Goal: Task Accomplishment & Management: Manage account settings

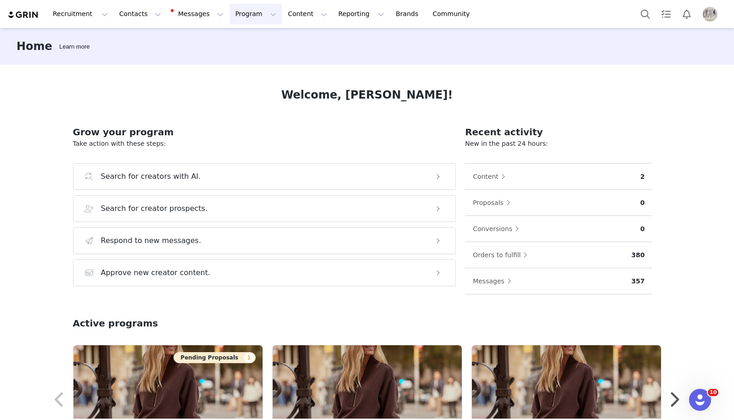
click at [245, 13] on button "Program Program" at bounding box center [255, 14] width 52 height 21
click at [256, 46] on link "Activations" at bounding box center [251, 40] width 72 height 17
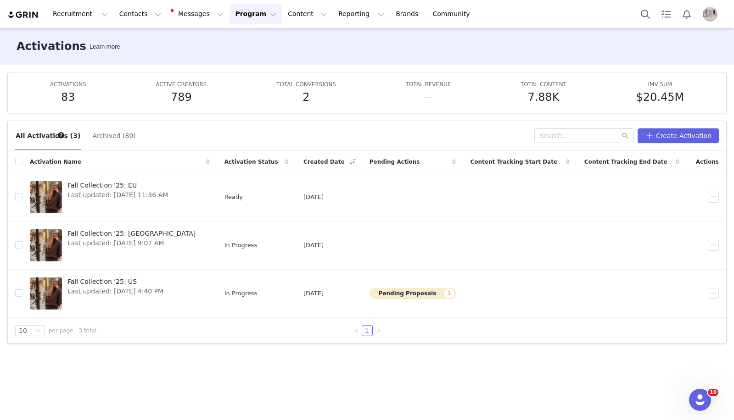
click at [238, 365] on div "All Activations (3) Archived (80) Create Activation Activation Name Activation …" at bounding box center [367, 266] width 734 height 306
click at [100, 231] on span "Fall Collection '25: [GEOGRAPHIC_DATA]" at bounding box center [131, 234] width 128 height 10
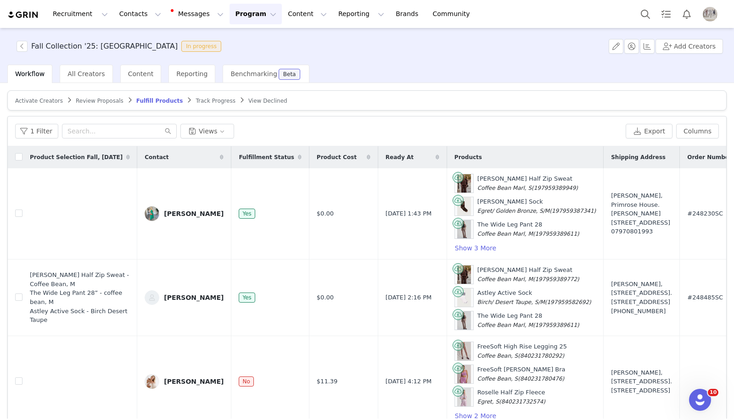
click at [37, 105] on article "Activate Creators Review Proposals Fulfill Products Track Progress View Declined" at bounding box center [366, 100] width 719 height 20
click at [39, 105] on article "Activate Creators Review Proposals Fulfill Products Track Progress View Declined" at bounding box center [366, 100] width 719 height 20
click at [53, 98] on span "Activate Creators" at bounding box center [39, 101] width 48 height 6
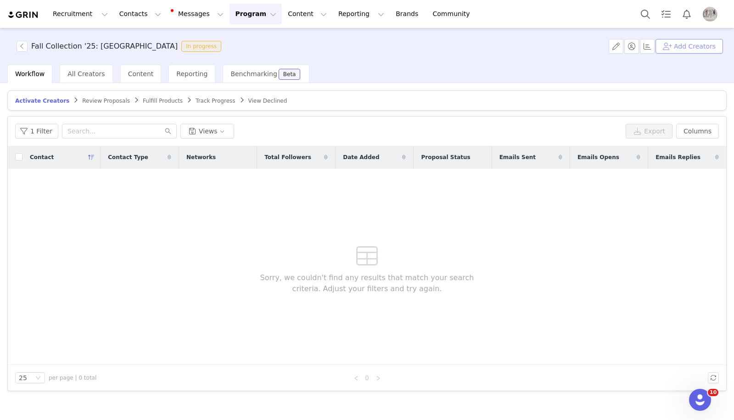
click at [700, 47] on button "Add Creators" at bounding box center [688, 46] width 67 height 15
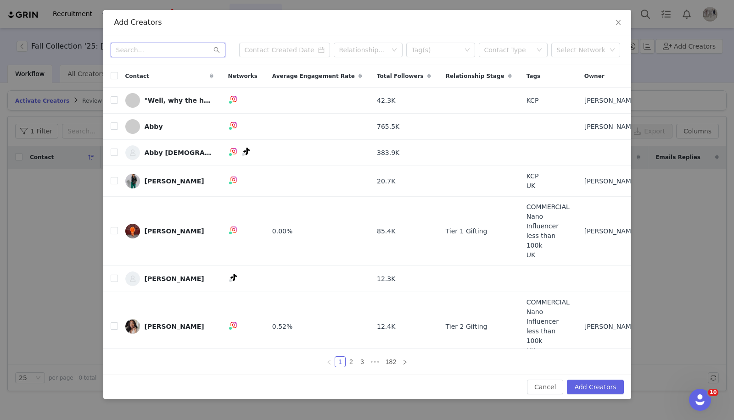
click at [164, 54] on input "text" at bounding box center [168, 50] width 115 height 15
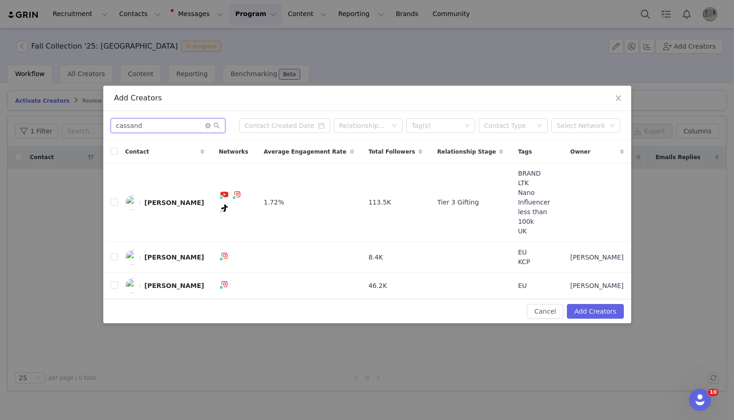
type input "cassand"
click at [108, 199] on td at bounding box center [110, 202] width 15 height 79
click at [114, 200] on input "checkbox" at bounding box center [114, 202] width 7 height 7
checkbox input "true"
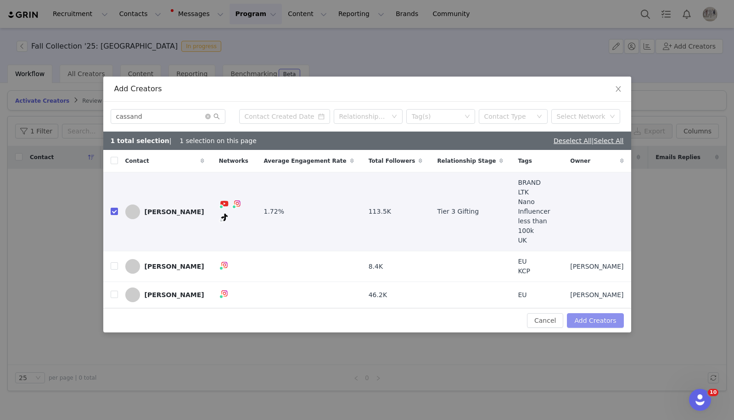
click at [584, 313] on button "Add Creators" at bounding box center [595, 320] width 56 height 15
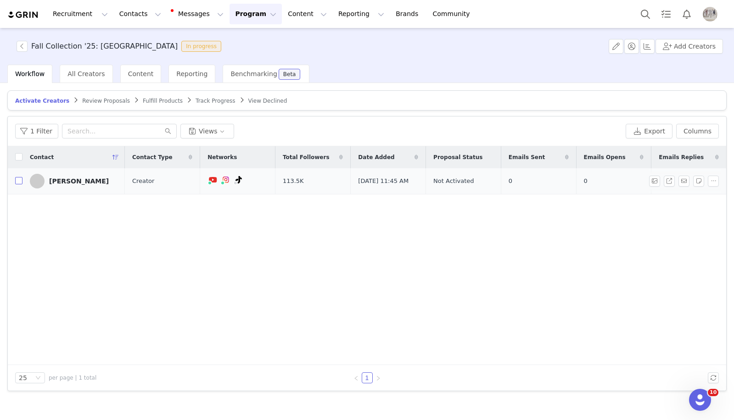
click at [19, 183] on input "checkbox" at bounding box center [18, 180] width 7 height 7
checkbox input "true"
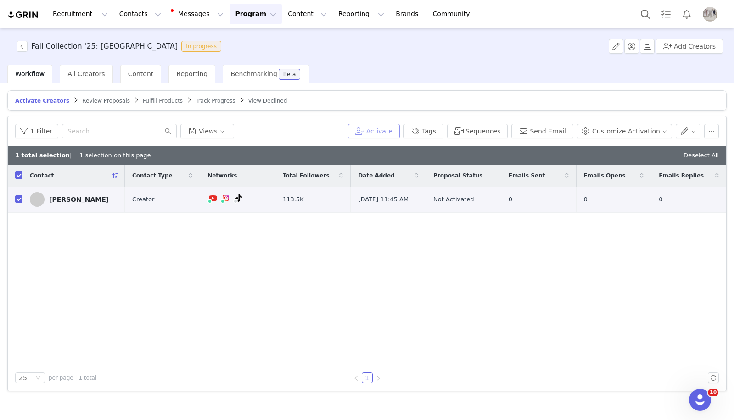
click at [389, 136] on button "Activate" at bounding box center [374, 131] width 52 height 15
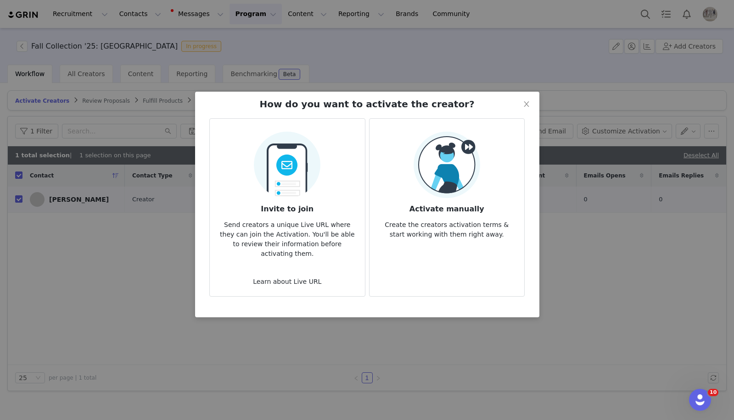
click at [479, 166] on div "Activate manually Create the creators activation terms & start working with the…" at bounding box center [447, 186] width 140 height 108
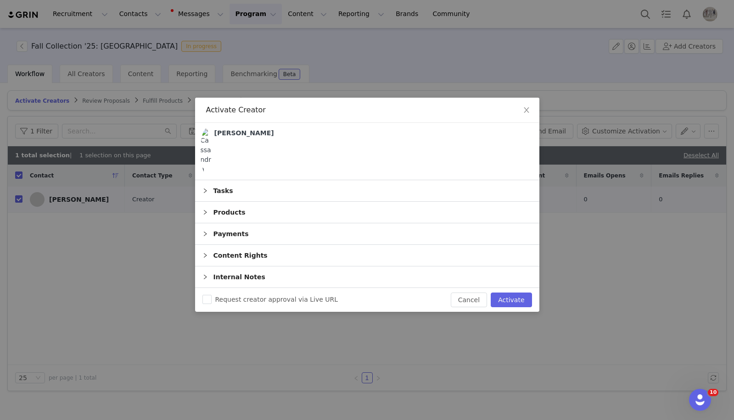
click at [524, 288] on div "Request creator approval via Live URL Cancel Activate" at bounding box center [367, 300] width 344 height 24
click at [523, 299] on button "Activate" at bounding box center [510, 300] width 41 height 15
checkbox input "false"
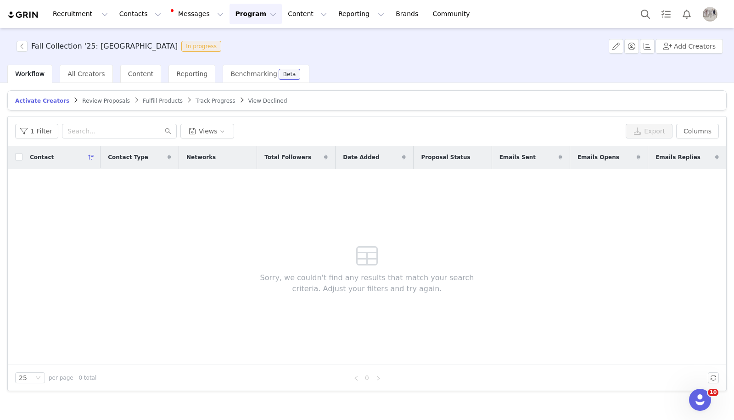
click at [146, 90] on article "Activate Creators Review Proposals Fulfill Products Track Progress View Declined" at bounding box center [366, 100] width 719 height 20
click at [146, 95] on article "Activate Creators Review Proposals Fulfill Products Track Progress View Declined" at bounding box center [366, 100] width 719 height 20
click at [147, 98] on span "Fulfill Products" at bounding box center [163, 101] width 40 height 6
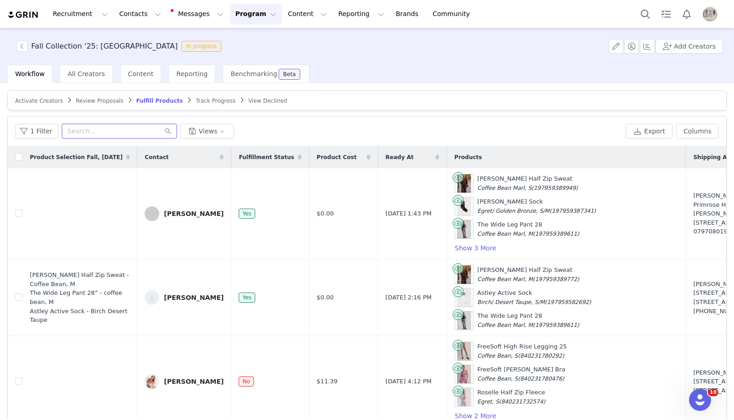
click at [84, 126] on input "text" at bounding box center [119, 131] width 115 height 15
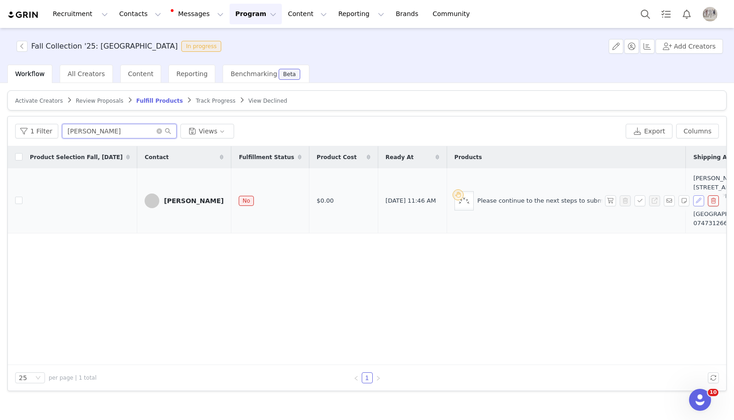
type input "[PERSON_NAME]"
click at [698, 201] on button "button" at bounding box center [698, 200] width 11 height 11
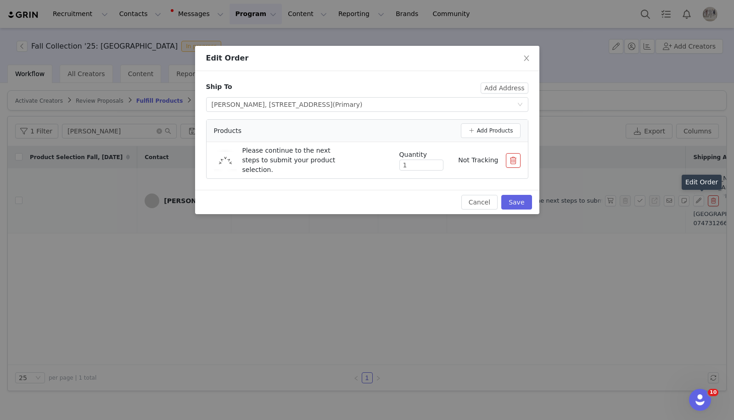
click at [511, 161] on button "button" at bounding box center [513, 160] width 15 height 15
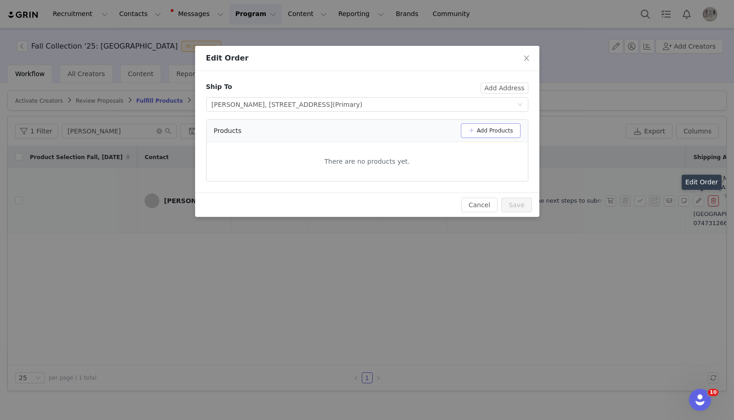
click at [508, 128] on button "Add Products" at bounding box center [491, 130] width 60 height 15
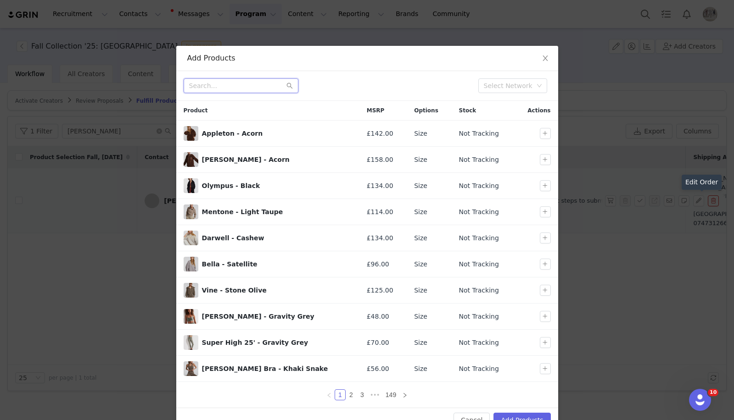
click at [227, 82] on input "text" at bounding box center [241, 85] width 115 height 15
type input "q"
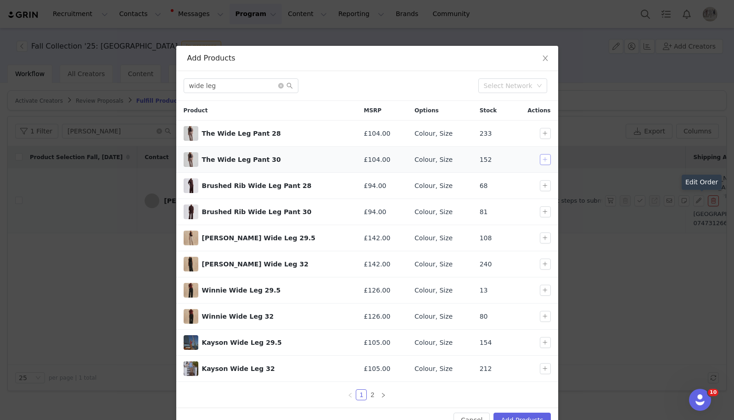
click at [540, 158] on button "button" at bounding box center [545, 159] width 11 height 11
click at [239, 81] on input "wide leg" at bounding box center [241, 85] width 115 height 15
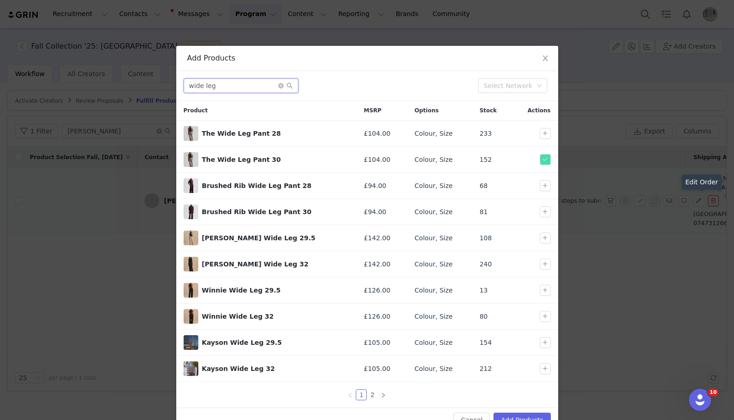
click at [239, 81] on input "wide leg" at bounding box center [241, 85] width 115 height 15
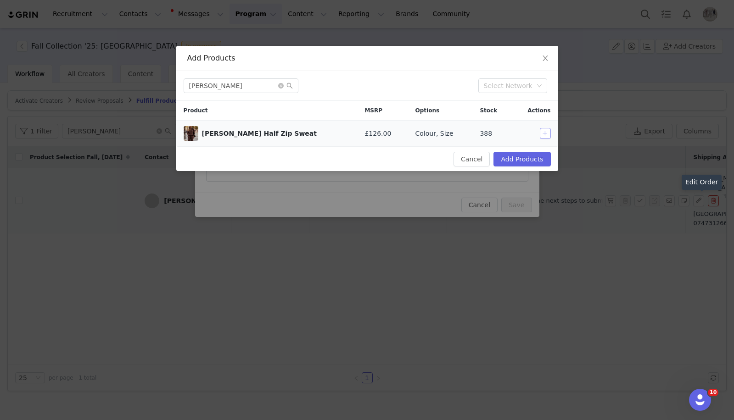
click at [546, 132] on button "button" at bounding box center [545, 133] width 11 height 11
click at [245, 83] on input "[PERSON_NAME]" at bounding box center [241, 85] width 115 height 15
click at [544, 132] on button "button" at bounding box center [545, 133] width 11 height 11
click at [266, 87] on input "[PERSON_NAME]" at bounding box center [241, 85] width 115 height 15
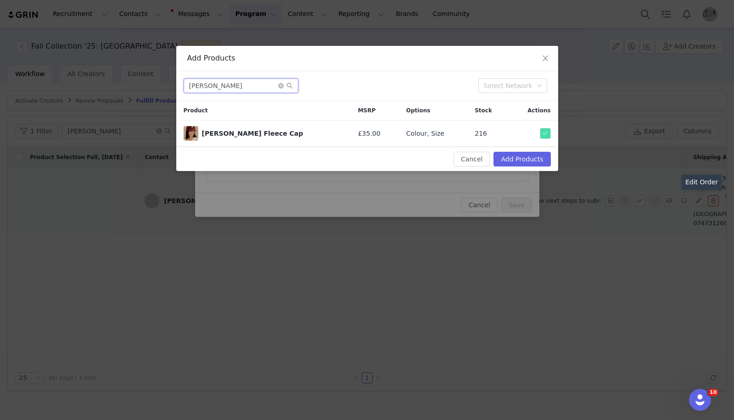
click at [266, 87] on input "[PERSON_NAME]" at bounding box center [241, 85] width 115 height 15
type input "[PERSON_NAME]"
click at [545, 135] on button "button" at bounding box center [545, 133] width 11 height 11
click at [534, 158] on button "Add Products" at bounding box center [521, 159] width 57 height 15
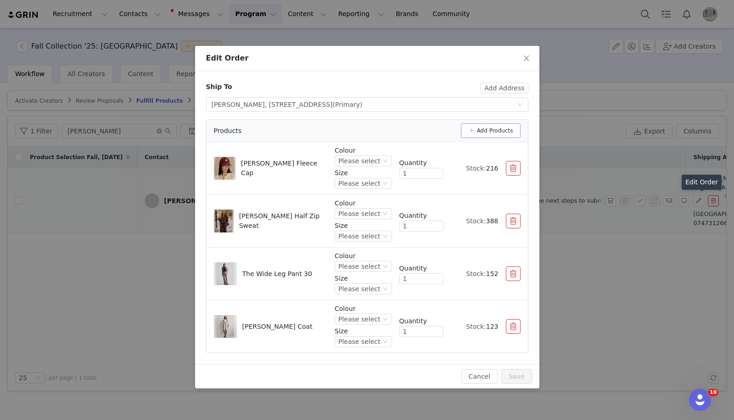
click at [500, 130] on button "Add Products" at bounding box center [491, 130] width 60 height 15
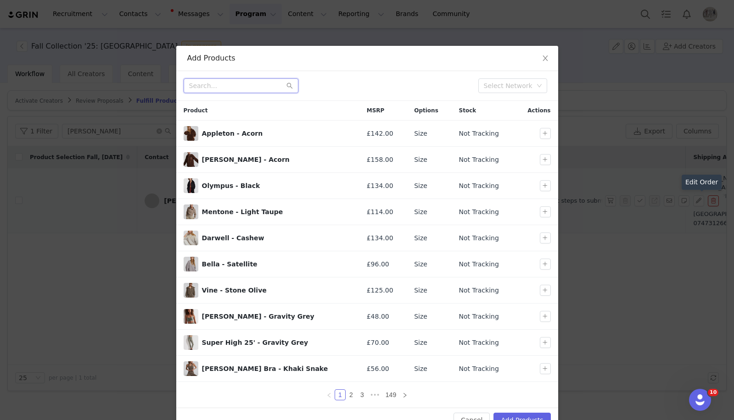
click at [216, 88] on input "text" at bounding box center [241, 85] width 115 height 15
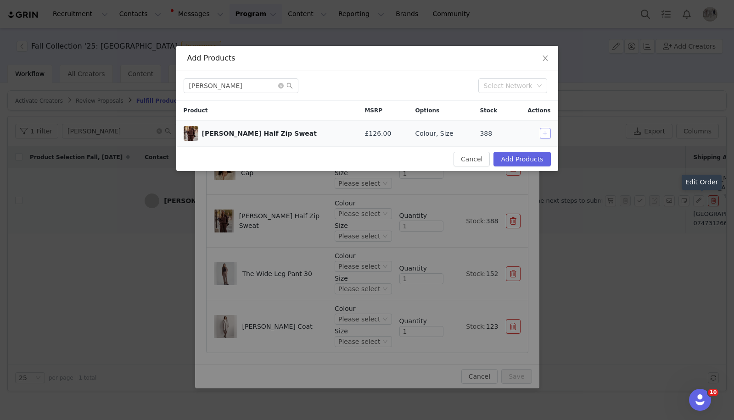
click at [545, 132] on button "button" at bounding box center [545, 133] width 11 height 11
click at [236, 89] on input "[PERSON_NAME]" at bounding box center [241, 85] width 115 height 15
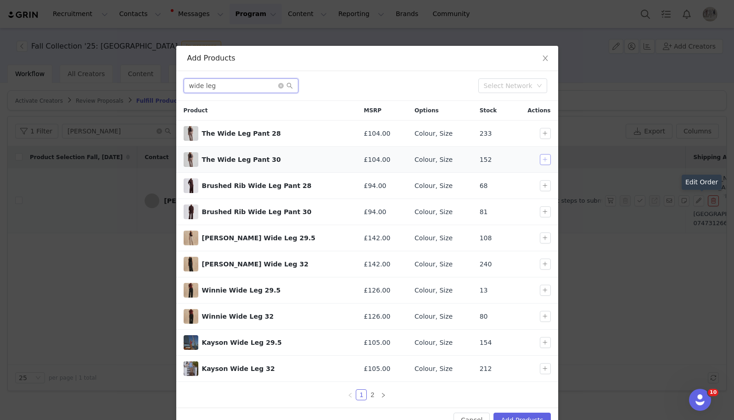
type input "wide leg"
click at [547, 159] on button "button" at bounding box center [545, 159] width 11 height 11
click at [517, 415] on button "Add Products" at bounding box center [521, 420] width 57 height 15
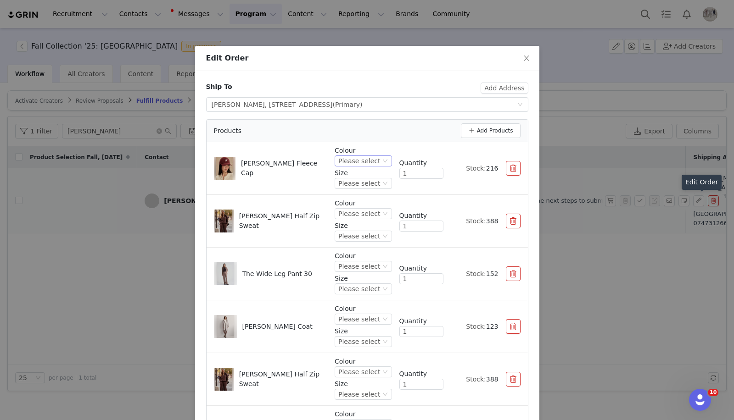
click at [369, 165] on div "Please select" at bounding box center [359, 161] width 42 height 10
click at [364, 227] on li "New Maroon" at bounding box center [364, 221] width 54 height 15
click at [370, 187] on div "Please select" at bounding box center [359, 183] width 42 height 10
click at [368, 217] on li "One Size" at bounding box center [364, 214] width 54 height 15
click at [378, 216] on div "Please select" at bounding box center [359, 214] width 42 height 10
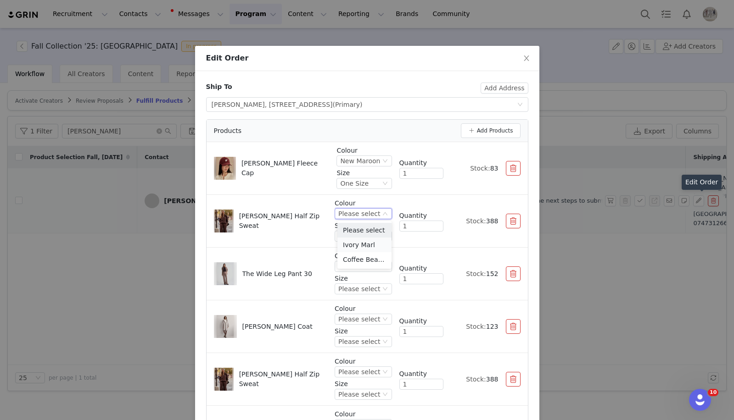
click at [375, 243] on li "Ivory Marl" at bounding box center [364, 245] width 54 height 15
click at [381, 230] on p "Size" at bounding box center [362, 226] width 57 height 10
click at [358, 239] on div "Please select" at bounding box center [359, 236] width 42 height 10
click at [349, 309] on li "M" at bounding box center [364, 311] width 54 height 15
click at [367, 272] on div "Please select" at bounding box center [362, 266] width 57 height 11
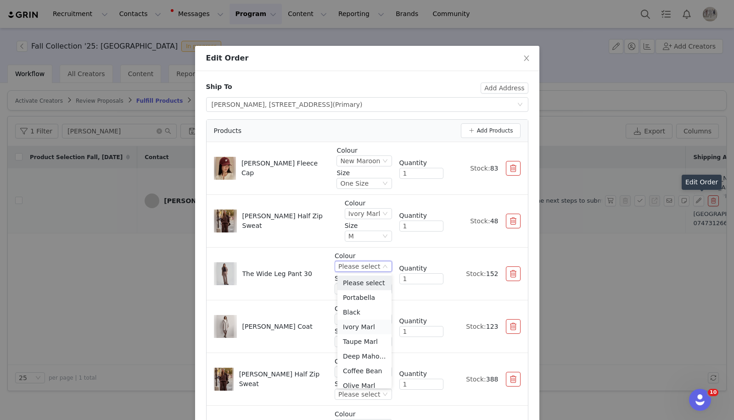
click at [358, 332] on li "Ivory Marl" at bounding box center [364, 327] width 54 height 15
click at [514, 276] on button "button" at bounding box center [513, 274] width 15 height 15
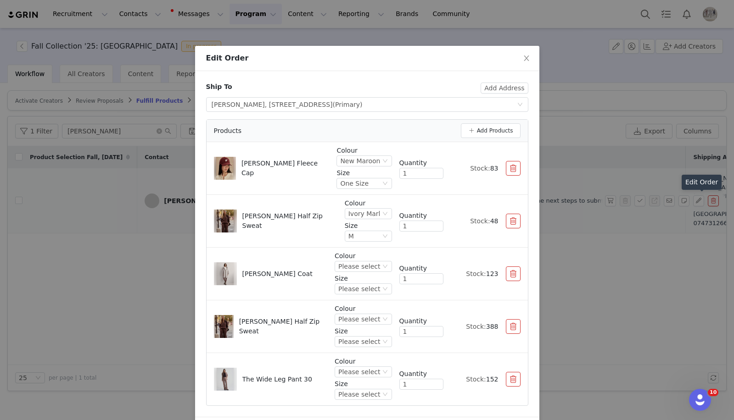
click at [514, 218] on button "button" at bounding box center [513, 221] width 15 height 15
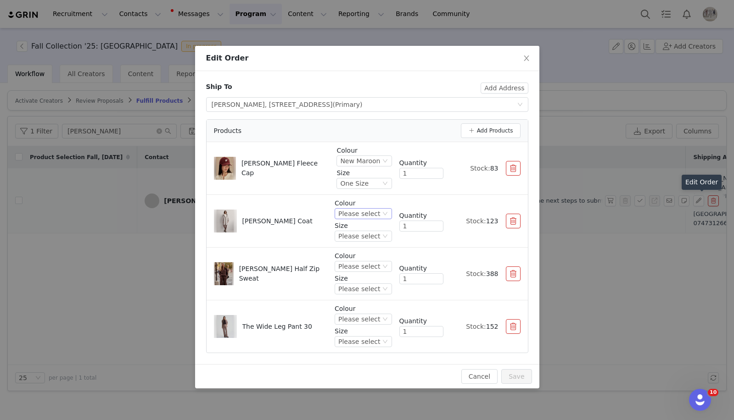
click at [375, 217] on div "Please select" at bounding box center [359, 214] width 42 height 10
click at [373, 253] on li "Dark Truffle" at bounding box center [364, 259] width 54 height 15
click at [373, 229] on p "Size" at bounding box center [362, 226] width 57 height 10
click at [373, 235] on div "Please select" at bounding box center [359, 236] width 42 height 10
click at [351, 298] on li "S" at bounding box center [364, 297] width 54 height 15
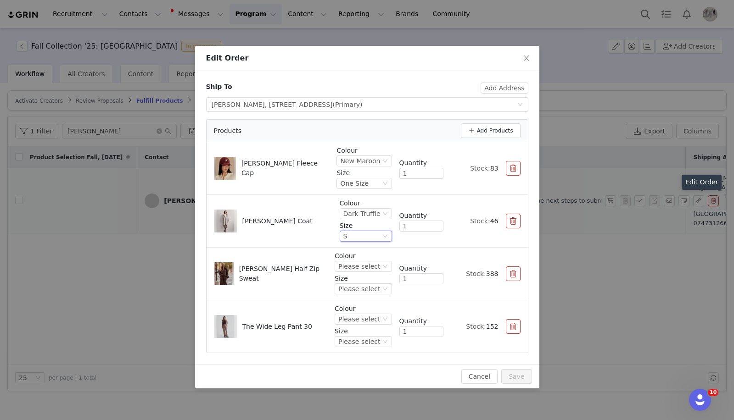
click at [379, 273] on div "Colour Please select Size Please select" at bounding box center [362, 273] width 57 height 45
click at [375, 266] on div "Please select" at bounding box center [359, 267] width 42 height 10
click at [368, 314] on li "Coffee Bean Marl" at bounding box center [364, 312] width 54 height 15
click at [368, 286] on div "Please select" at bounding box center [352, 289] width 55 height 10
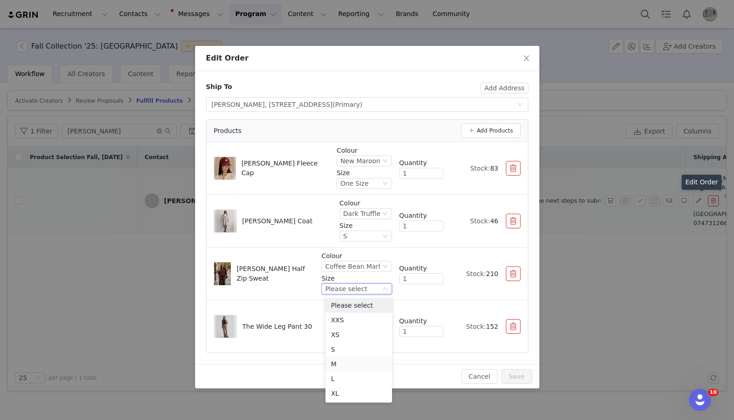
click at [344, 363] on li "M" at bounding box center [358, 364] width 67 height 15
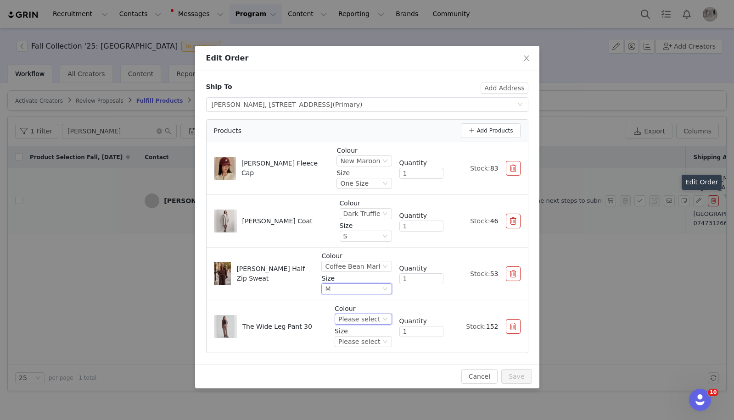
click at [365, 317] on div "Please select" at bounding box center [359, 319] width 42 height 10
click at [364, 300] on li "Coffee Bean Marl" at bounding box center [364, 302] width 54 height 15
click at [364, 339] on div "Please select" at bounding box center [346, 342] width 42 height 10
click at [352, 296] on li "M" at bounding box center [358, 296] width 67 height 15
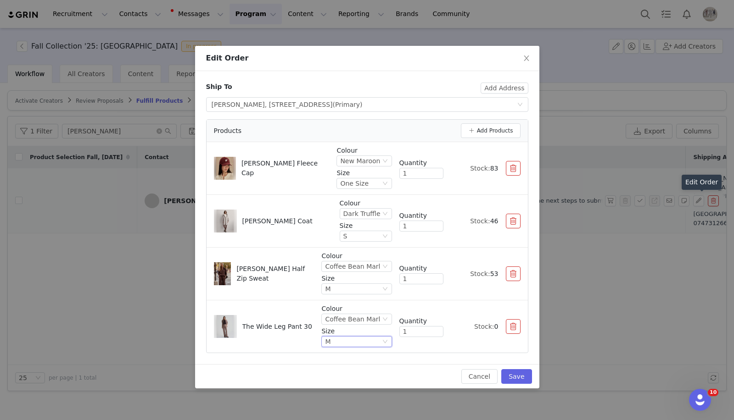
click at [512, 329] on button "button" at bounding box center [513, 326] width 15 height 15
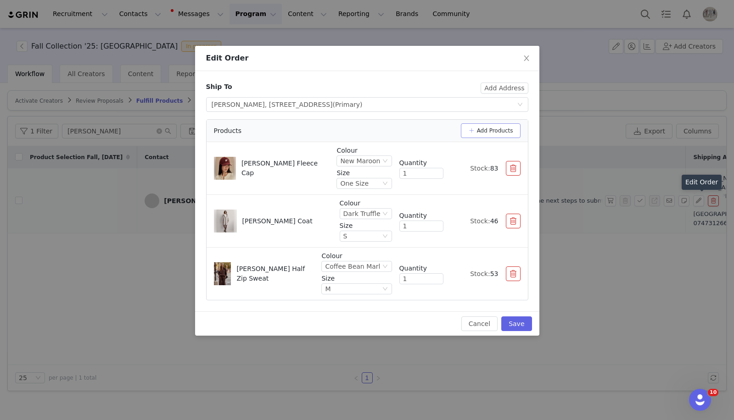
click at [500, 131] on button "Add Products" at bounding box center [491, 130] width 60 height 15
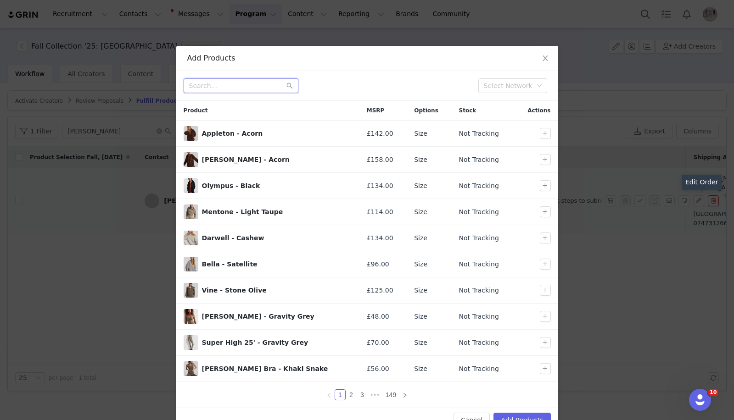
click at [254, 82] on input "text" at bounding box center [241, 85] width 115 height 15
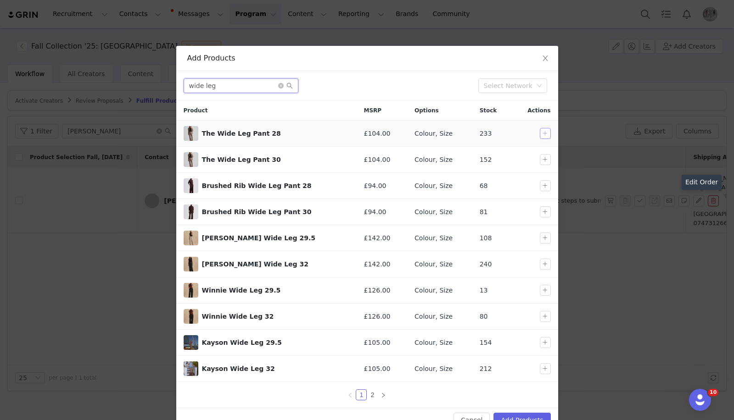
type input "wide leg"
click at [549, 135] on button "button" at bounding box center [545, 133] width 11 height 11
click at [526, 418] on button "Add Products" at bounding box center [521, 420] width 57 height 15
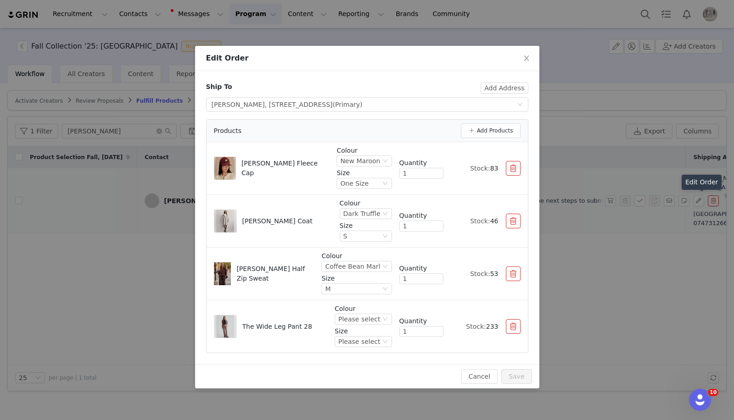
click at [359, 329] on p "Size" at bounding box center [362, 332] width 57 height 10
click at [359, 319] on div "Please select" at bounding box center [359, 319] width 42 height 10
click at [364, 300] on li "Coffee Bean Marl" at bounding box center [364, 302] width 54 height 15
click at [365, 341] on div "Please select" at bounding box center [346, 342] width 42 height 10
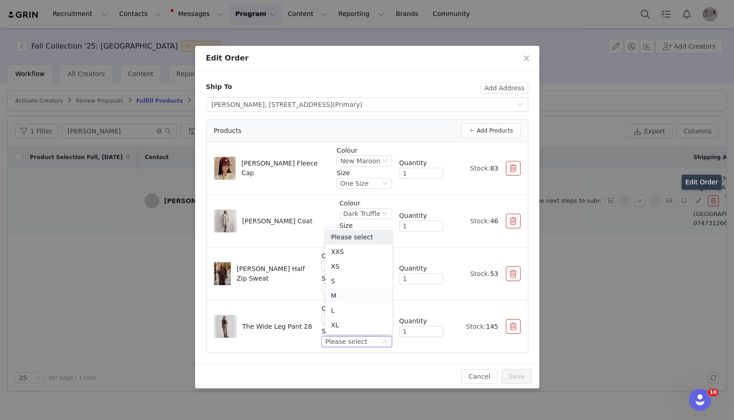
click at [347, 292] on li "M" at bounding box center [358, 296] width 67 height 15
click at [490, 125] on button "Add Products" at bounding box center [491, 130] width 60 height 15
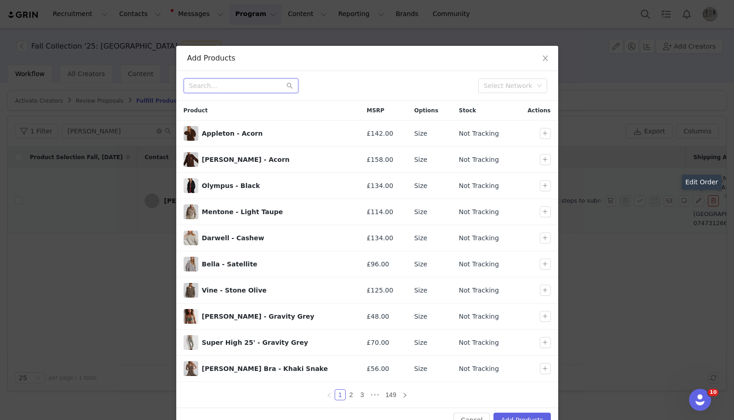
click at [258, 87] on input "text" at bounding box center [241, 85] width 115 height 15
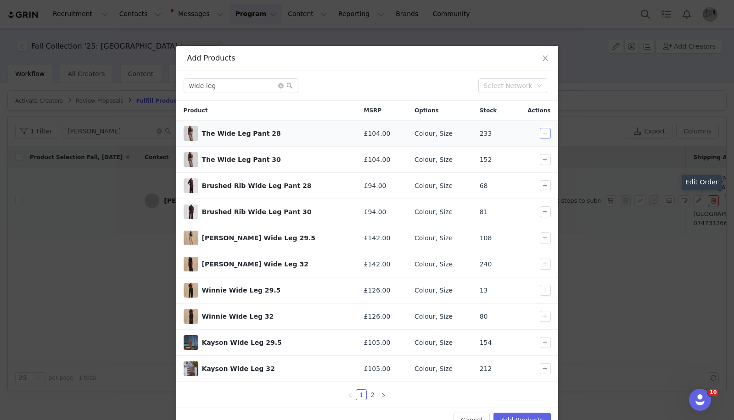
click at [545, 136] on button "button" at bounding box center [545, 133] width 11 height 11
click at [262, 81] on input "wide leg" at bounding box center [241, 85] width 115 height 15
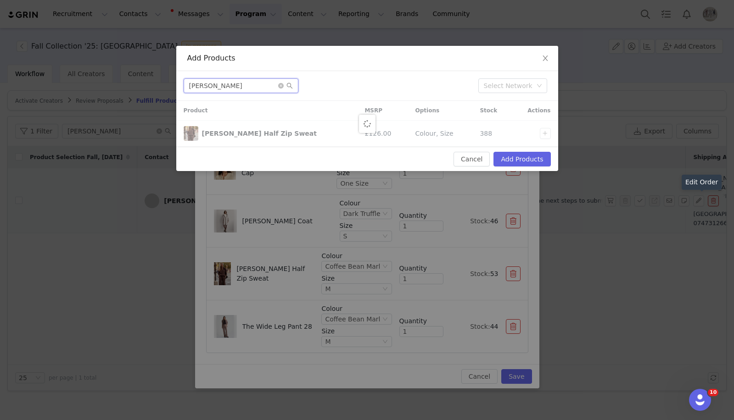
type input "[PERSON_NAME]"
click at [544, 135] on div at bounding box center [367, 124] width 382 height 46
click at [544, 135] on button "button" at bounding box center [545, 133] width 11 height 11
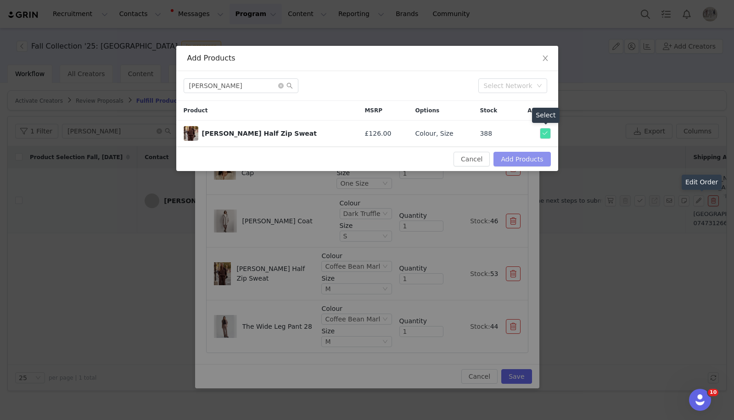
click at [529, 159] on button "Add Products" at bounding box center [521, 159] width 57 height 15
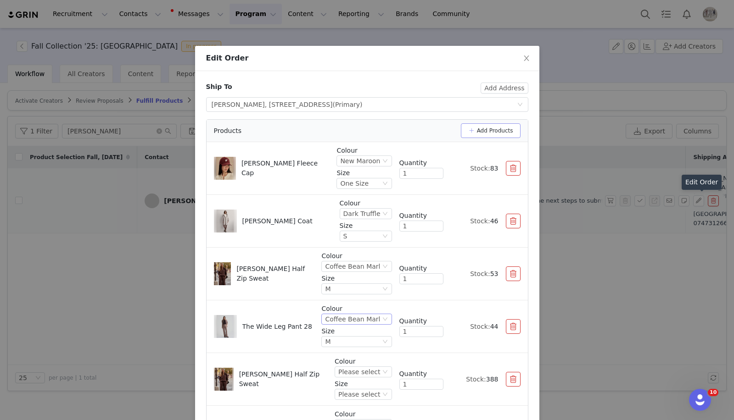
scroll to position [85, 0]
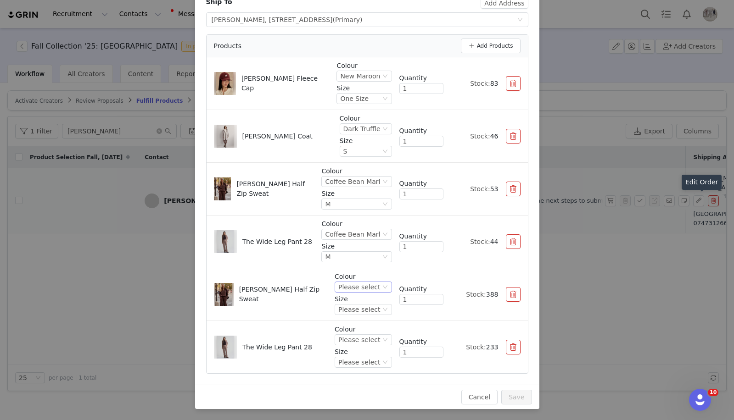
click at [373, 282] on div "Please select" at bounding box center [359, 287] width 42 height 10
click at [364, 321] on li "Ivory Marl" at bounding box center [364, 318] width 54 height 15
click at [372, 308] on div "Please select" at bounding box center [359, 310] width 42 height 10
click at [352, 263] on li "M" at bounding box center [364, 263] width 54 height 15
click at [361, 340] on div "Please select" at bounding box center [359, 340] width 42 height 10
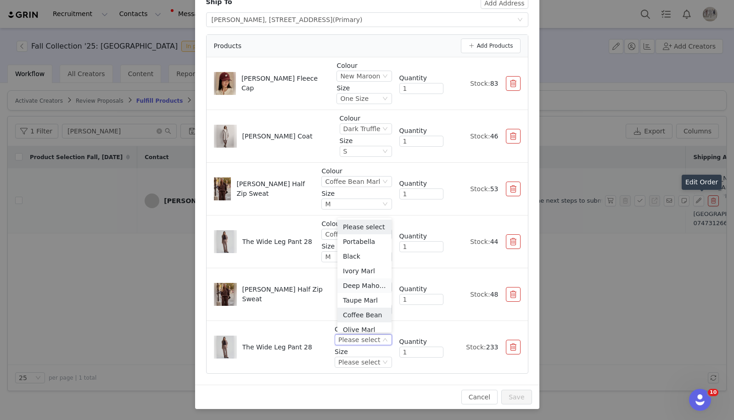
scroll to position [5, 0]
click at [360, 265] on li "Ivory Marl" at bounding box center [364, 266] width 54 height 15
click at [506, 349] on button "button" at bounding box center [513, 347] width 15 height 15
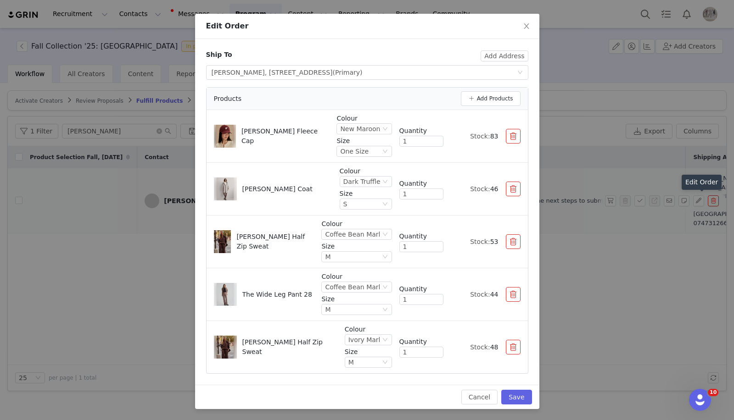
scroll to position [32, 0]
click at [512, 347] on button "button" at bounding box center [513, 347] width 15 height 15
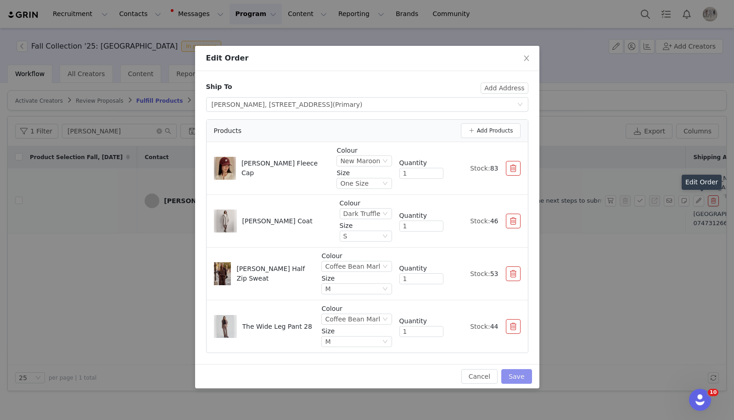
click at [516, 379] on button "Save" at bounding box center [516, 376] width 30 height 15
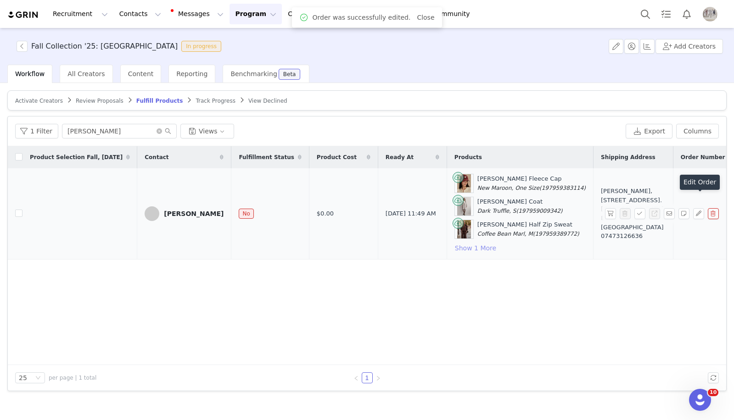
click at [454, 246] on button "Show 1 More" at bounding box center [475, 248] width 42 height 11
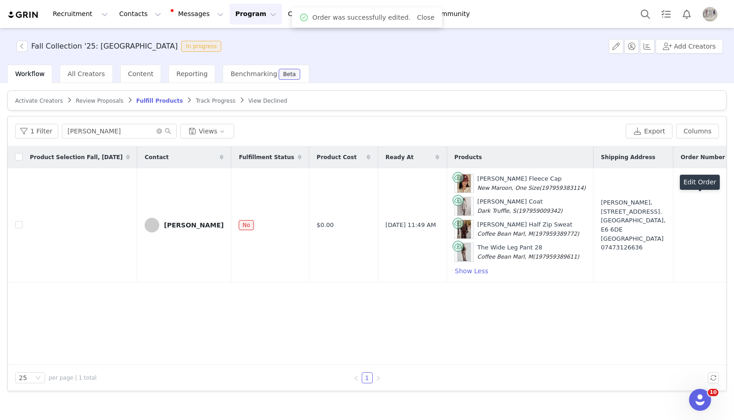
click at [608, 223] on button "button" at bounding box center [610, 225] width 11 height 11
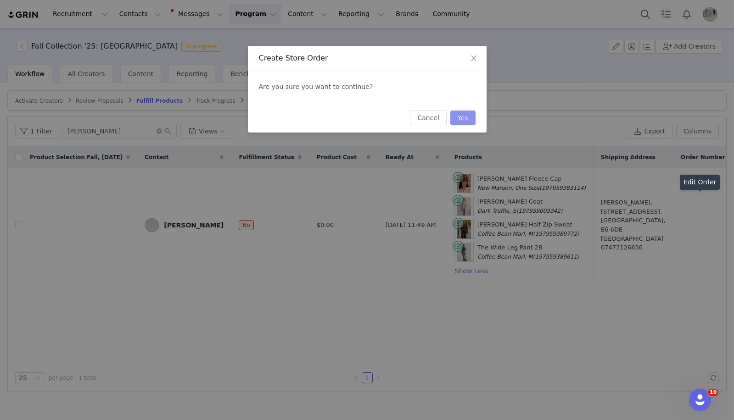
click at [458, 119] on button "Yes" at bounding box center [462, 118] width 25 height 15
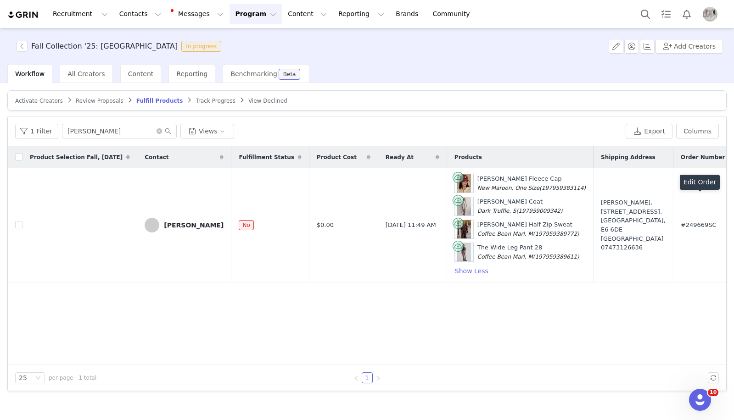
click at [245, 9] on button "Program Program" at bounding box center [255, 14] width 52 height 21
click at [245, 44] on p "Activations" at bounding box center [240, 41] width 35 height 10
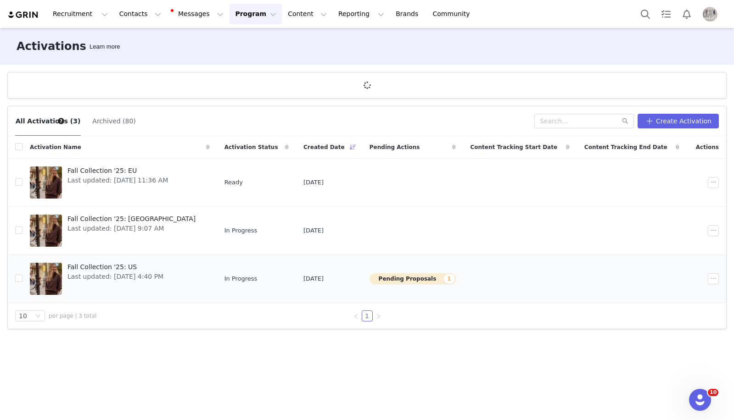
click at [104, 269] on span "Fall Collection '25: US" at bounding box center [115, 267] width 96 height 10
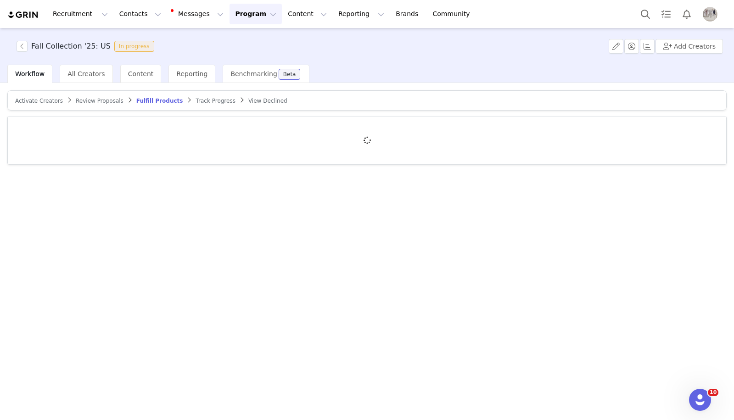
click at [43, 103] on span "Activate Creators" at bounding box center [39, 101] width 48 height 6
click at [47, 101] on span "Activate Creators" at bounding box center [42, 101] width 54 height 6
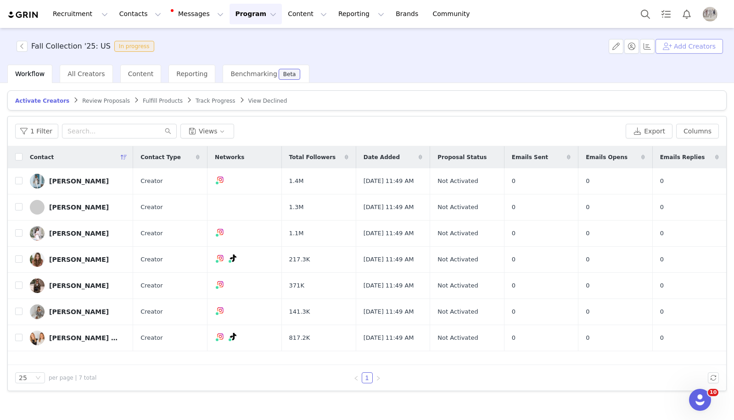
click at [685, 42] on button "Add Creators" at bounding box center [688, 46] width 67 height 15
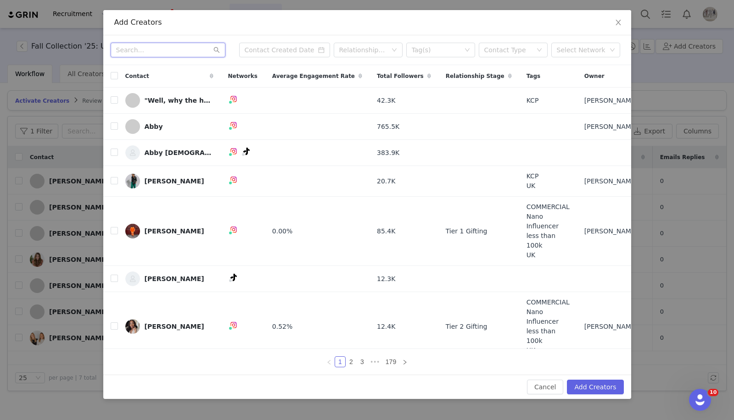
click at [151, 49] on input "text" at bounding box center [168, 50] width 115 height 15
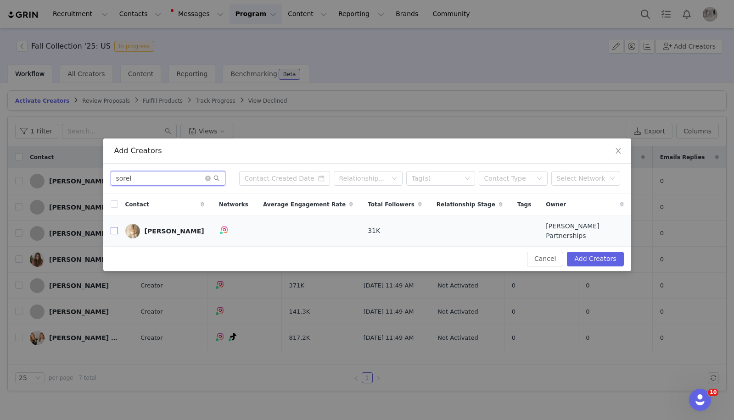
type input "sorel"
click at [113, 232] on input "checkbox" at bounding box center [114, 230] width 7 height 7
checkbox input "true"
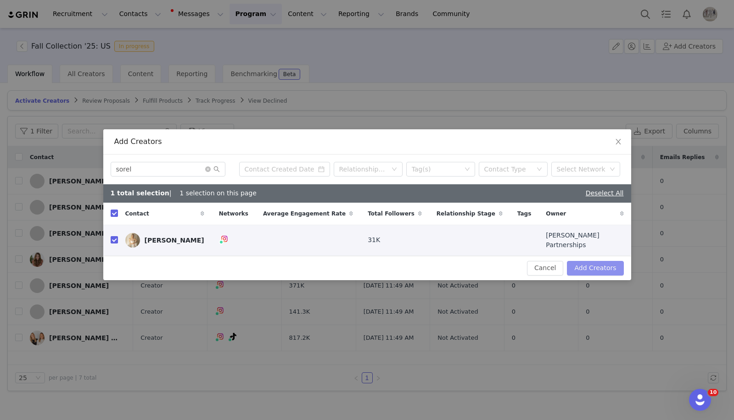
click at [608, 267] on button "Add Creators" at bounding box center [595, 268] width 56 height 15
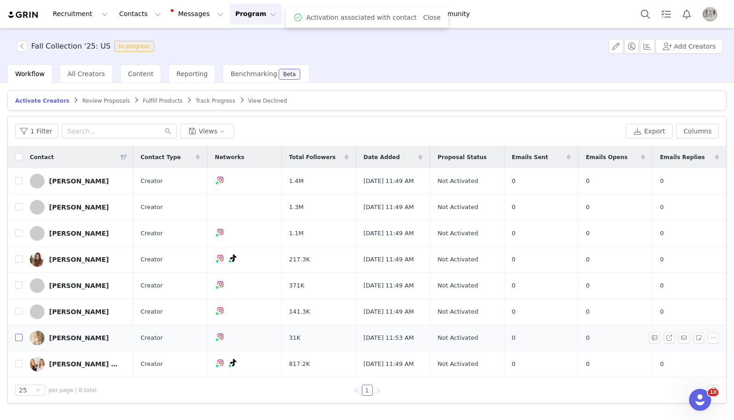
click at [17, 334] on input "checkbox" at bounding box center [18, 337] width 7 height 7
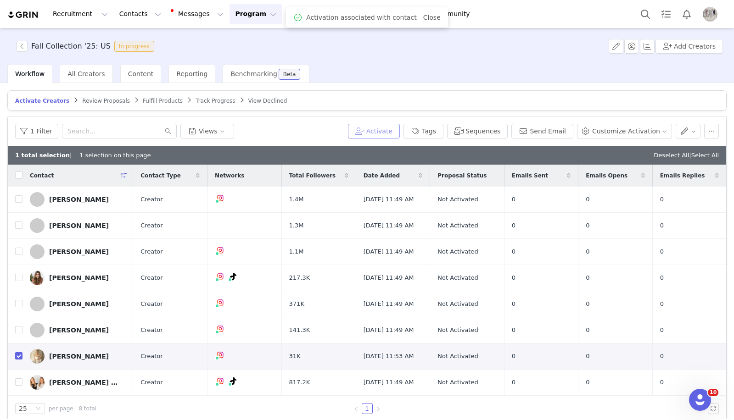
click at [374, 125] on button "Activate" at bounding box center [374, 131] width 52 height 15
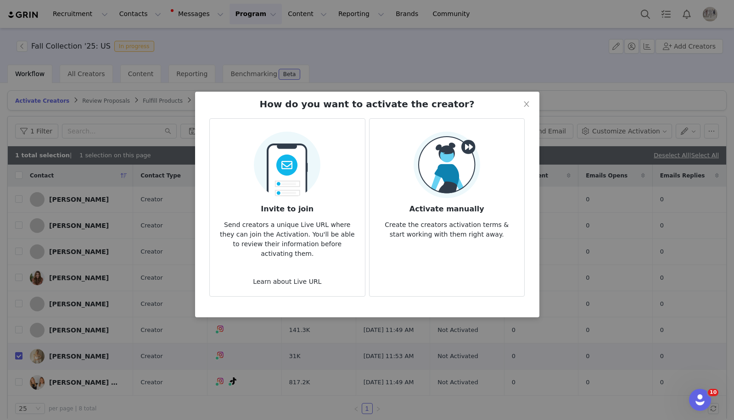
click at [479, 167] on img at bounding box center [446, 165] width 67 height 67
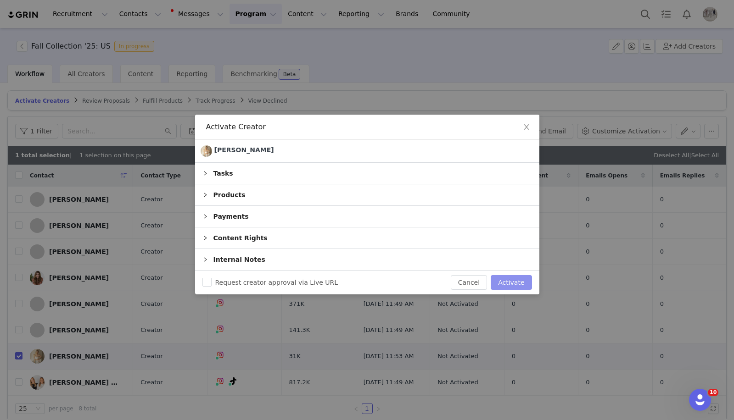
click at [510, 281] on button "Activate" at bounding box center [510, 282] width 41 height 15
checkbox input "false"
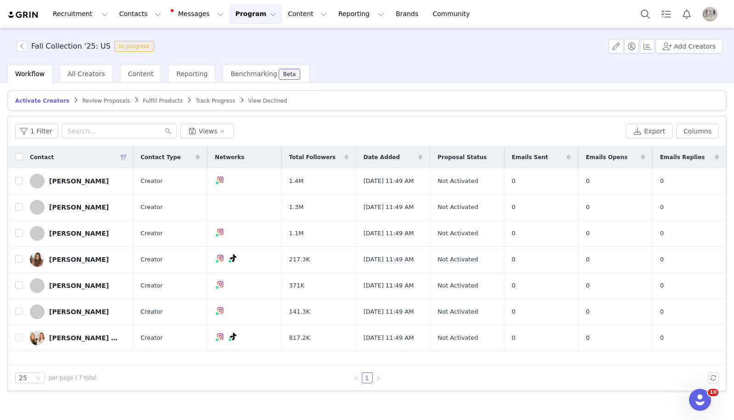
click at [153, 101] on span "Fulfill Products" at bounding box center [163, 101] width 40 height 6
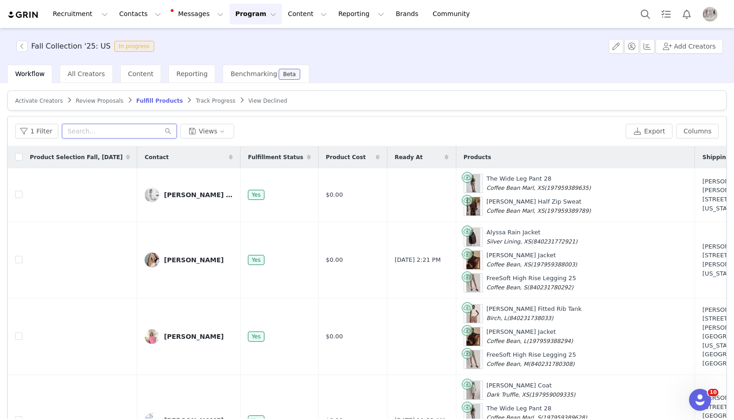
click at [75, 131] on input "text" at bounding box center [119, 131] width 115 height 15
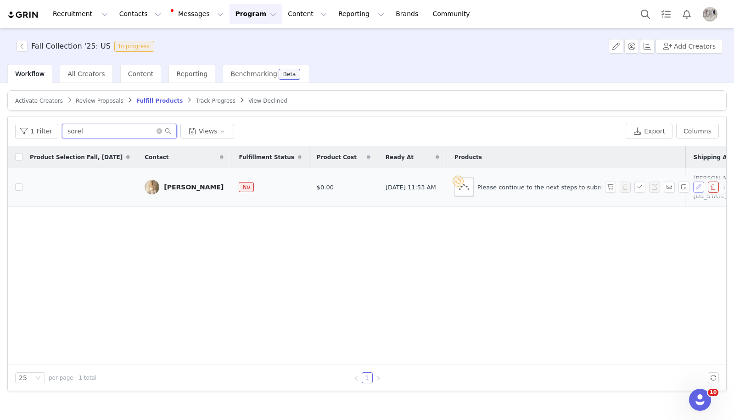
type input "sorel"
click at [700, 193] on button "button" at bounding box center [698, 187] width 11 height 11
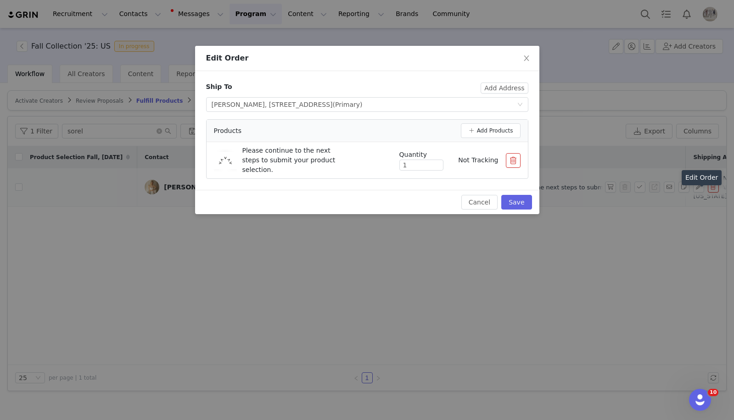
click at [516, 155] on button "button" at bounding box center [513, 160] width 15 height 15
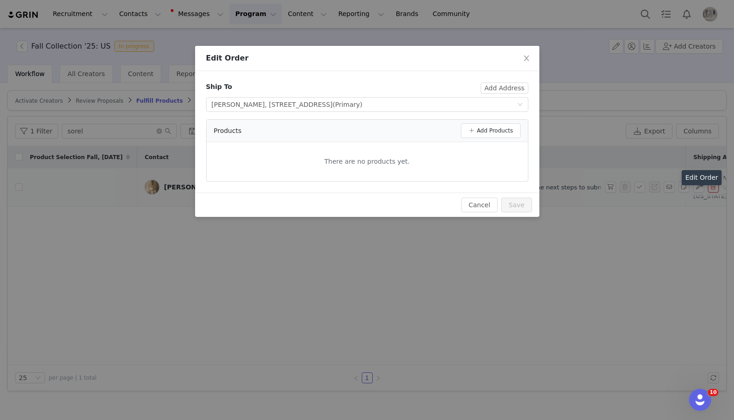
click at [507, 120] on div "Products Add Products" at bounding box center [366, 131] width 321 height 22
click at [507, 128] on button "Add Products" at bounding box center [491, 130] width 60 height 15
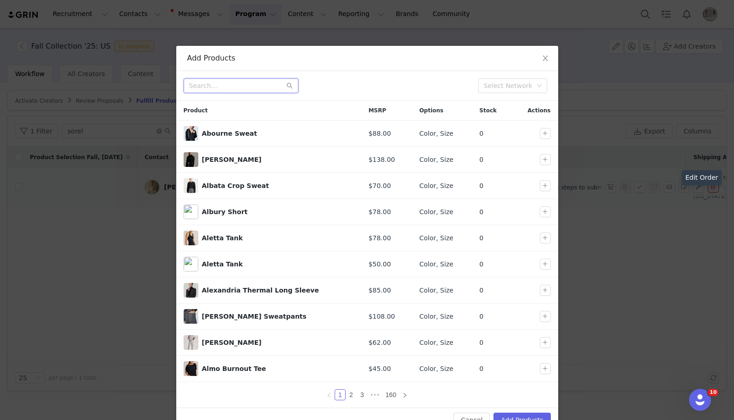
click at [234, 83] on input "text" at bounding box center [241, 85] width 115 height 15
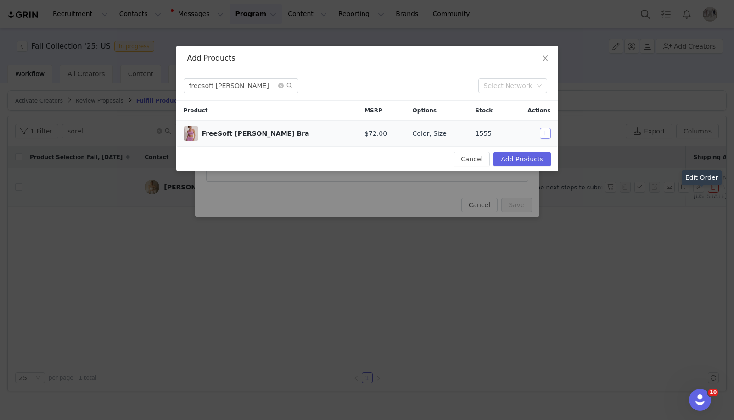
click at [544, 134] on button "button" at bounding box center [545, 133] width 11 height 11
click at [221, 87] on input "freesoft [PERSON_NAME]" at bounding box center [241, 85] width 115 height 15
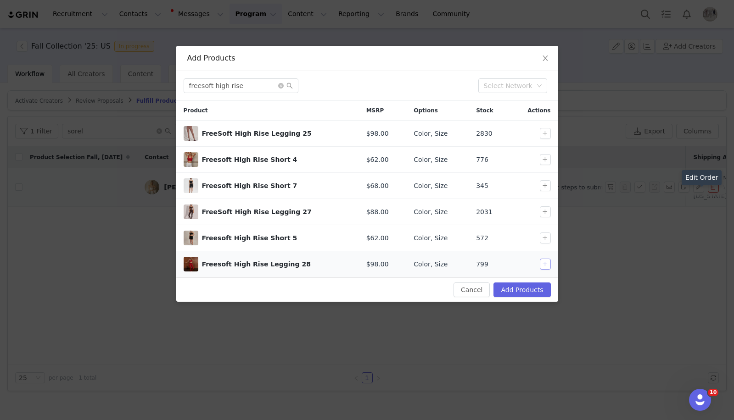
click at [546, 265] on button "button" at bounding box center [545, 264] width 11 height 11
click at [245, 81] on input "freesoft high rise" at bounding box center [241, 85] width 115 height 15
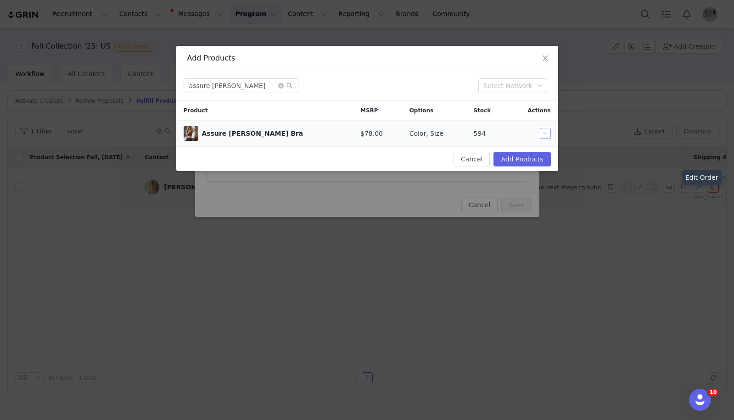
click at [546, 133] on button "button" at bounding box center [545, 133] width 11 height 11
click at [216, 86] on input "assure [PERSON_NAME]" at bounding box center [241, 85] width 115 height 15
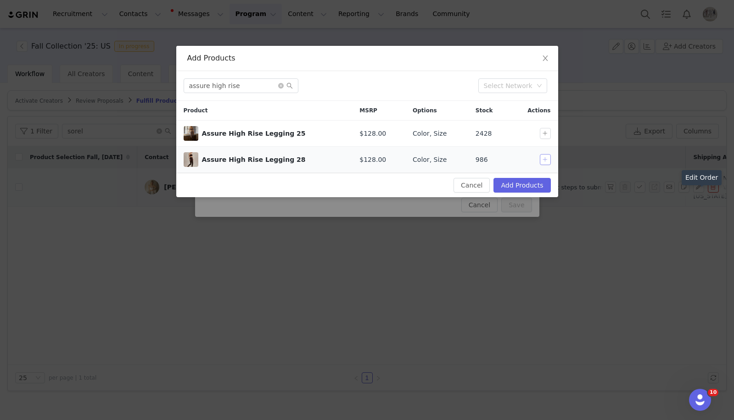
click at [542, 160] on button "button" at bounding box center [545, 159] width 11 height 11
click at [261, 88] on input "assure high rise" at bounding box center [241, 85] width 115 height 15
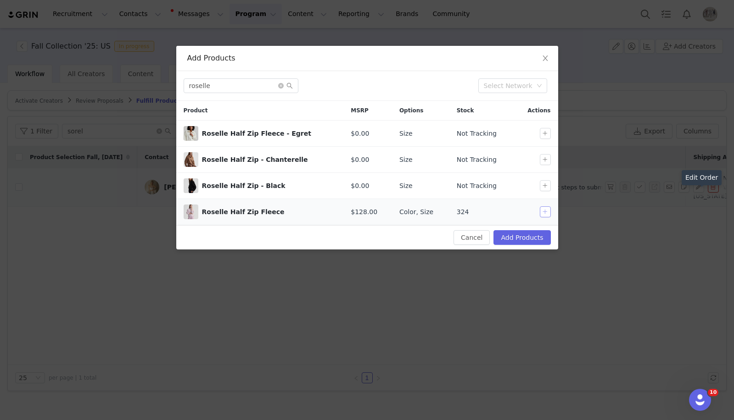
click at [545, 210] on button "button" at bounding box center [545, 211] width 11 height 11
click at [220, 88] on input "roselle" at bounding box center [241, 85] width 115 height 15
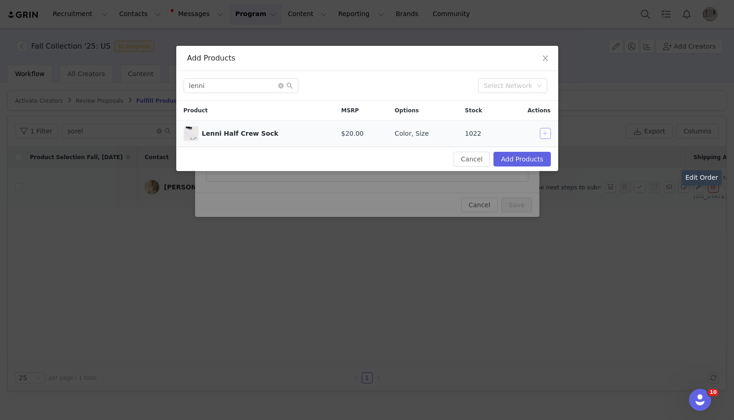
click at [545, 132] on button "button" at bounding box center [545, 133] width 11 height 11
drag, startPoint x: 545, startPoint y: 132, endPoint x: 433, endPoint y: 130, distance: 112.0
click at [532, 132] on div at bounding box center [532, 133] width 43 height 11
click at [271, 87] on input "lenni" at bounding box center [241, 85] width 115 height 15
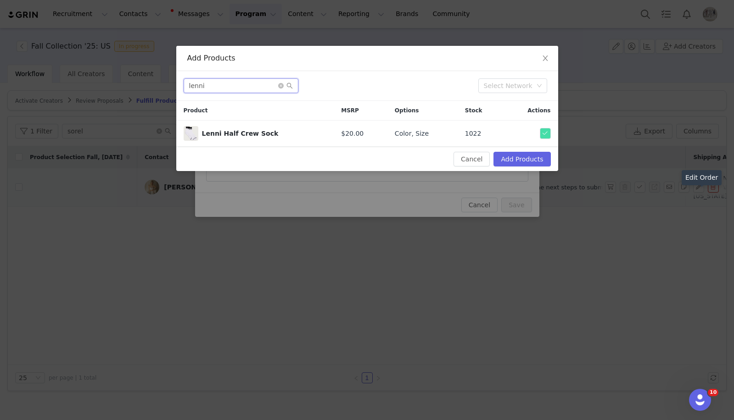
click at [271, 87] on input "lenni" at bounding box center [241, 85] width 115 height 15
type input "noa"
click at [546, 134] on button "button" at bounding box center [545, 133] width 11 height 11
click at [527, 166] on button "Add Products" at bounding box center [521, 159] width 57 height 15
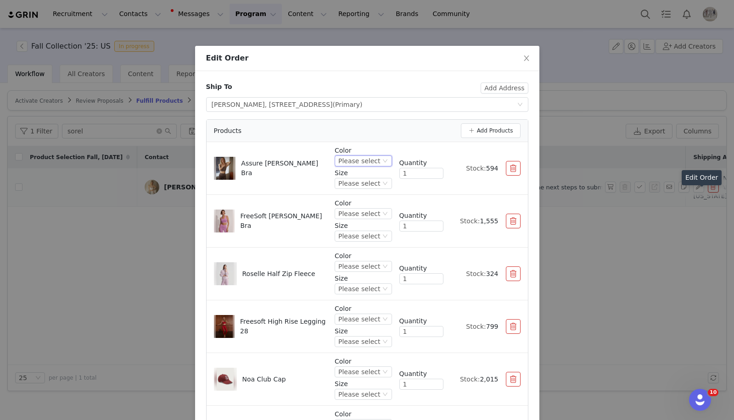
click at [357, 156] on div "Please select" at bounding box center [359, 161] width 42 height 10
click at [364, 201] on li "Coffee Quartz" at bounding box center [364, 207] width 54 height 15
click at [371, 184] on div "Please select" at bounding box center [357, 183] width 42 height 10
click at [350, 228] on li "S" at bounding box center [363, 229] width 57 height 15
click at [361, 215] on div "Please select" at bounding box center [359, 214] width 42 height 10
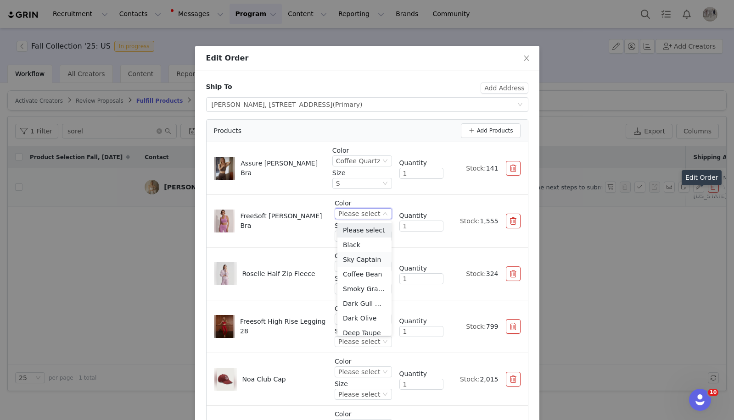
click at [364, 256] on li "Sky Captain" at bounding box center [364, 259] width 54 height 15
click at [370, 234] on div "Please select" at bounding box center [359, 236] width 42 height 10
click at [354, 296] on li "S" at bounding box center [364, 297] width 54 height 15
click at [362, 271] on div "Please select" at bounding box center [359, 267] width 42 height 10
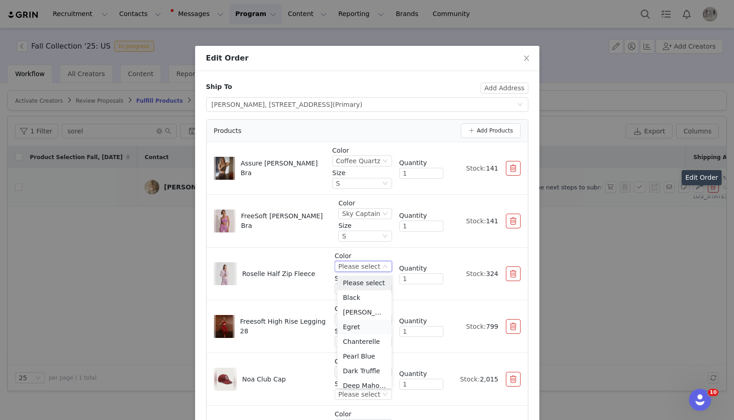
click at [362, 326] on li "Egret" at bounding box center [364, 327] width 54 height 15
click at [367, 285] on div "Please select" at bounding box center [359, 289] width 42 height 10
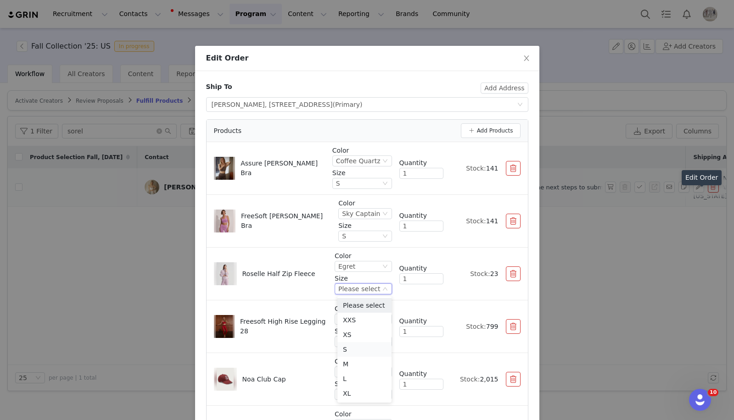
click at [356, 351] on li "S" at bounding box center [364, 349] width 54 height 15
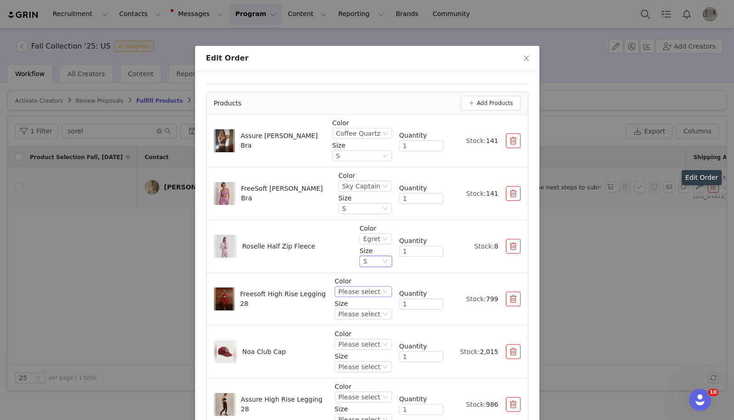
click at [382, 290] on icon "icon: down" at bounding box center [385, 292] width 6 height 6
click at [372, 337] on li "Sky Captain" at bounding box center [364, 337] width 54 height 15
click at [381, 315] on div "Please select" at bounding box center [362, 314] width 57 height 11
click at [357, 241] on li "XS" at bounding box center [364, 239] width 54 height 15
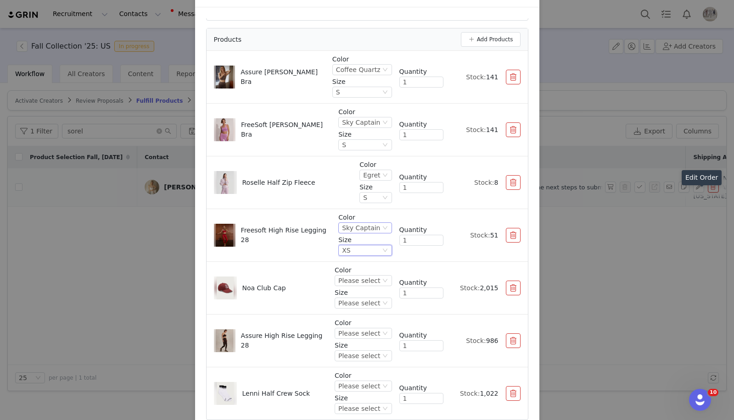
scroll to position [86, 0]
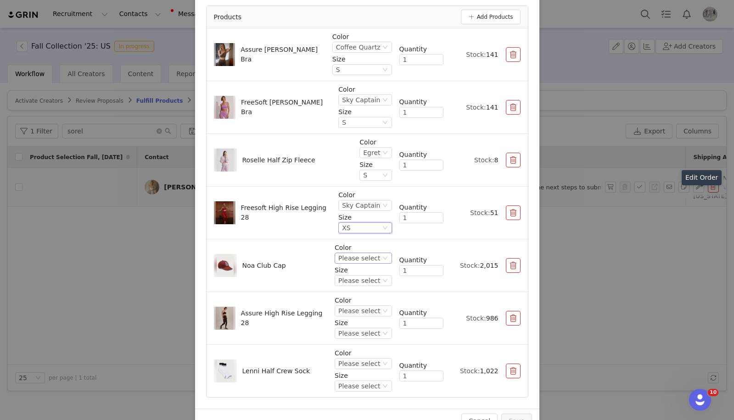
click at [358, 259] on div "Please select" at bounding box center [359, 258] width 42 height 10
click at [361, 362] on li "Haute Red" at bounding box center [364, 363] width 54 height 15
click at [361, 273] on p "Size" at bounding box center [362, 271] width 57 height 10
click at [361, 278] on div "Please select" at bounding box center [359, 281] width 42 height 10
click at [360, 309] on li "One Size" at bounding box center [364, 312] width 54 height 15
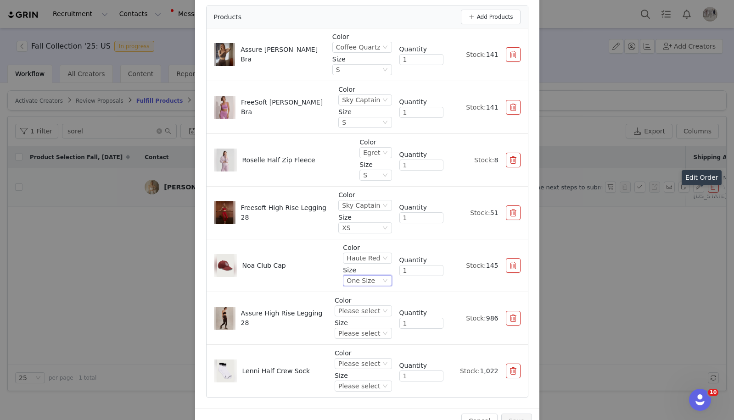
click at [366, 321] on p "Size" at bounding box center [362, 323] width 57 height 10
click at [366, 309] on div "Please select" at bounding box center [359, 311] width 42 height 10
click at [370, 359] on li "Coffee Bean" at bounding box center [364, 357] width 54 height 15
click at [369, 310] on div "Coffee Bean" at bounding box center [357, 311] width 39 height 10
click at [402, 305] on div "Color Coffee Bean Size Please select Quantity 1 Stock: 518" at bounding box center [426, 318] width 185 height 45
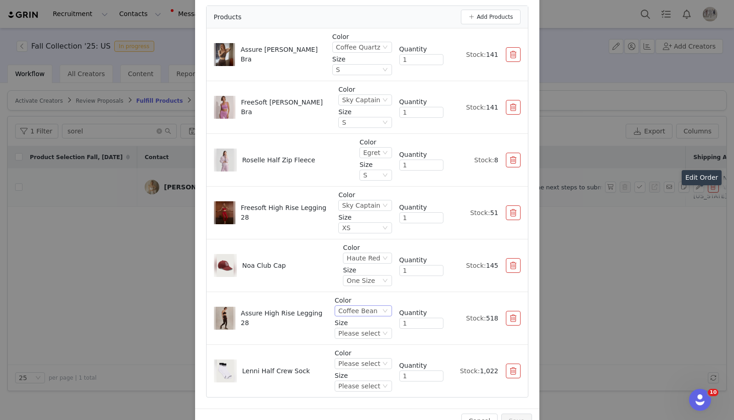
click at [376, 310] on div "Coffee Bean" at bounding box center [357, 311] width 39 height 10
click at [377, 310] on div "Coffee Bean" at bounding box center [357, 311] width 39 height 10
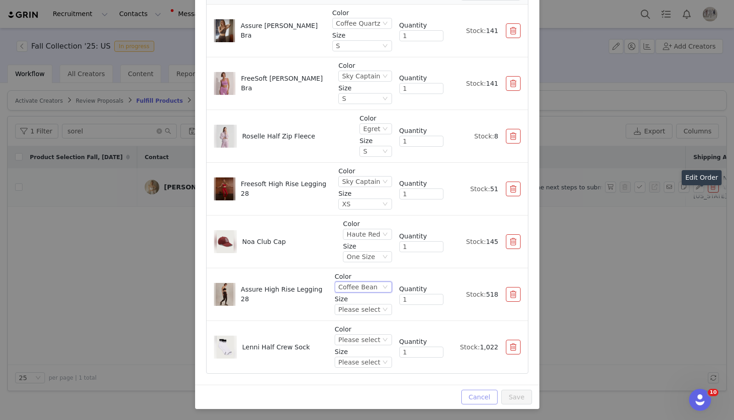
click at [477, 400] on button "Cancel" at bounding box center [479, 397] width 36 height 15
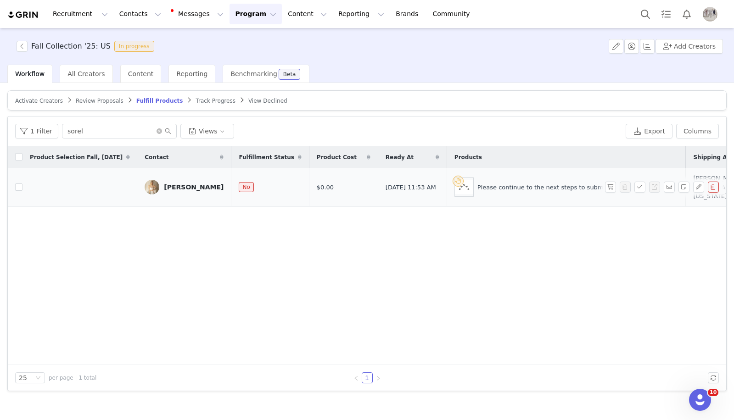
click at [712, 193] on button "button" at bounding box center [712, 187] width 11 height 11
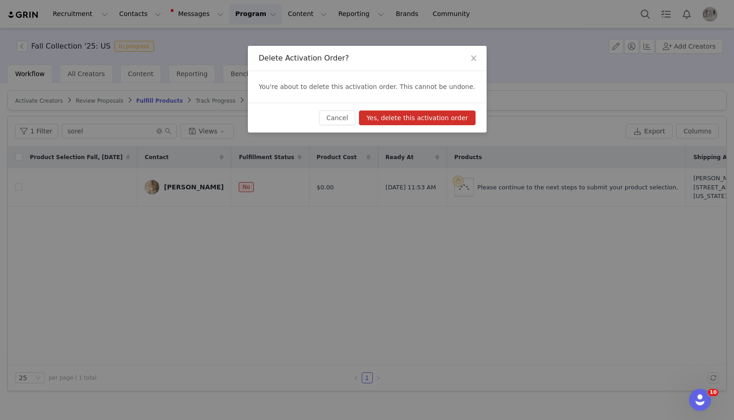
click at [440, 122] on button "Yes, delete this activation order" at bounding box center [417, 118] width 116 height 15
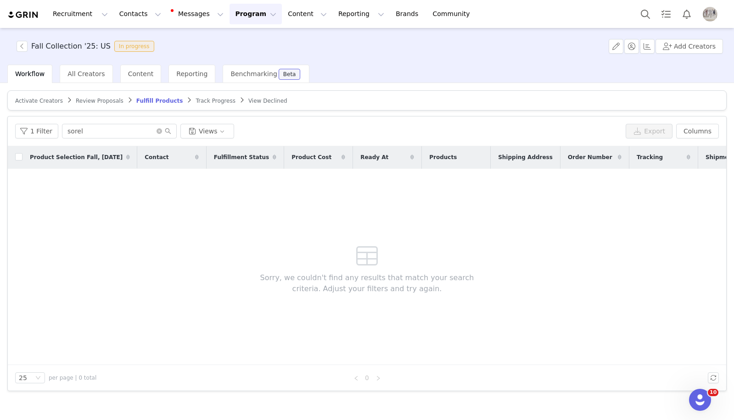
click at [251, 15] on button "Program Program" at bounding box center [255, 14] width 52 height 21
click at [254, 33] on link "Activations" at bounding box center [251, 40] width 72 height 17
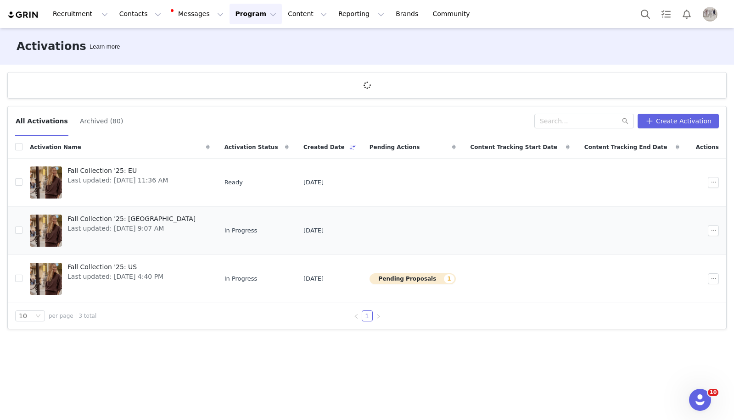
click at [111, 221] on span "Fall Collection '25: [GEOGRAPHIC_DATA]" at bounding box center [131, 219] width 128 height 10
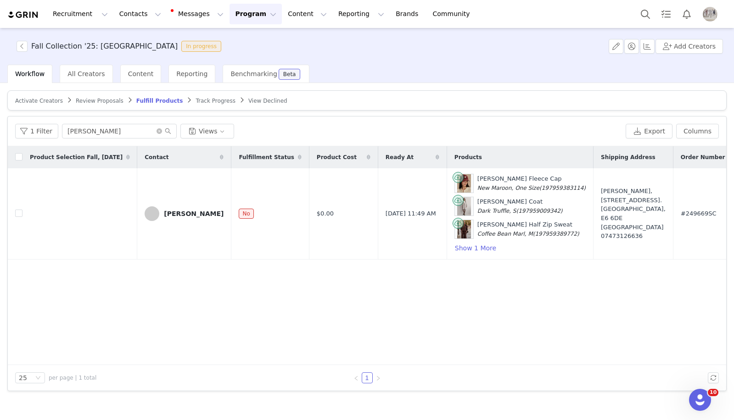
click at [50, 100] on span "Activate Creators" at bounding box center [39, 101] width 48 height 6
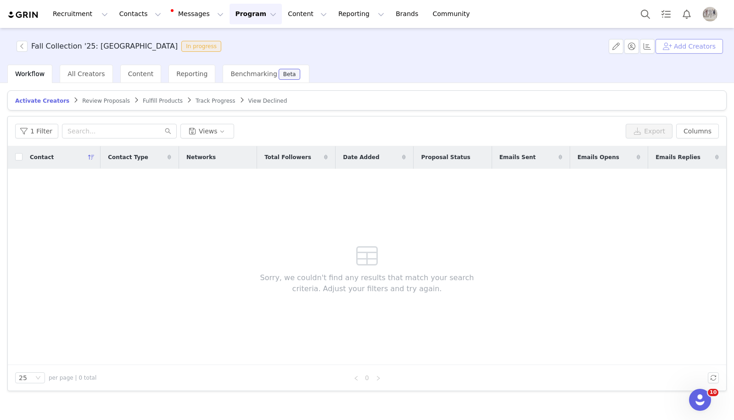
click at [705, 46] on button "Add Creators" at bounding box center [688, 46] width 67 height 15
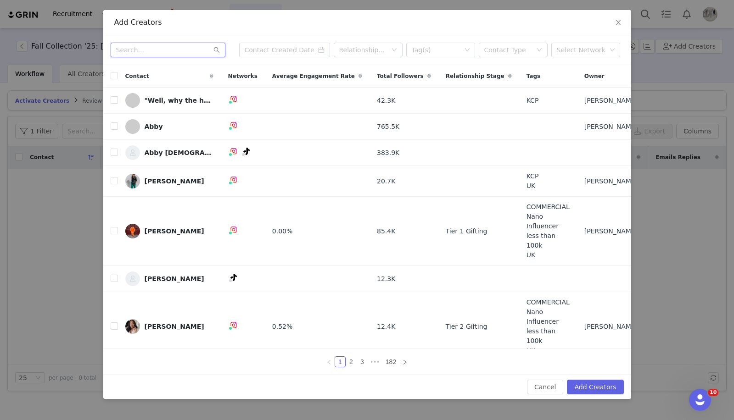
click at [176, 48] on input "text" at bounding box center [168, 50] width 115 height 15
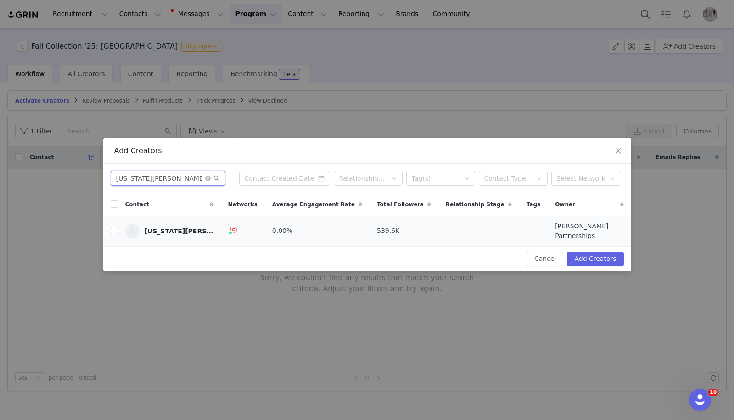
type input "[US_STATE][PERSON_NAME]"
click at [112, 230] on input "checkbox" at bounding box center [114, 230] width 7 height 7
checkbox input "true"
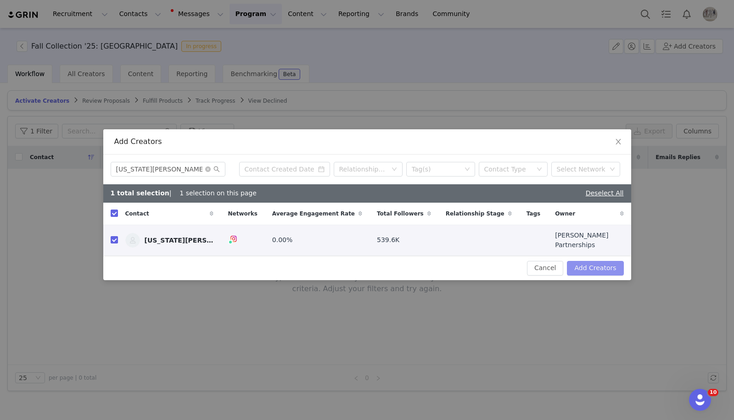
click at [595, 263] on button "Add Creators" at bounding box center [595, 268] width 56 height 15
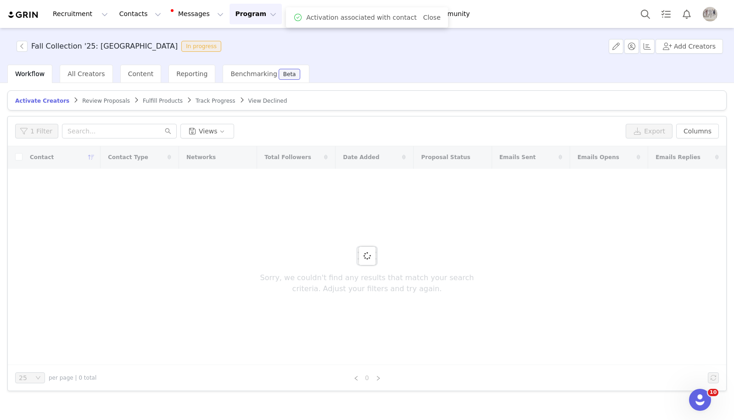
click at [146, 102] on span "Fulfill Products" at bounding box center [163, 101] width 40 height 6
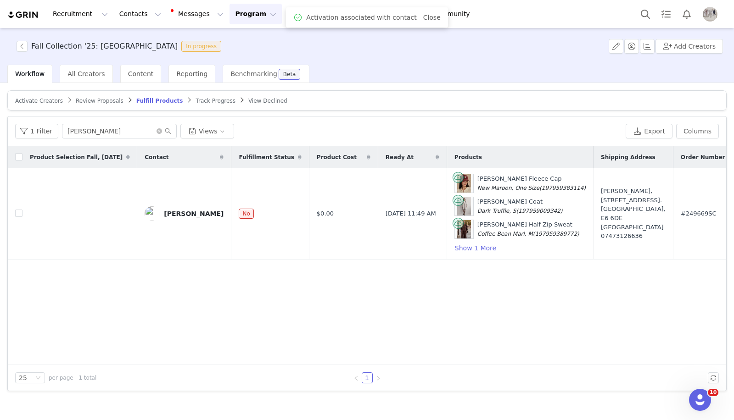
click at [45, 106] on article "Activate Creators Review Proposals Fulfill Products Track Progress View Declined" at bounding box center [366, 100] width 719 height 20
click at [45, 101] on span "Activate Creators" at bounding box center [39, 101] width 48 height 6
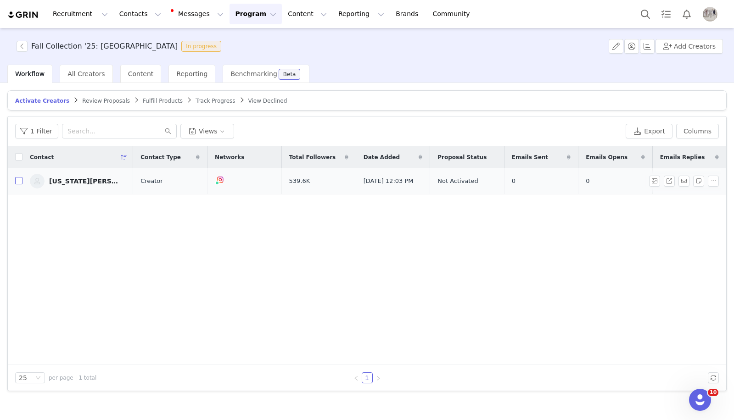
click at [17, 180] on input "checkbox" at bounding box center [18, 180] width 7 height 7
checkbox input "true"
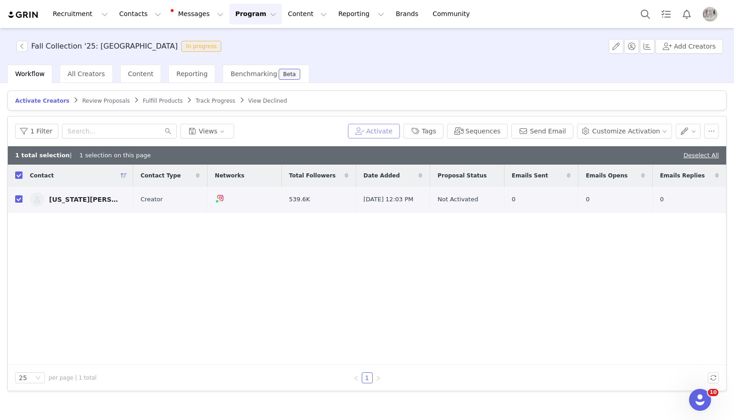
click at [388, 130] on button "Activate" at bounding box center [374, 131] width 52 height 15
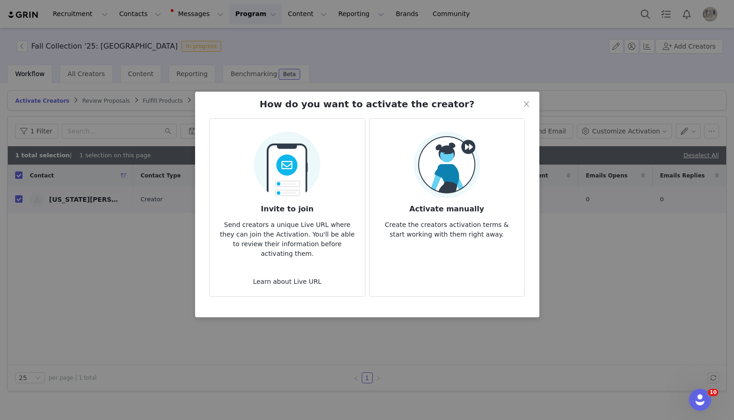
click at [506, 178] on div "Activate manually Create the creators activation terms & start working with the…" at bounding box center [447, 186] width 140 height 108
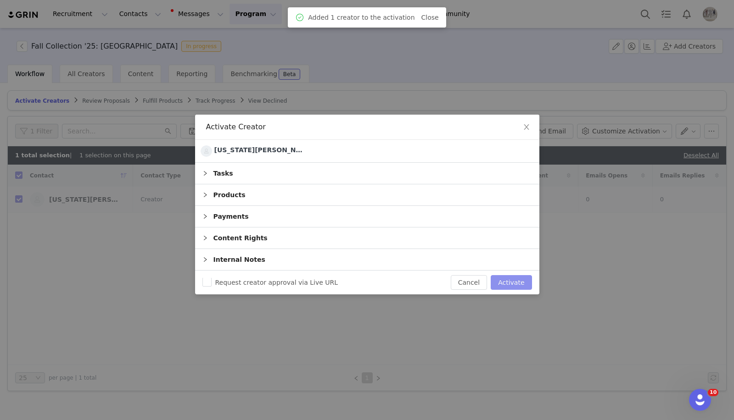
click at [502, 286] on button "Activate" at bounding box center [510, 282] width 41 height 15
checkbox input "false"
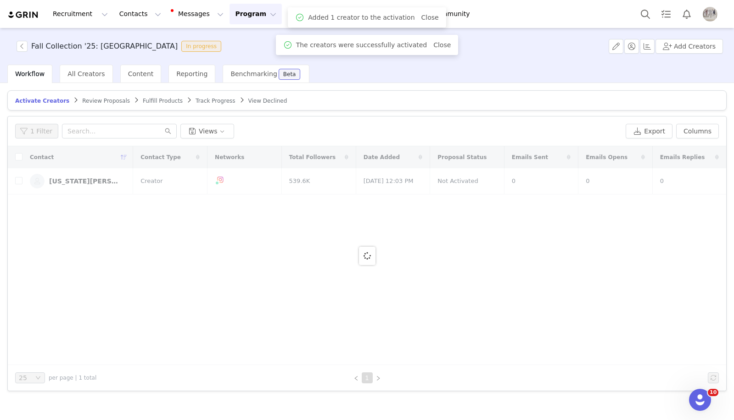
click at [149, 105] on article "Activate Creators Review Proposals Fulfill Products Track Progress View Declined" at bounding box center [366, 100] width 719 height 20
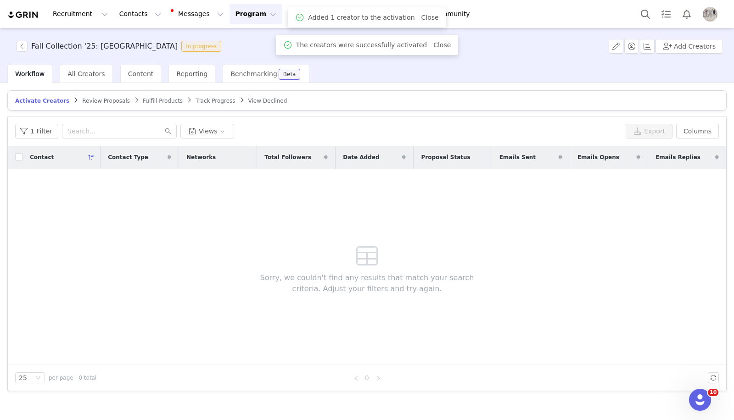
click at [155, 101] on span "Fulfill Products" at bounding box center [163, 101] width 40 height 6
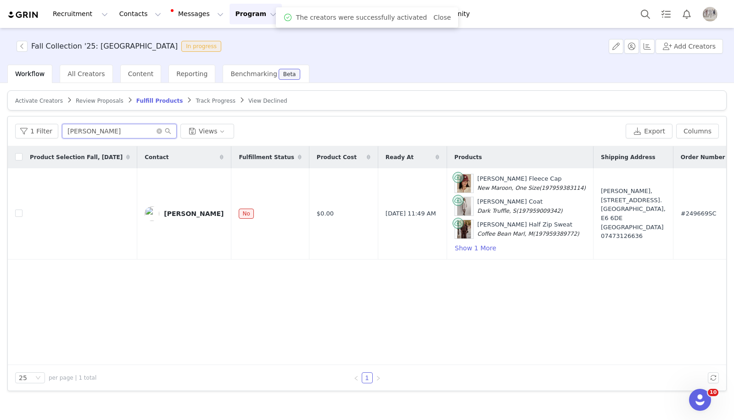
click at [99, 133] on input "[PERSON_NAME]" at bounding box center [119, 131] width 115 height 15
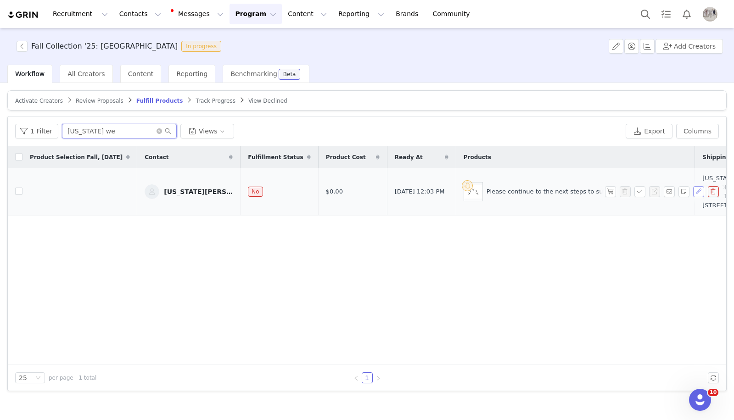
type input "[US_STATE] we"
click at [697, 196] on button "button" at bounding box center [698, 191] width 11 height 11
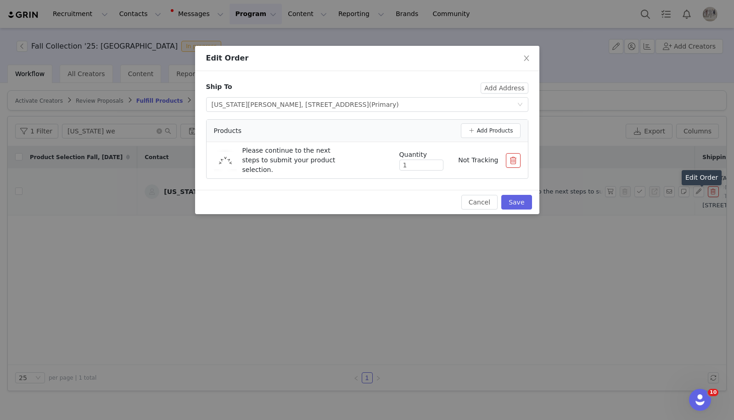
click at [512, 160] on button "button" at bounding box center [513, 160] width 15 height 15
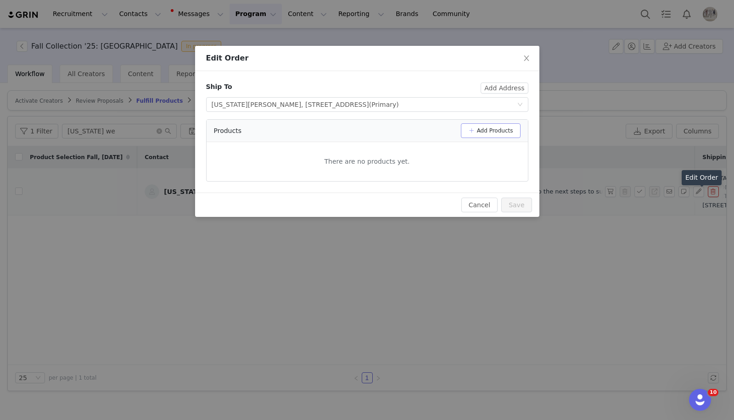
click at [500, 127] on button "Add Products" at bounding box center [491, 130] width 60 height 15
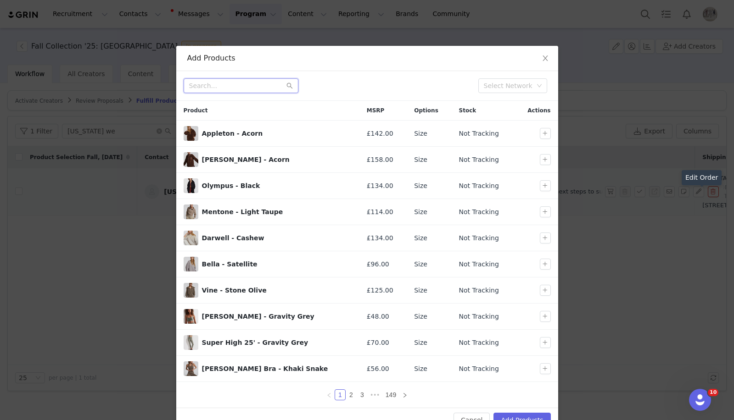
click at [241, 88] on input "text" at bounding box center [241, 85] width 115 height 15
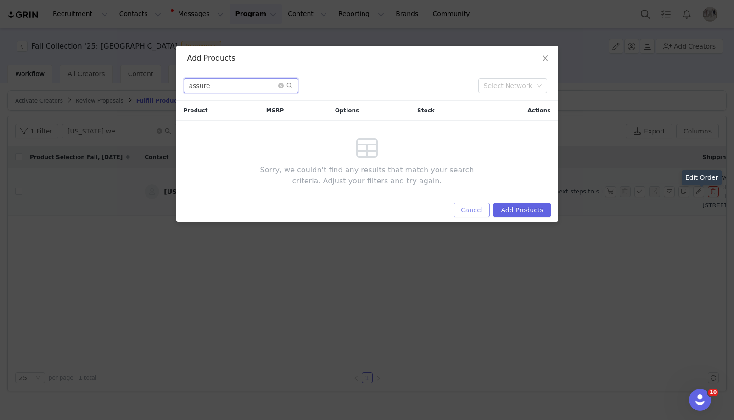
type input "assure"
click at [478, 213] on button "Cancel" at bounding box center [471, 210] width 36 height 15
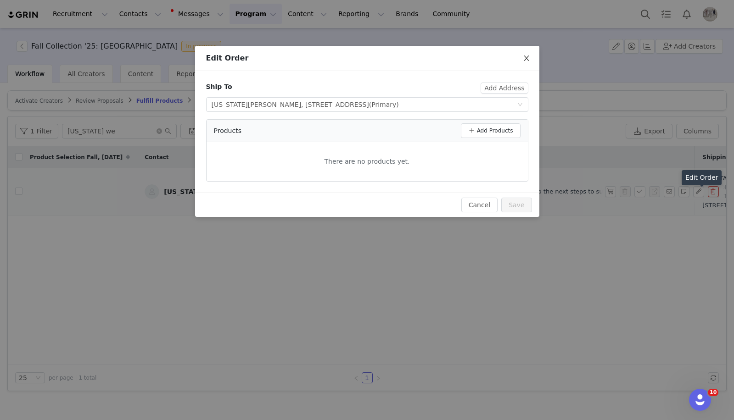
click at [524, 54] on span "Close" at bounding box center [526, 59] width 26 height 26
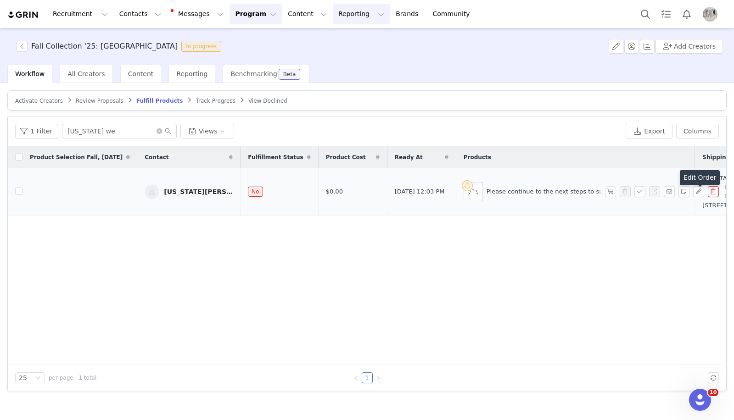
click at [333, 14] on button "Reporting Reporting" at bounding box center [361, 14] width 57 height 21
click at [390, 12] on link "Brands Brands" at bounding box center [408, 14] width 36 height 21
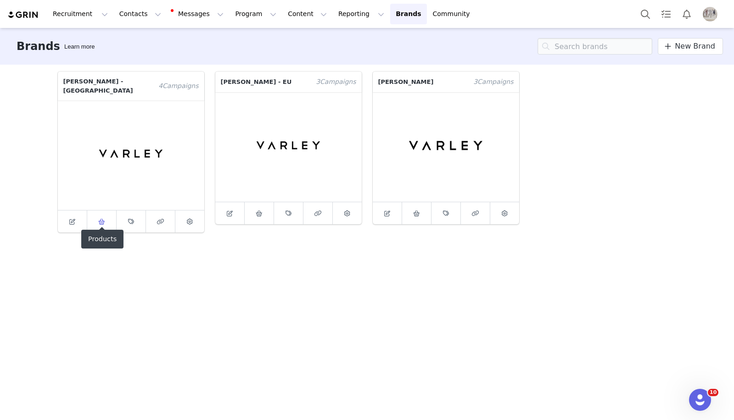
click at [107, 211] on link at bounding box center [101, 222] width 29 height 22
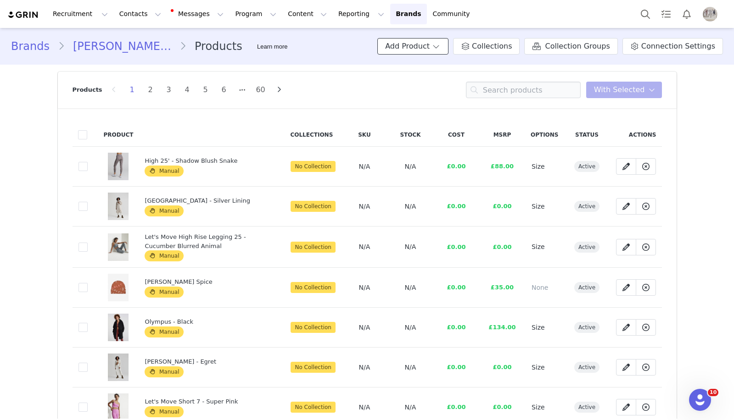
click at [448, 39] on button "Add Product" at bounding box center [412, 46] width 71 height 17
click at [427, 79] on span "Import From Store" at bounding box center [440, 81] width 58 height 7
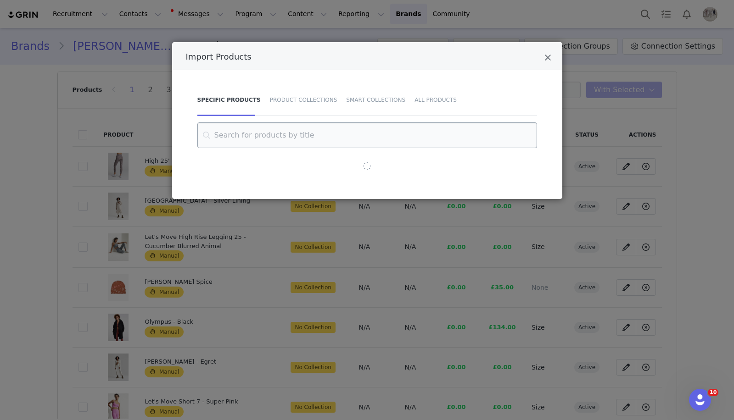
click at [236, 123] on input "Import Products" at bounding box center [367, 136] width 340 height 26
click at [235, 130] on input "Import Products" at bounding box center [367, 136] width 340 height 26
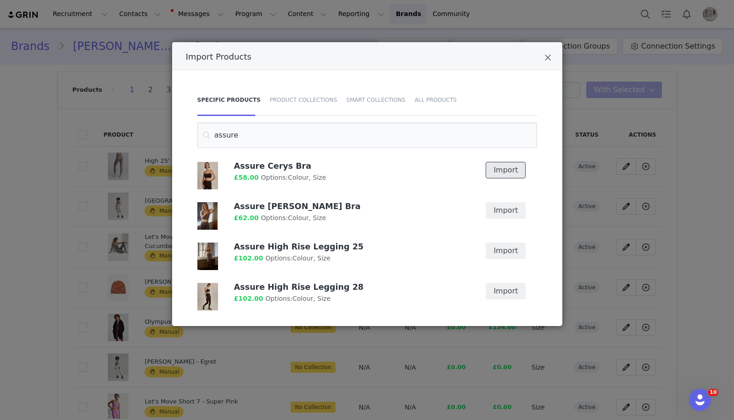
click at [512, 171] on button "Import" at bounding box center [505, 170] width 40 height 17
click at [506, 204] on button "Import" at bounding box center [505, 210] width 40 height 17
click at [506, 243] on button "Import" at bounding box center [505, 251] width 40 height 17
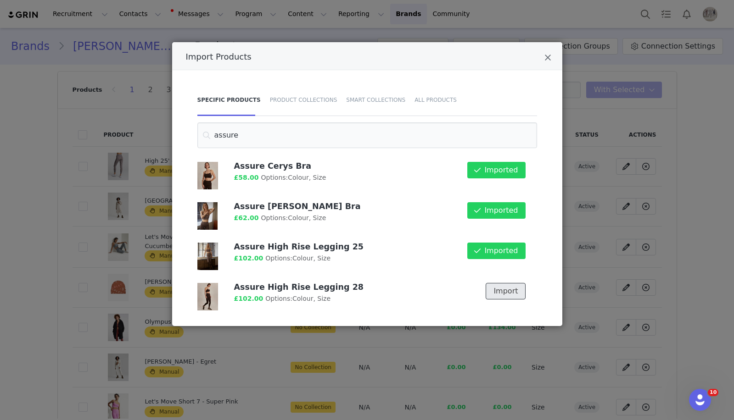
click at [501, 299] on button "Import" at bounding box center [505, 291] width 40 height 17
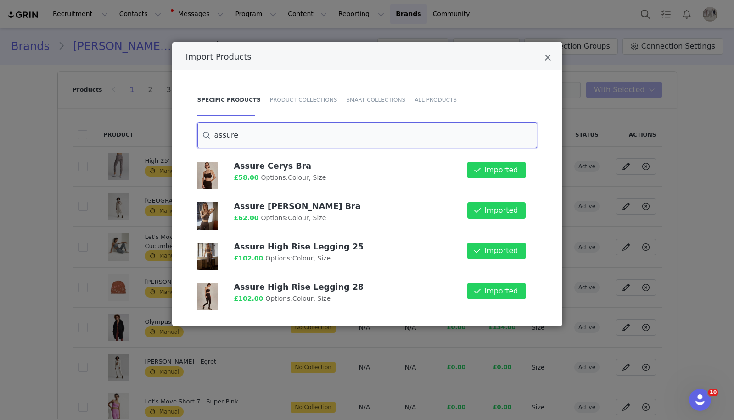
click at [259, 136] on input "assure" at bounding box center [367, 136] width 340 height 26
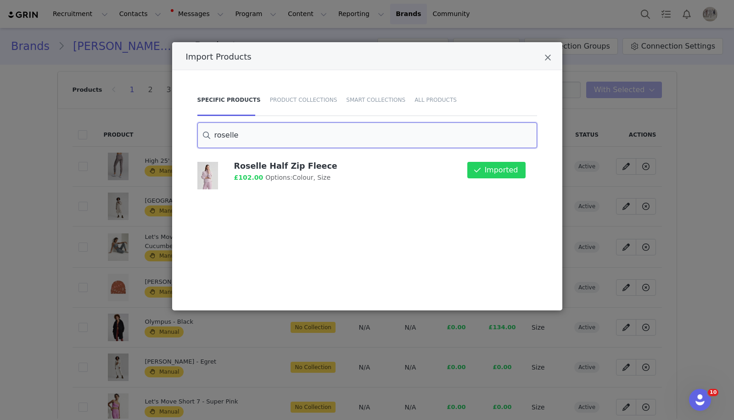
click at [262, 135] on input "roselle" at bounding box center [367, 136] width 340 height 26
type input "sian"
click at [546, 56] on icon "Close" at bounding box center [547, 57] width 7 height 9
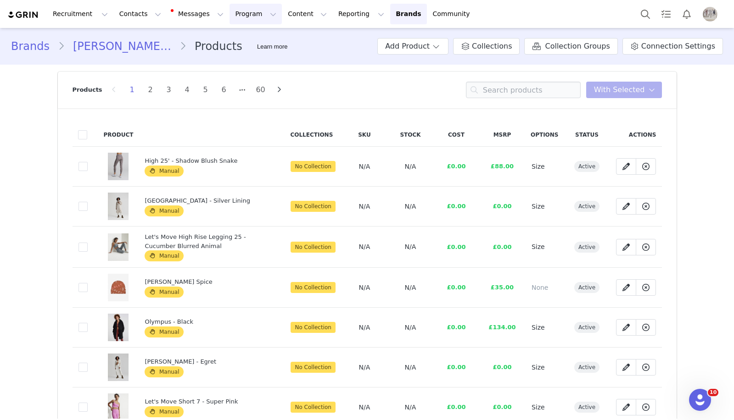
click at [236, 15] on button "Program Program" at bounding box center [255, 14] width 52 height 21
click at [250, 36] on p "Activations" at bounding box center [240, 41] width 35 height 10
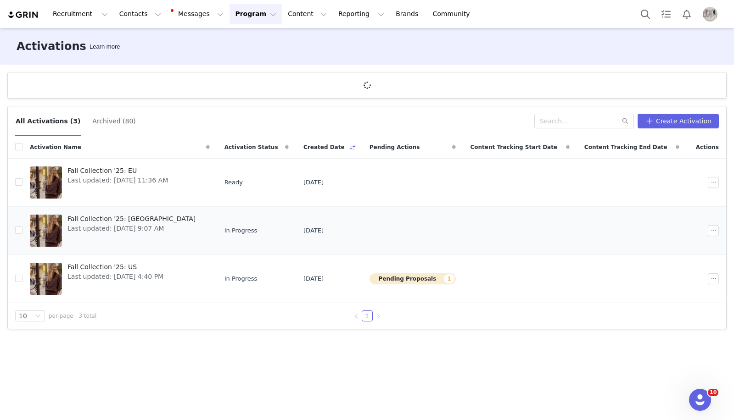
click at [123, 218] on span "Fall Collection '25: [GEOGRAPHIC_DATA]" at bounding box center [131, 219] width 128 height 10
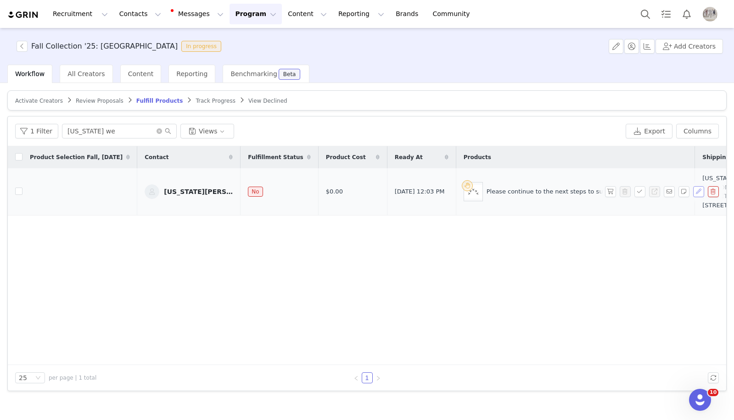
click at [699, 192] on button "button" at bounding box center [698, 191] width 11 height 11
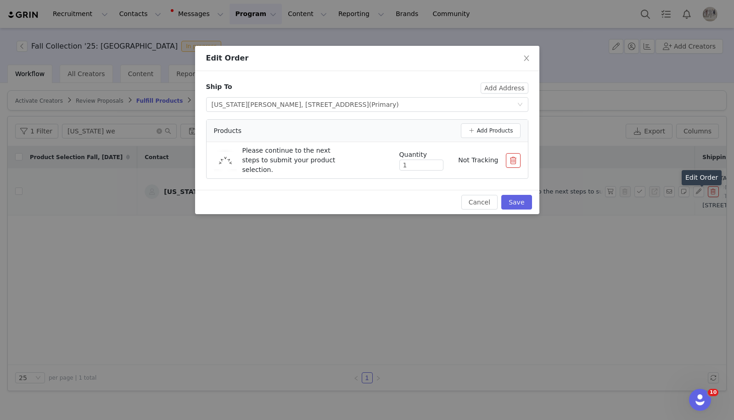
click at [513, 171] on div "Please continue to the next steps to submit your product selection. Quantity 1 …" at bounding box center [367, 160] width 306 height 29
click at [513, 168] on div "Quantity 1 Not Tracking" at bounding box center [456, 160] width 128 height 21
click at [513, 165] on button "button" at bounding box center [513, 160] width 15 height 15
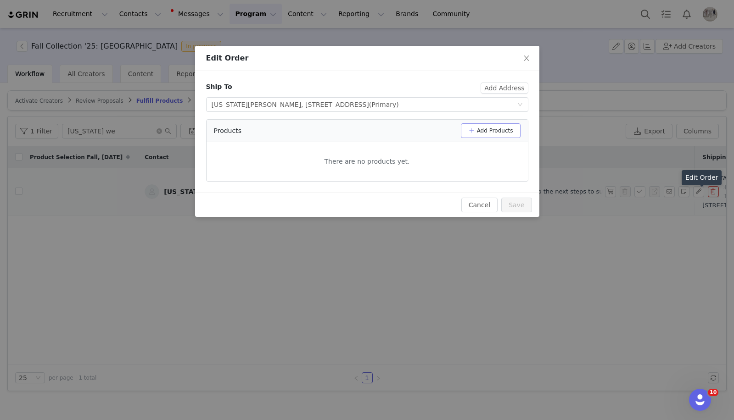
click at [491, 123] on button "Add Products" at bounding box center [491, 130] width 60 height 15
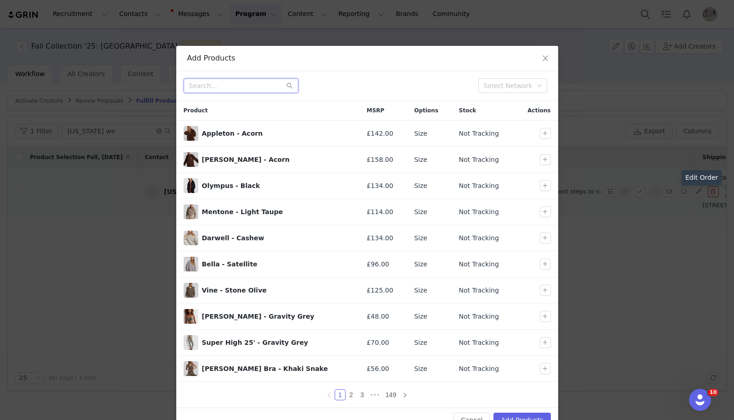
click at [240, 87] on input "text" at bounding box center [241, 85] width 115 height 15
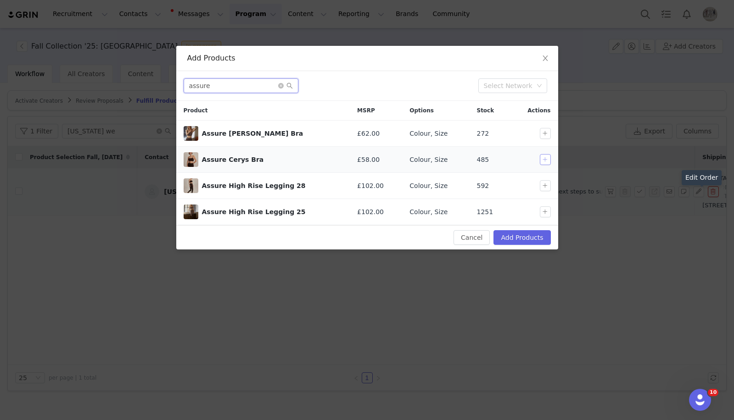
type input "assure"
click at [545, 158] on button "button" at bounding box center [545, 159] width 11 height 11
click at [544, 209] on button "button" at bounding box center [545, 211] width 11 height 11
click at [545, 131] on button "button" at bounding box center [545, 133] width 11 height 11
click at [510, 240] on button "Add Products" at bounding box center [521, 237] width 57 height 15
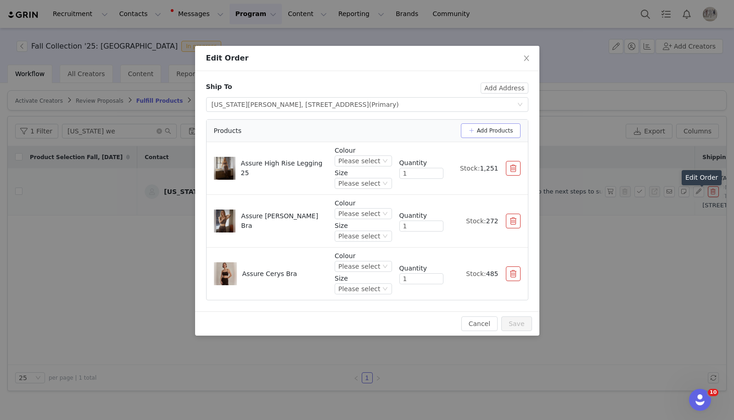
click at [492, 131] on button "Add Products" at bounding box center [491, 130] width 60 height 15
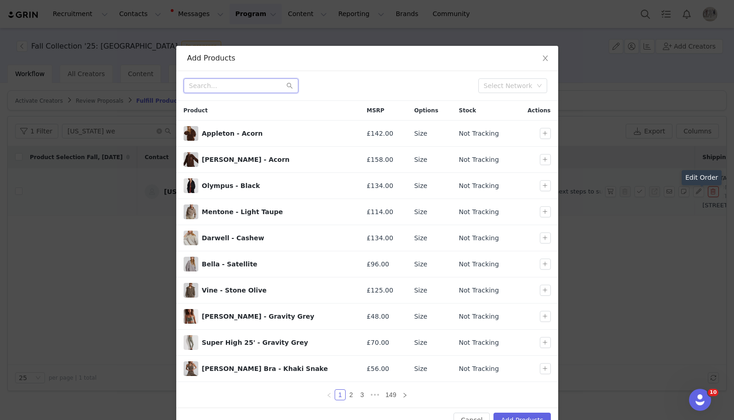
click at [218, 85] on input "text" at bounding box center [241, 85] width 115 height 15
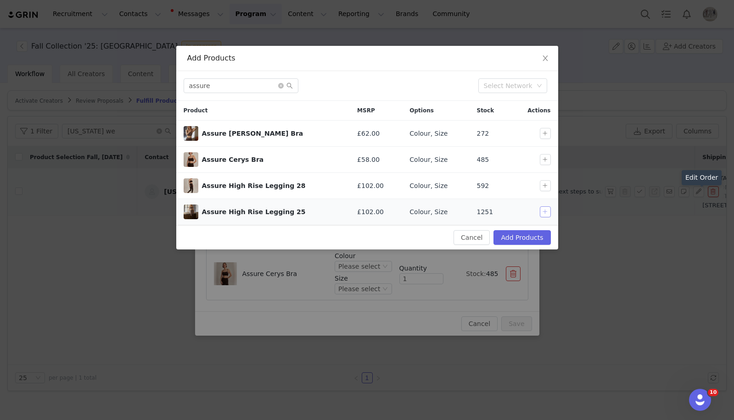
click at [541, 207] on button "button" at bounding box center [545, 211] width 11 height 11
click at [252, 78] on input "assure" at bounding box center [241, 85] width 115 height 15
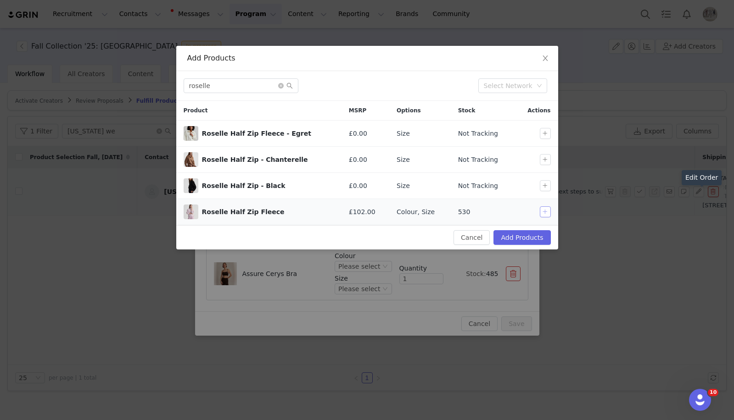
click at [546, 210] on button "button" at bounding box center [545, 211] width 11 height 11
click at [212, 84] on input "roselle" at bounding box center [241, 85] width 115 height 15
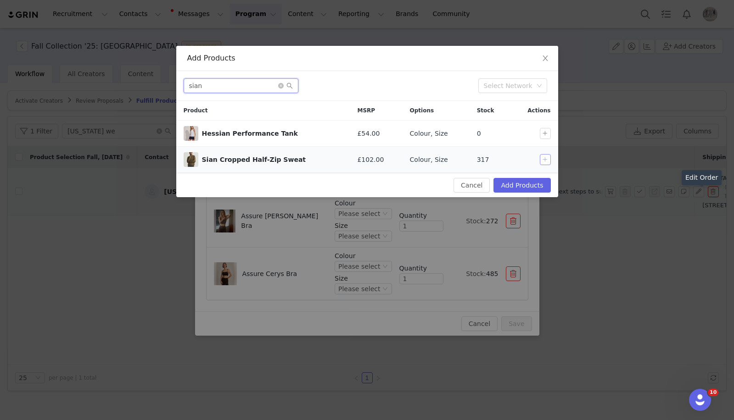
type input "sian"
click at [545, 160] on button "button" at bounding box center [545, 159] width 11 height 11
click at [534, 180] on button "Add Products" at bounding box center [521, 185] width 57 height 15
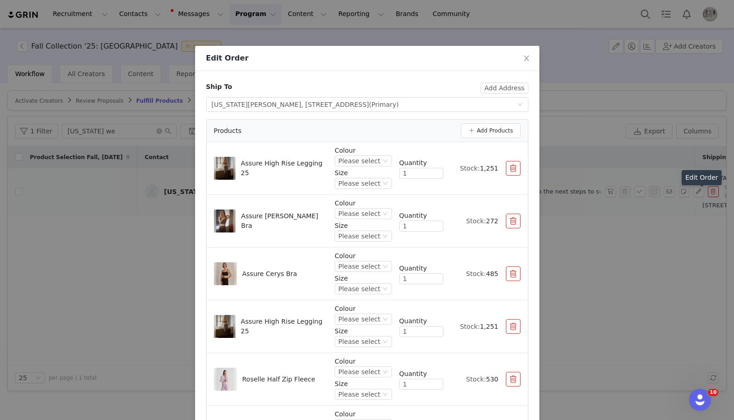
click at [365, 167] on div "Colour Please select Size Please select" at bounding box center [362, 168] width 57 height 45
click at [365, 166] on div "Please select" at bounding box center [362, 161] width 57 height 11
click at [373, 216] on li "Coffee Quartz" at bounding box center [364, 221] width 54 height 15
click at [370, 184] on div "Please select" at bounding box center [357, 183] width 42 height 10
click at [353, 231] on li "XS" at bounding box center [363, 229] width 57 height 15
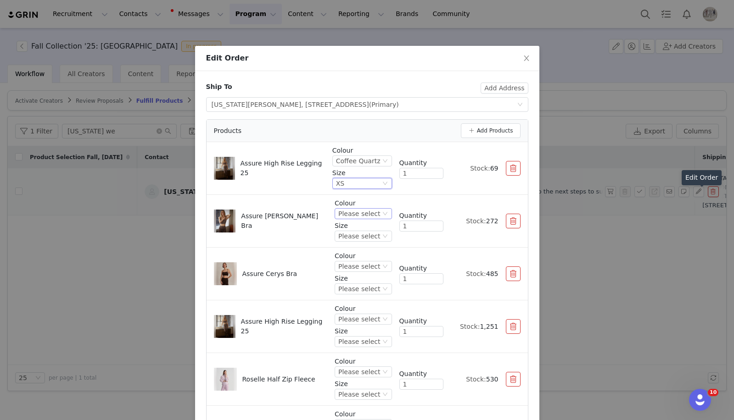
click at [367, 211] on div "Please select" at bounding box center [359, 214] width 42 height 10
click at [359, 261] on li "Coffee Quartz" at bounding box center [364, 259] width 54 height 15
click at [364, 235] on div "Please select" at bounding box center [357, 236] width 42 height 10
click at [350, 271] on li "XS" at bounding box center [363, 267] width 57 height 15
click at [363, 271] on div "Please select" at bounding box center [359, 267] width 42 height 10
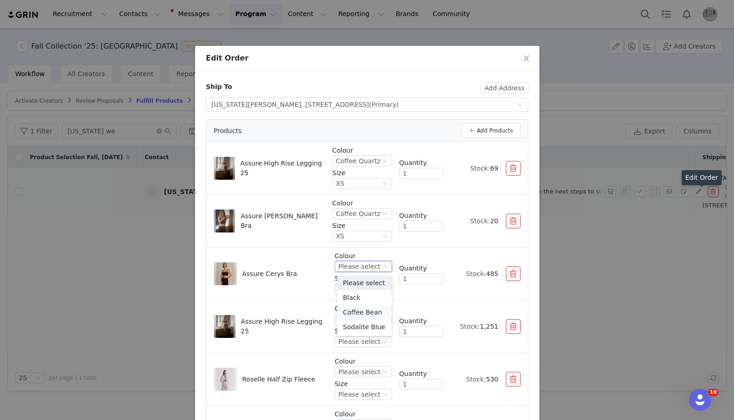
click at [359, 314] on li "Coffee Bean" at bounding box center [364, 312] width 54 height 15
click at [368, 292] on div "Please select" at bounding box center [359, 289] width 42 height 10
click at [357, 321] on li "XS" at bounding box center [364, 320] width 54 height 15
click at [361, 322] on div "Please select" at bounding box center [359, 319] width 42 height 10
click at [362, 366] on li "Coffee Bean" at bounding box center [364, 365] width 54 height 15
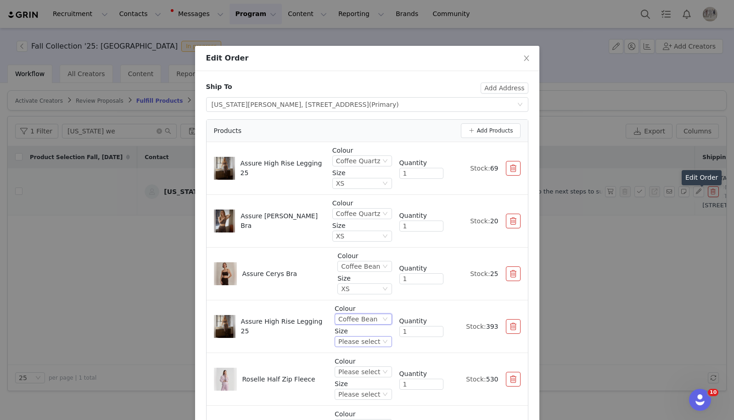
click at [362, 340] on div "Please select" at bounding box center [359, 342] width 42 height 10
click at [356, 268] on li "XS" at bounding box center [364, 266] width 54 height 15
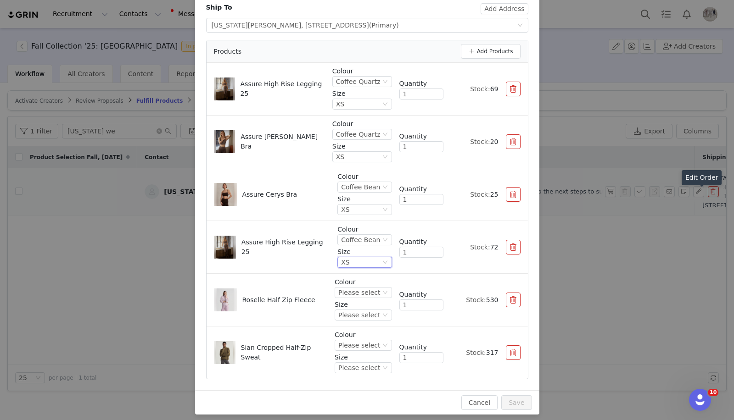
scroll to position [85, 0]
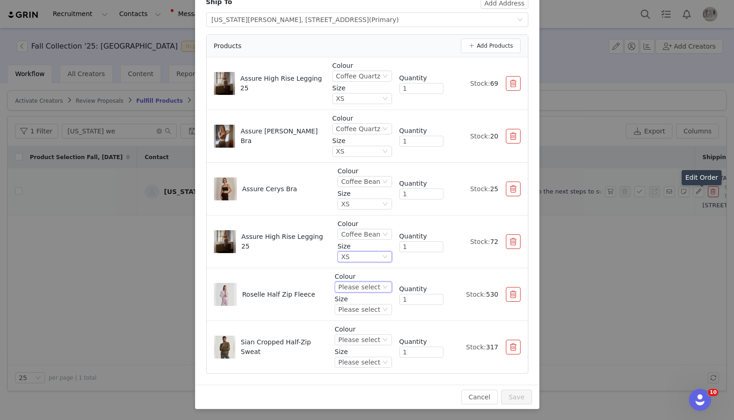
click at [373, 290] on div "Please select" at bounding box center [359, 287] width 42 height 10
click at [367, 345] on li "Egret" at bounding box center [364, 347] width 54 height 15
click at [371, 310] on div "Please select" at bounding box center [359, 310] width 42 height 10
click at [353, 217] on li "XXS" at bounding box center [364, 219] width 54 height 15
click at [372, 311] on div "XXS" at bounding box center [369, 310] width 13 height 10
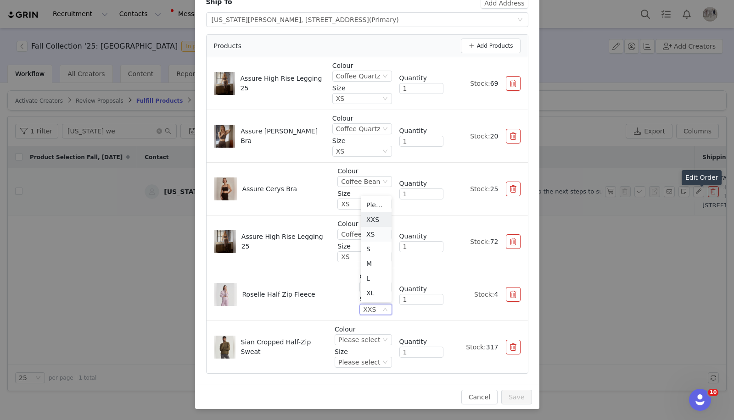
click at [368, 231] on li "XS" at bounding box center [376, 234] width 31 height 15
click at [373, 338] on div "Please select" at bounding box center [359, 340] width 42 height 10
click at [366, 280] on li "Coffee Bean" at bounding box center [364, 279] width 54 height 15
click at [362, 363] on div "Please select" at bounding box center [359, 362] width 42 height 10
click at [361, 272] on li "XXS" at bounding box center [364, 272] width 54 height 15
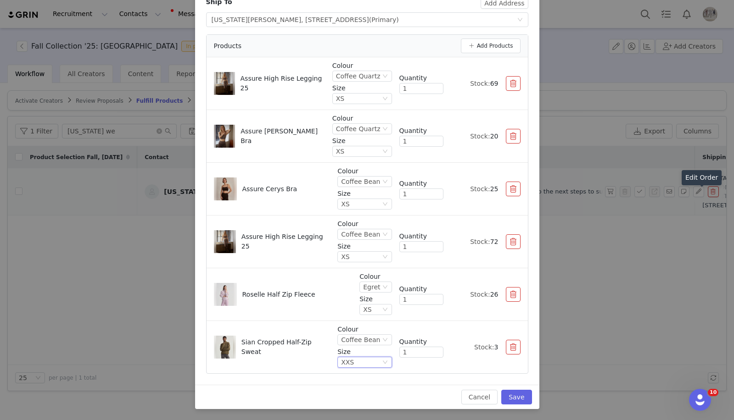
click at [366, 360] on div "XXS" at bounding box center [360, 362] width 39 height 10
click at [358, 288] on li "XS" at bounding box center [366, 287] width 52 height 15
click at [515, 397] on button "Save" at bounding box center [516, 397] width 30 height 15
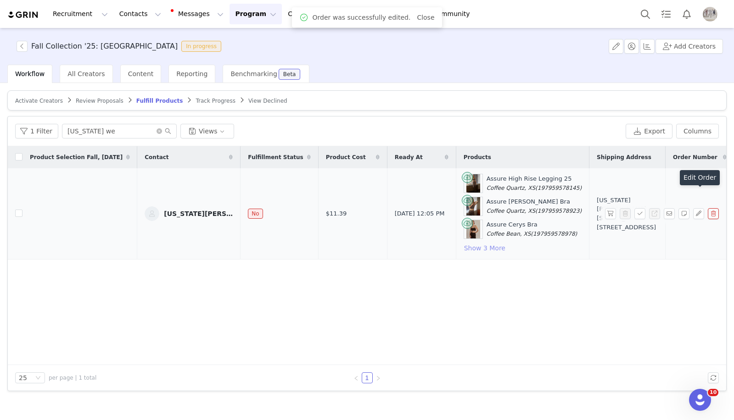
click at [463, 246] on button "Show 3 More" at bounding box center [484, 248] width 42 height 11
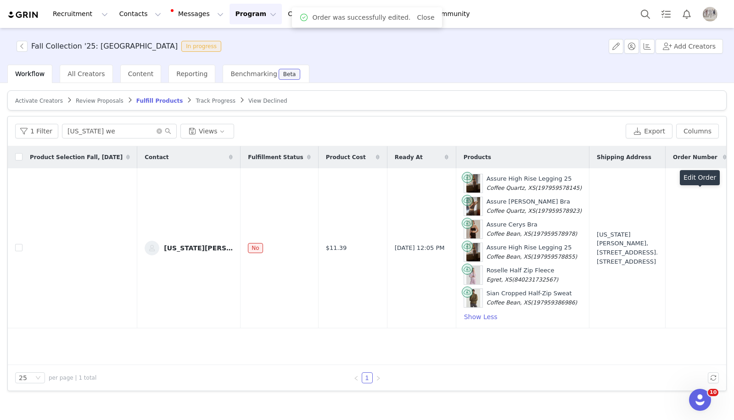
click at [609, 252] on button "button" at bounding box center [610, 248] width 11 height 11
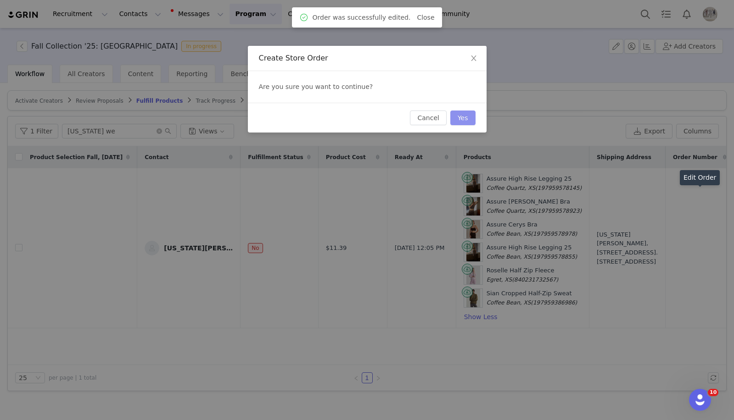
click at [470, 123] on button "Yes" at bounding box center [462, 118] width 25 height 15
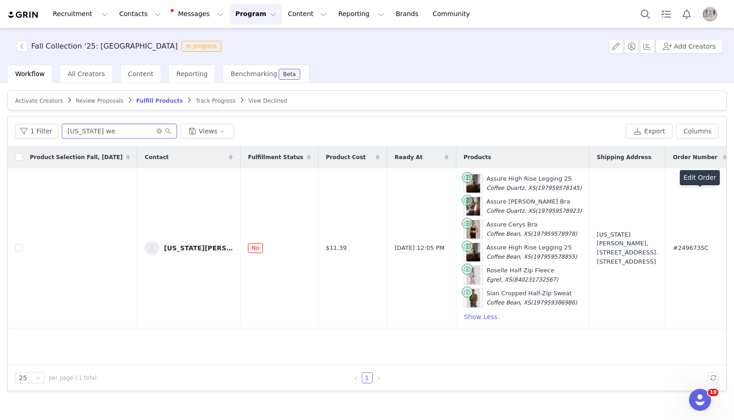
click at [84, 136] on input "[US_STATE] we" at bounding box center [119, 131] width 115 height 15
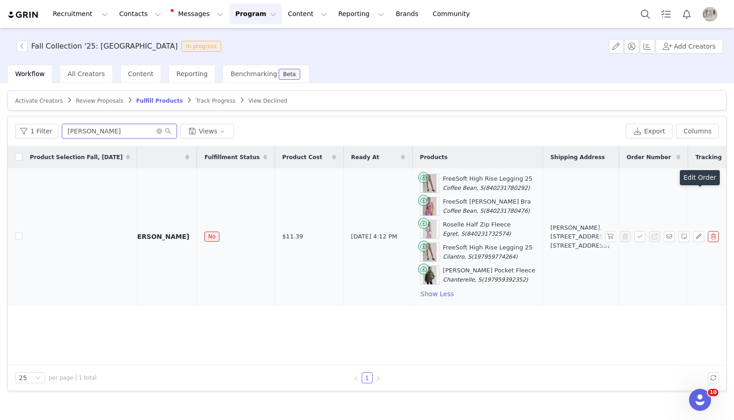
scroll to position [0, 0]
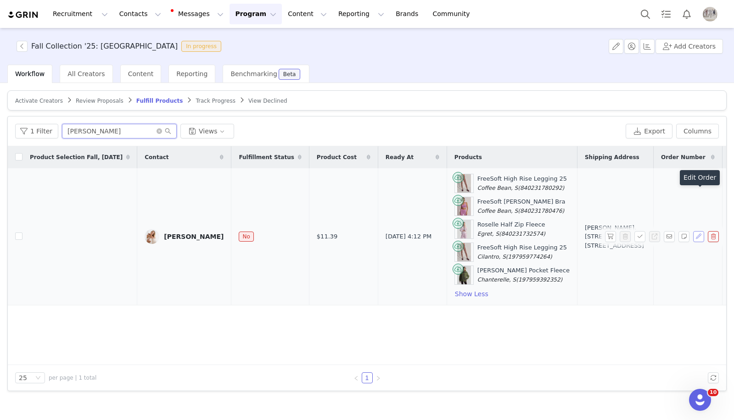
type input "[PERSON_NAME]"
click at [701, 235] on button "button" at bounding box center [698, 236] width 11 height 11
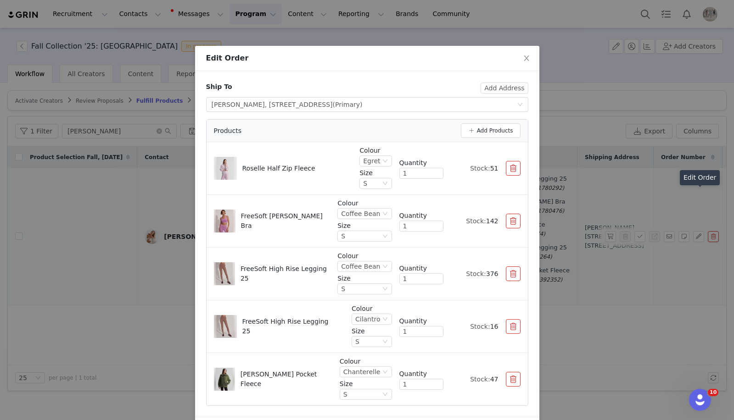
click at [510, 336] on div "Colour Cilantro Size S Quantity 1 Stock: 16" at bounding box center [435, 326] width 169 height 45
click at [513, 329] on button "button" at bounding box center [513, 326] width 15 height 15
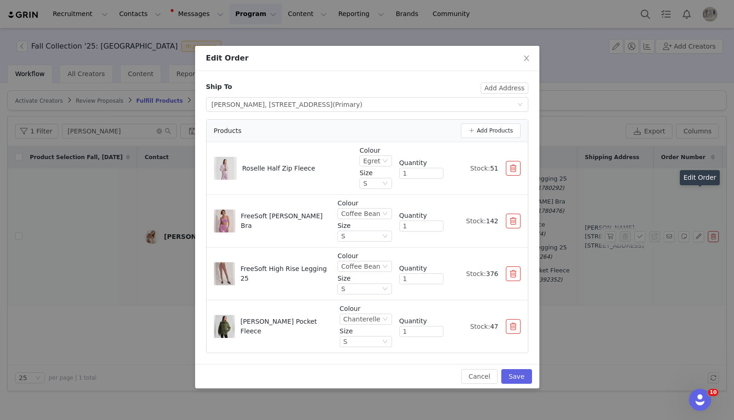
click at [482, 122] on div "Products Add Products" at bounding box center [366, 131] width 321 height 22
click at [482, 131] on button "Add Products" at bounding box center [491, 130] width 60 height 15
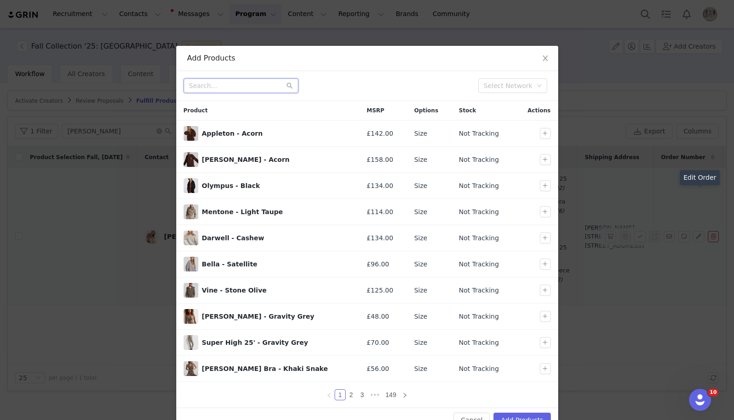
click at [217, 81] on input "text" at bounding box center [241, 85] width 115 height 15
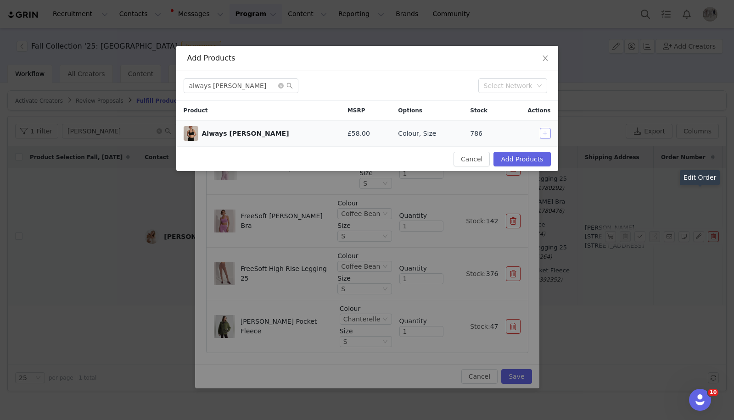
click at [545, 135] on button "button" at bounding box center [545, 133] width 11 height 11
click at [227, 83] on input "always [PERSON_NAME]" at bounding box center [241, 85] width 115 height 15
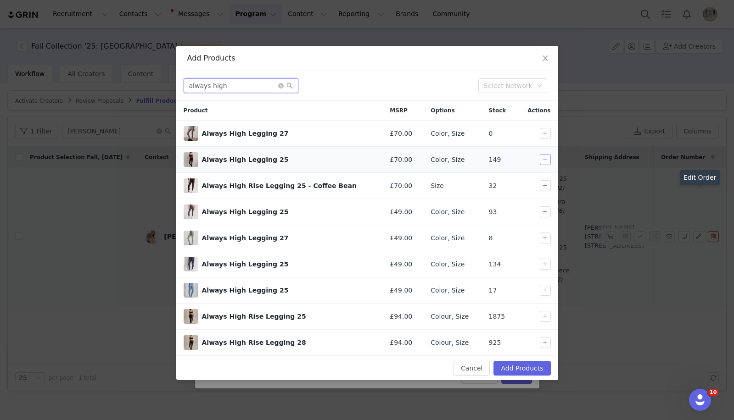
type input "always high"
click at [546, 158] on button "button" at bounding box center [545, 159] width 11 height 11
click at [546, 135] on div "Select" at bounding box center [545, 141] width 27 height 15
click at [546, 126] on td at bounding box center [536, 134] width 41 height 26
click at [546, 160] on button "button" at bounding box center [545, 159] width 11 height 11
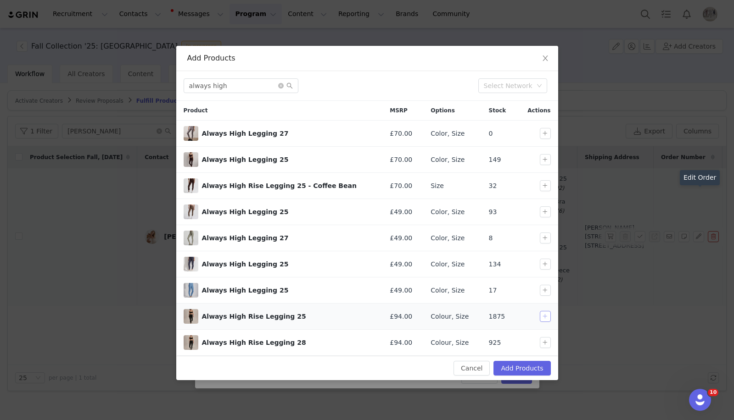
click at [549, 320] on button "button" at bounding box center [545, 316] width 11 height 11
click at [540, 343] on button "button" at bounding box center [545, 342] width 11 height 11
click at [529, 368] on button "Add Products" at bounding box center [521, 368] width 57 height 15
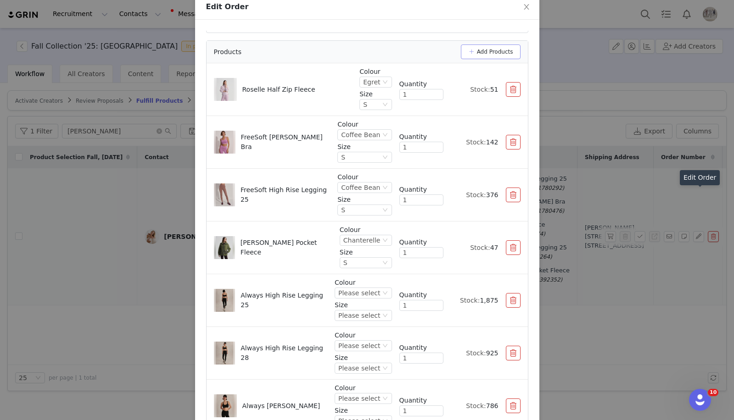
scroll to position [94, 0]
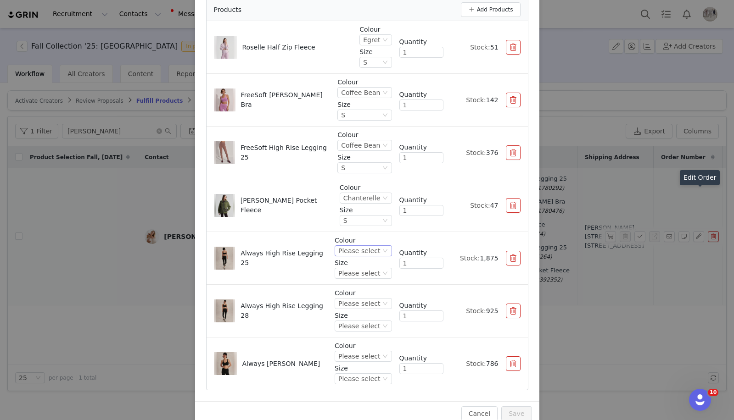
click at [362, 250] on div "Please select" at bounding box center [359, 251] width 42 height 10
click at [360, 343] on li "Olive Smoke" at bounding box center [364, 341] width 54 height 15
click at [516, 258] on button "button" at bounding box center [513, 258] width 15 height 15
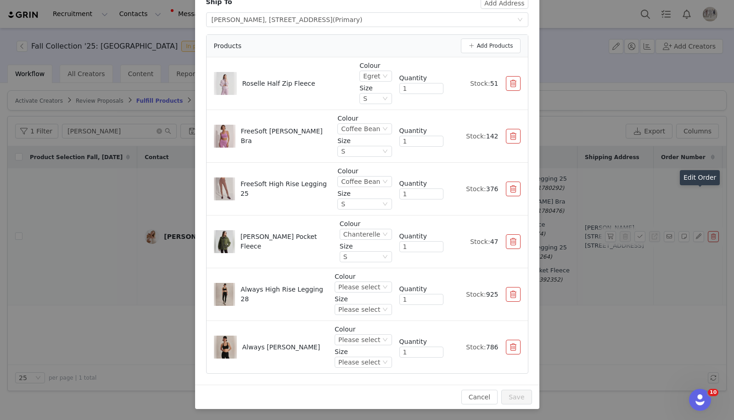
scroll to position [85, 0]
click at [351, 283] on div "Please select" at bounding box center [359, 287] width 42 height 10
click at [359, 367] on li "Olive Smoke" at bounding box center [364, 362] width 54 height 15
click at [510, 295] on button "button" at bounding box center [513, 294] width 15 height 15
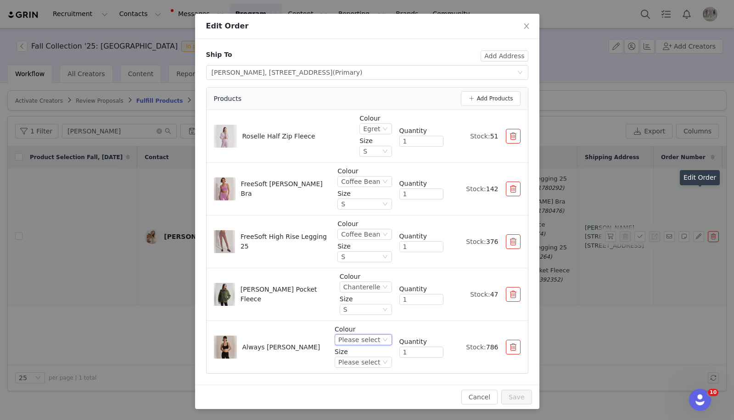
click at [350, 340] on div "Please select" at bounding box center [359, 340] width 42 height 10
click at [362, 308] on li "Olive Smoke" at bounding box center [364, 308] width 54 height 15
click at [513, 345] on button "button" at bounding box center [513, 347] width 15 height 15
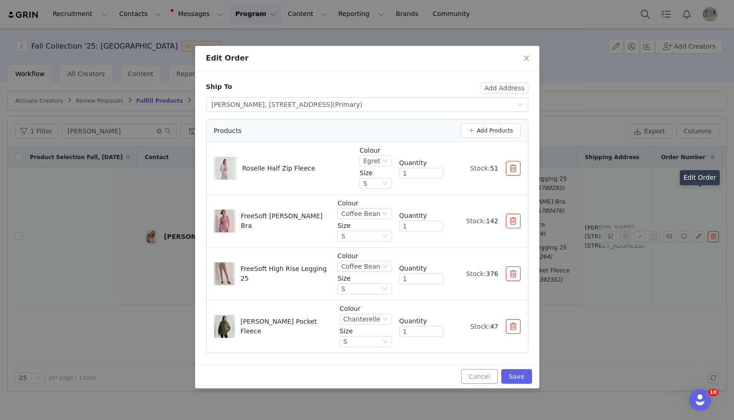
click at [473, 373] on button "Cancel" at bounding box center [479, 376] width 36 height 15
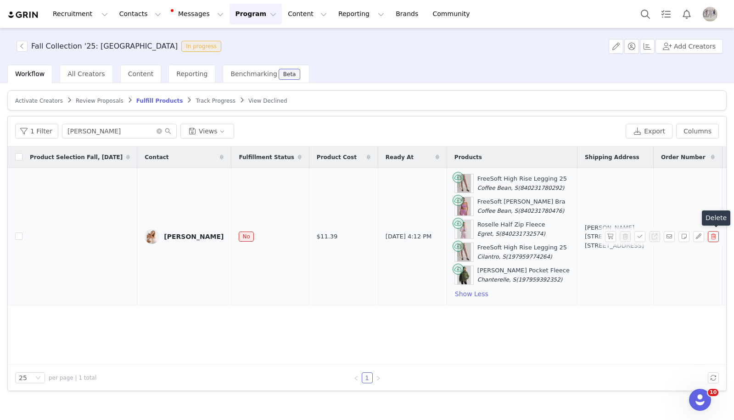
click at [714, 235] on button "button" at bounding box center [712, 236] width 11 height 11
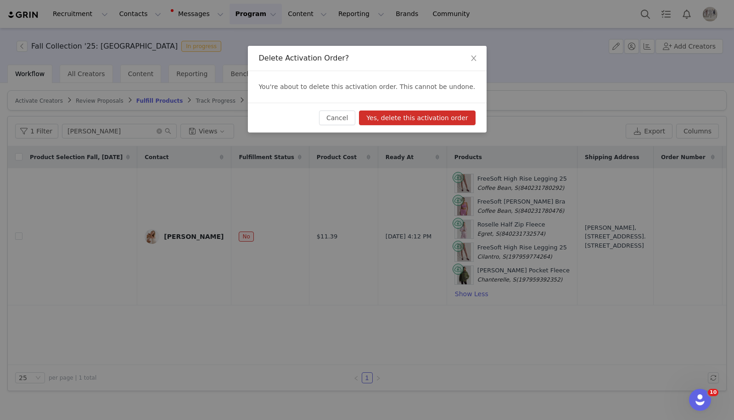
click at [448, 113] on button "Yes, delete this activation order" at bounding box center [417, 118] width 116 height 15
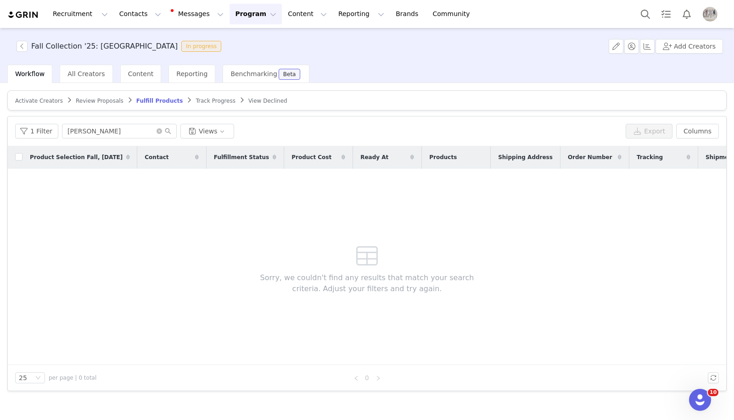
click at [249, 18] on button "Program Program" at bounding box center [255, 14] width 52 height 21
click at [253, 38] on p "Activations" at bounding box center [240, 41] width 35 height 10
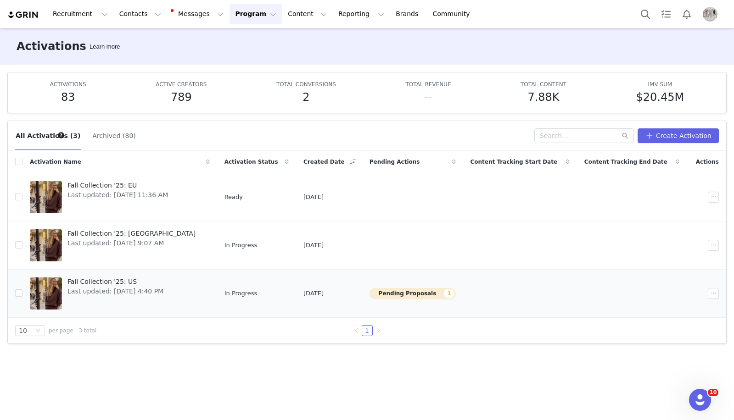
click at [110, 284] on span "Fall Collection '25: US" at bounding box center [115, 282] width 96 height 10
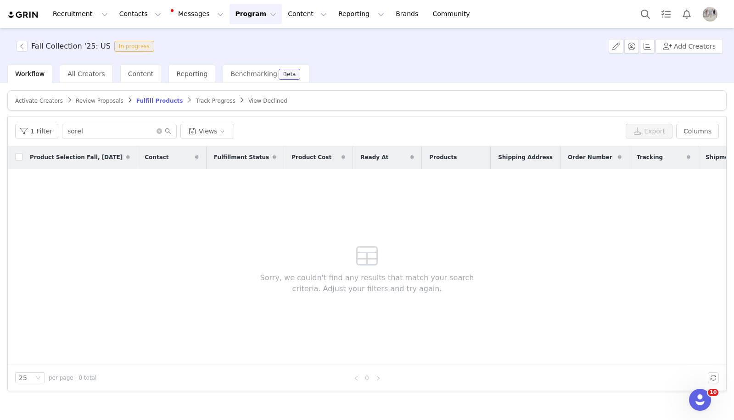
click at [53, 98] on span "Activate Creators" at bounding box center [39, 101] width 48 height 6
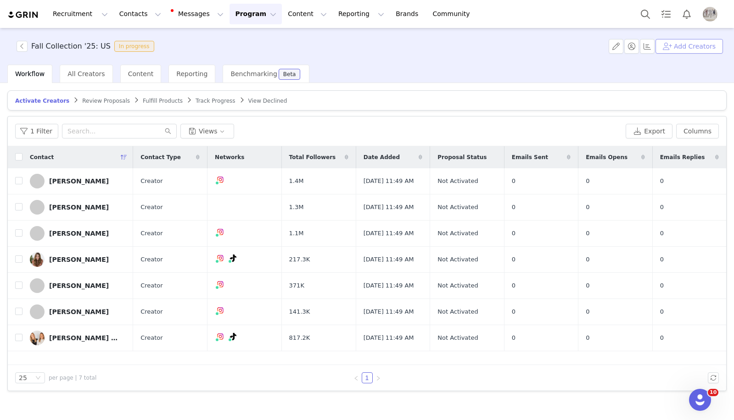
click at [668, 52] on button "Add Creators" at bounding box center [688, 46] width 67 height 15
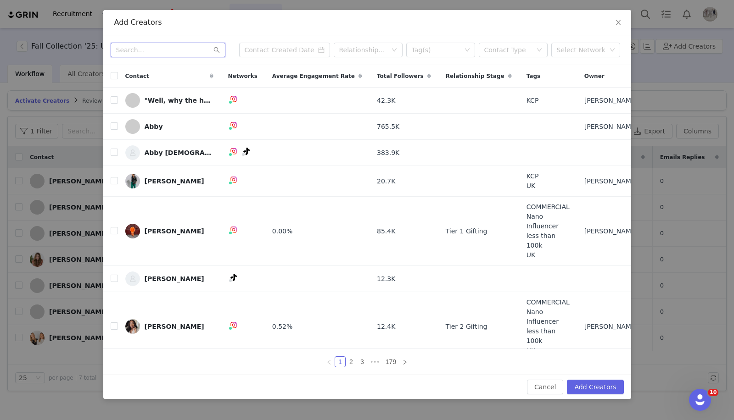
click at [127, 48] on input "text" at bounding box center [168, 50] width 115 height 15
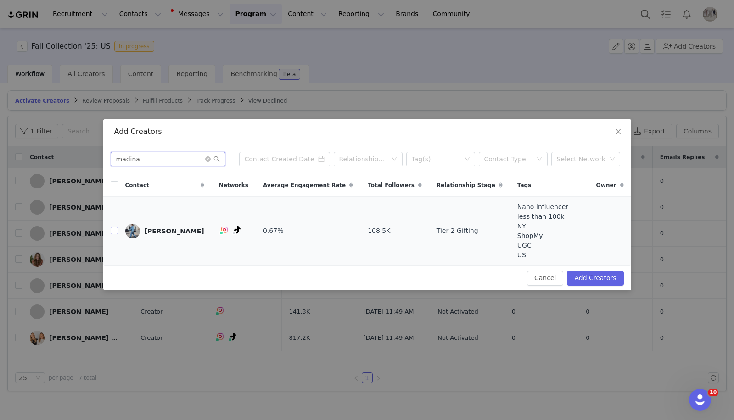
type input "madina"
click at [116, 229] on input "checkbox" at bounding box center [114, 230] width 7 height 7
checkbox input "true"
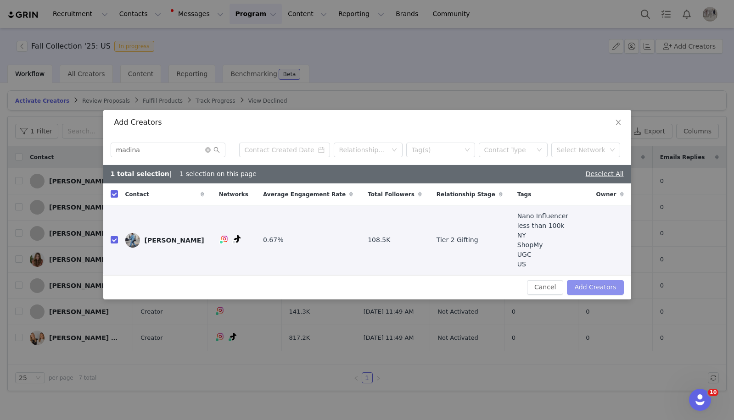
click at [611, 284] on button "Add Creators" at bounding box center [595, 287] width 56 height 15
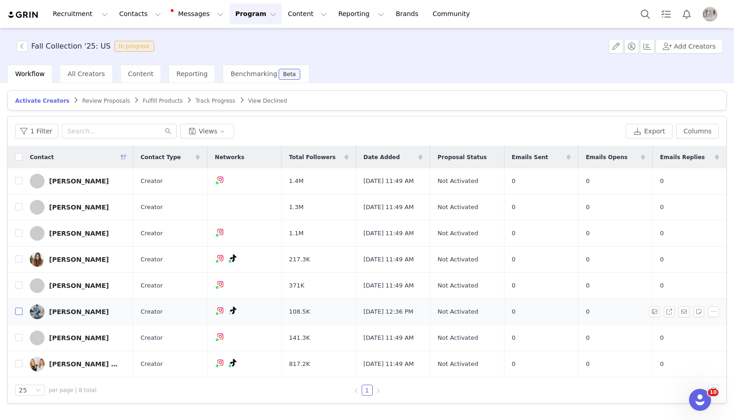
click at [17, 310] on input "checkbox" at bounding box center [18, 311] width 7 height 7
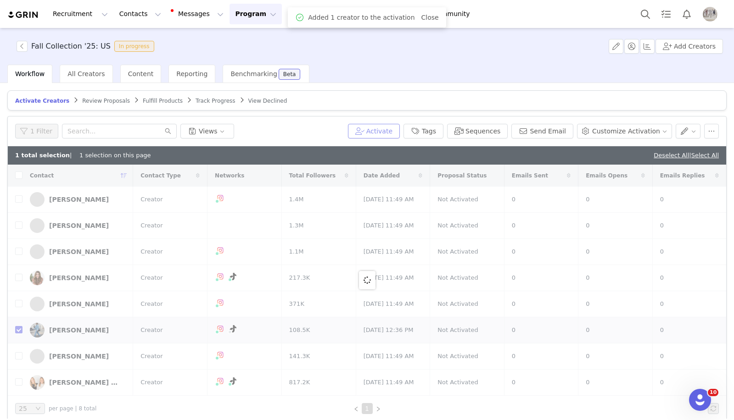
click at [390, 128] on button "Activate" at bounding box center [374, 131] width 52 height 15
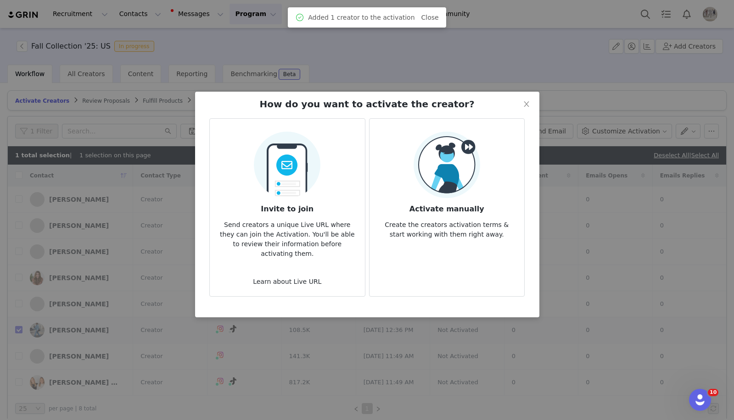
click at [458, 201] on h3 "Activate manually" at bounding box center [447, 206] width 140 height 17
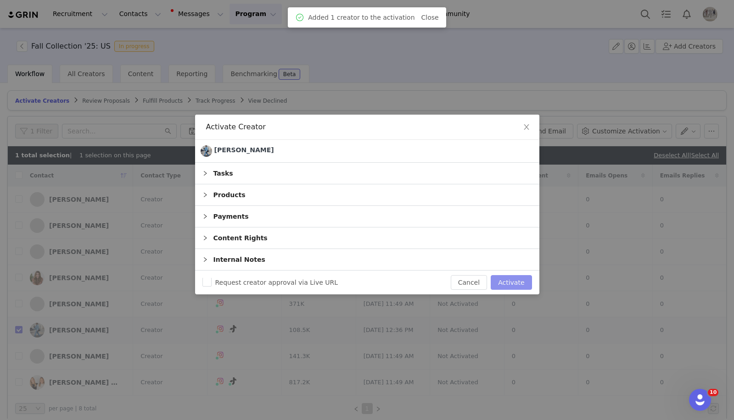
click at [509, 288] on button "Activate" at bounding box center [510, 282] width 41 height 15
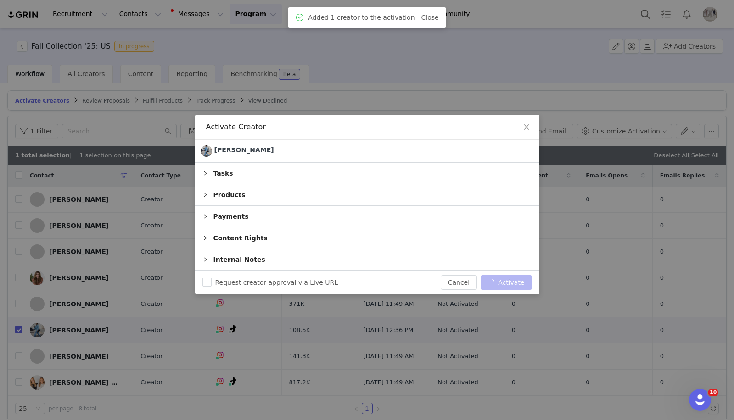
checkbox input "false"
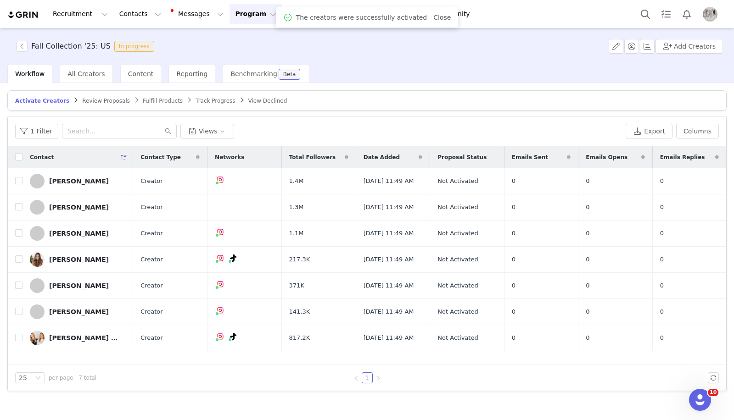
click at [144, 100] on span "Fulfill Products" at bounding box center [163, 101] width 40 height 6
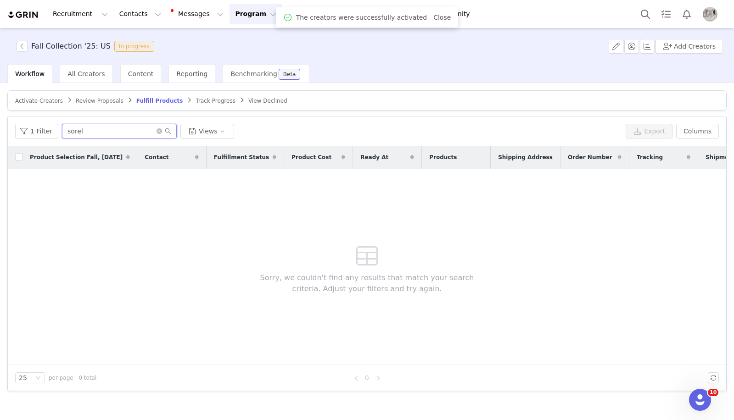
click at [109, 131] on input "sorel" at bounding box center [119, 131] width 115 height 15
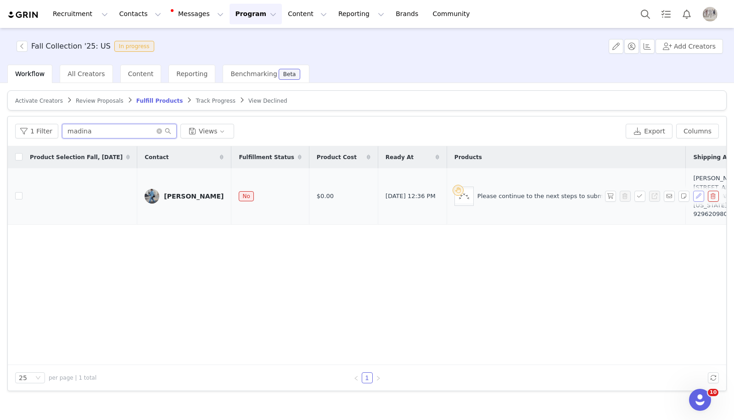
type input "madina"
click at [702, 200] on button "button" at bounding box center [698, 196] width 11 height 11
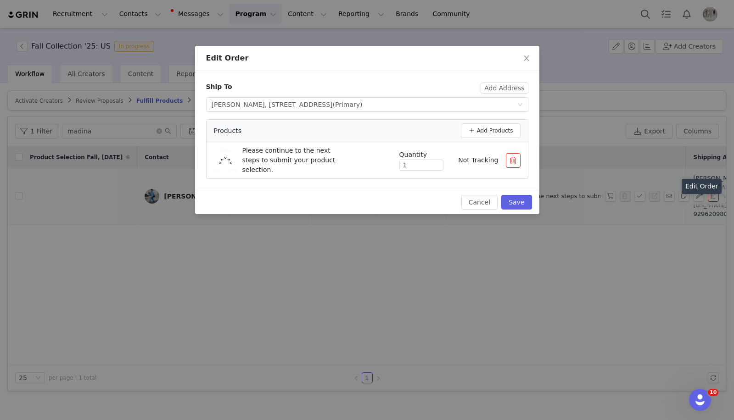
click at [518, 162] on button "button" at bounding box center [513, 160] width 15 height 15
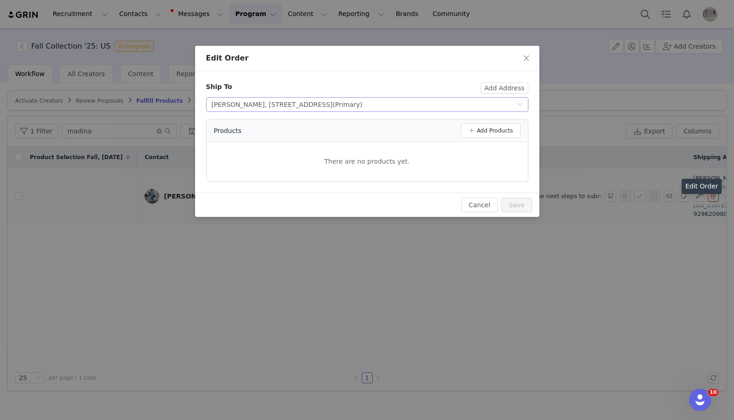
click at [362, 107] on span "(Primary)" at bounding box center [348, 104] width 30 height 7
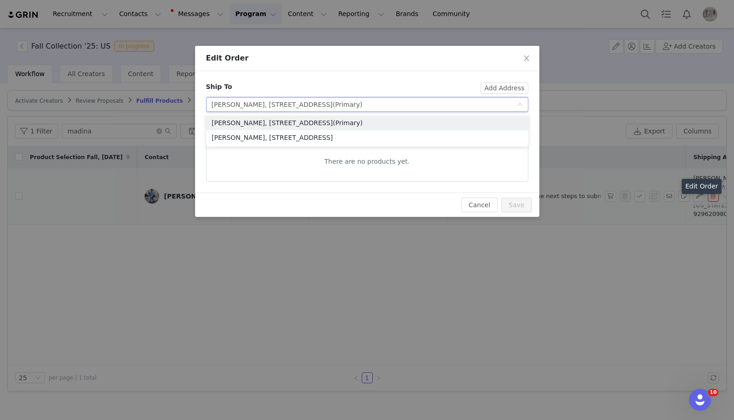
click at [362, 107] on span "(Primary)" at bounding box center [348, 104] width 30 height 7
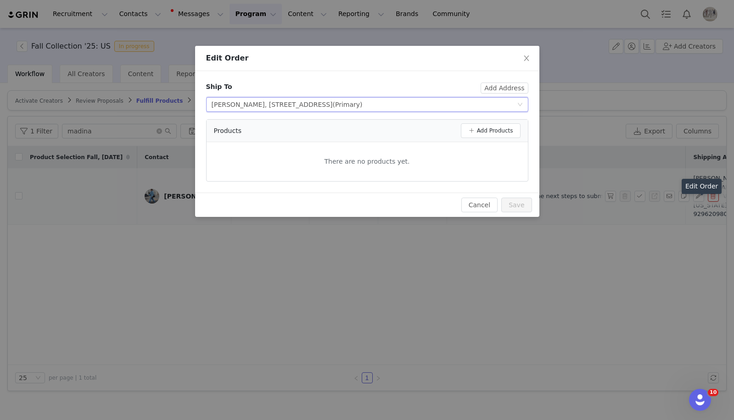
click at [362, 107] on span "(Primary)" at bounding box center [348, 104] width 30 height 7
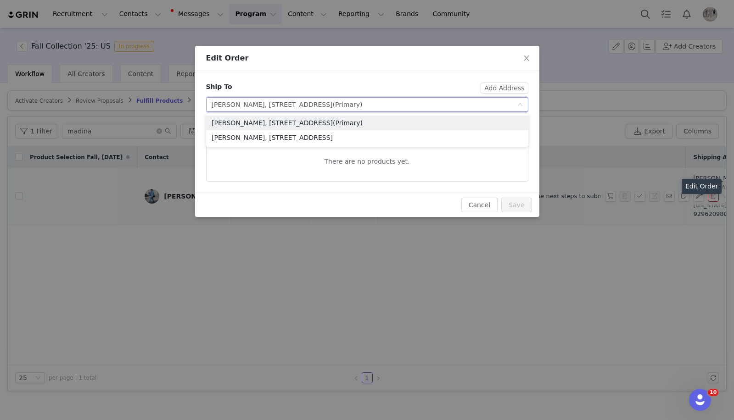
click at [362, 107] on span "(Primary)" at bounding box center [348, 104] width 30 height 7
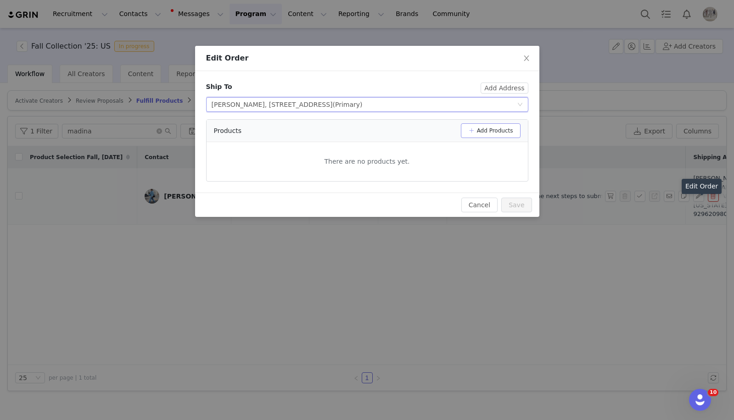
click at [484, 123] on button "Add Products" at bounding box center [491, 130] width 60 height 15
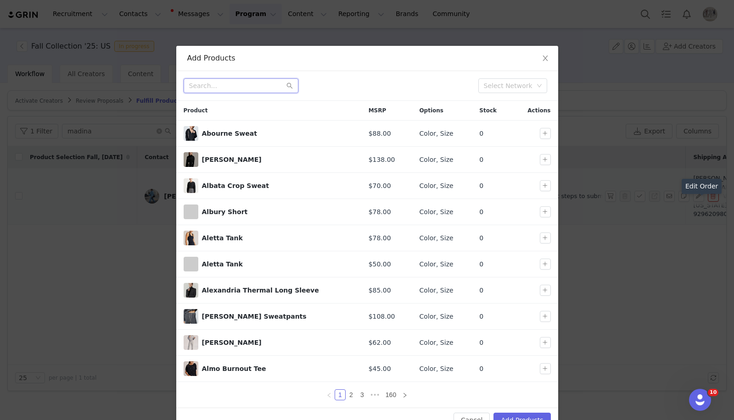
click at [260, 84] on input "text" at bounding box center [241, 85] width 115 height 15
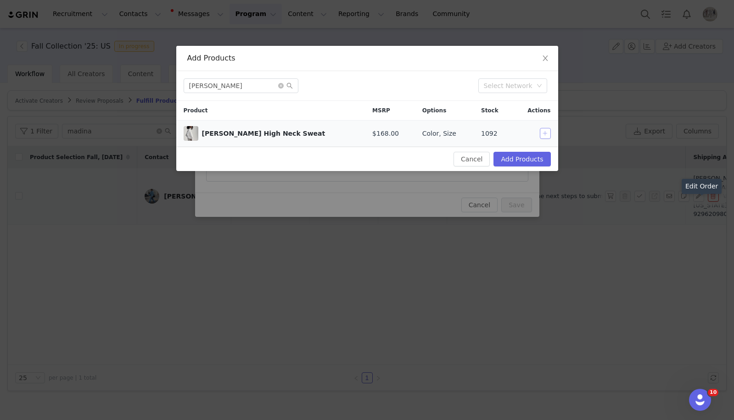
click at [544, 134] on button "button" at bounding box center [545, 133] width 11 height 11
click at [251, 83] on input "[PERSON_NAME]" at bounding box center [241, 85] width 115 height 15
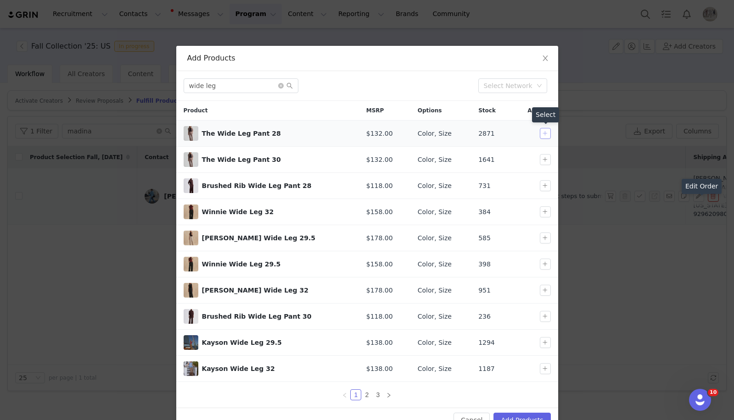
click at [544, 139] on button "button" at bounding box center [545, 133] width 11 height 11
click at [207, 89] on input "wide leg" at bounding box center [241, 85] width 115 height 15
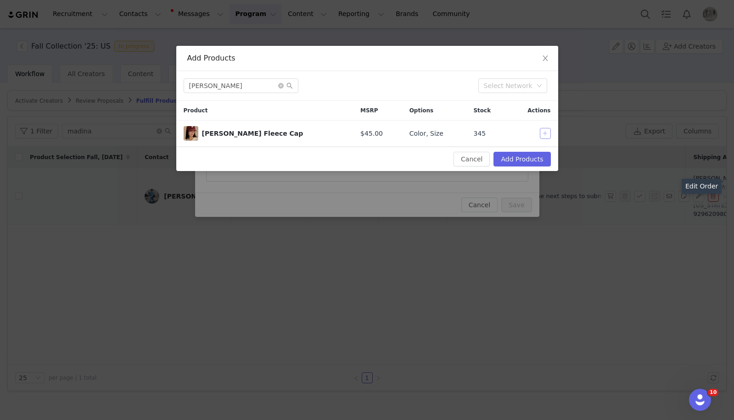
click at [548, 139] on button "button" at bounding box center [545, 133] width 11 height 11
click at [226, 90] on input "[PERSON_NAME]" at bounding box center [241, 85] width 115 height 15
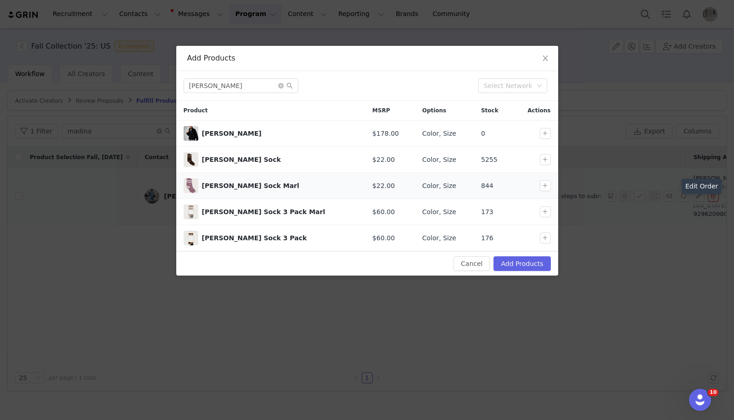
click at [554, 176] on td at bounding box center [534, 186] width 45 height 26
click at [551, 180] on div at bounding box center [547, 185] width 15 height 11
click at [547, 187] on button "button" at bounding box center [545, 185] width 11 height 11
click at [234, 88] on input "[PERSON_NAME]" at bounding box center [241, 85] width 115 height 15
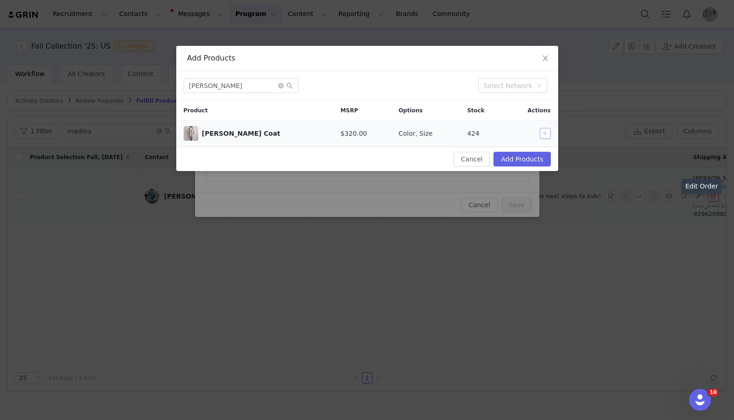
click at [542, 136] on button "button" at bounding box center [545, 133] width 11 height 11
click at [250, 80] on input "[PERSON_NAME]" at bounding box center [241, 85] width 115 height 15
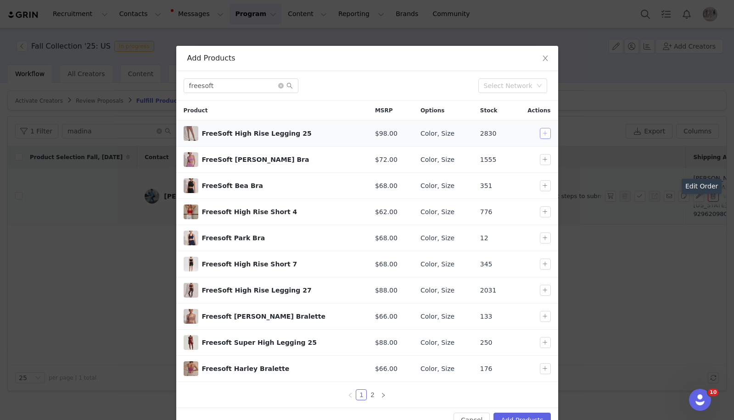
click at [550, 134] on button "button" at bounding box center [545, 133] width 11 height 11
click at [223, 89] on input "freesoft" at bounding box center [241, 85] width 115 height 15
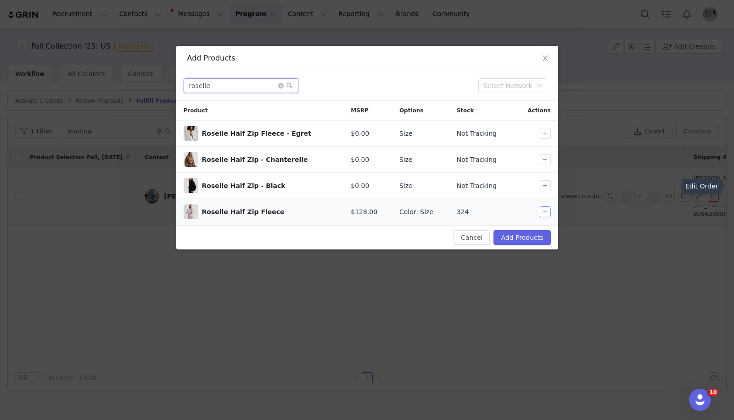
type input "roselle"
click at [546, 213] on button "button" at bounding box center [545, 211] width 11 height 11
click at [532, 235] on button "Add Products" at bounding box center [521, 237] width 57 height 15
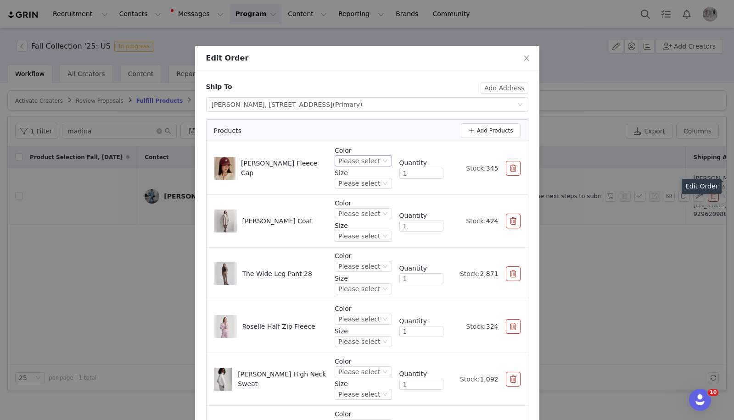
click at [368, 157] on div "Please select" at bounding box center [359, 161] width 42 height 10
click at [368, 224] on li "New Maroon" at bounding box center [364, 221] width 54 height 15
click at [367, 184] on div "Please select" at bounding box center [359, 183] width 42 height 10
click at [364, 217] on li "One Size" at bounding box center [364, 214] width 54 height 15
click at [368, 209] on div "Please select" at bounding box center [359, 214] width 42 height 10
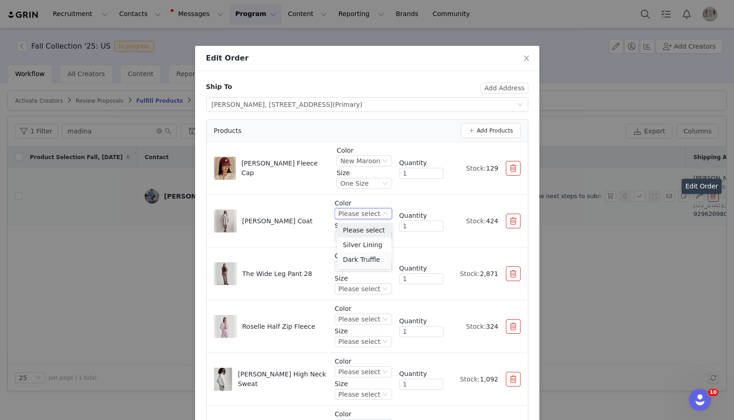
click at [365, 262] on li "Dark Truffle" at bounding box center [364, 259] width 54 height 15
click at [361, 242] on div "Color Dark Truffle Size Please select" at bounding box center [362, 221] width 57 height 45
click at [362, 233] on div "Please select" at bounding box center [359, 236] width 42 height 10
click at [356, 295] on li "S" at bounding box center [364, 297] width 54 height 15
click at [367, 264] on div "Please select" at bounding box center [359, 267] width 42 height 10
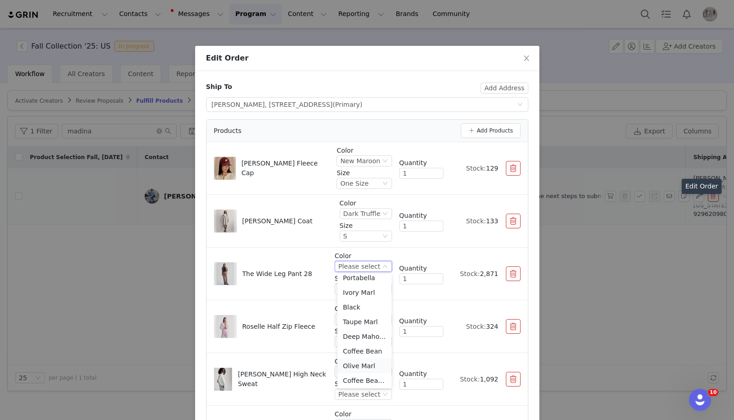
scroll to position [21, 0]
click at [512, 275] on button "button" at bounding box center [513, 274] width 15 height 15
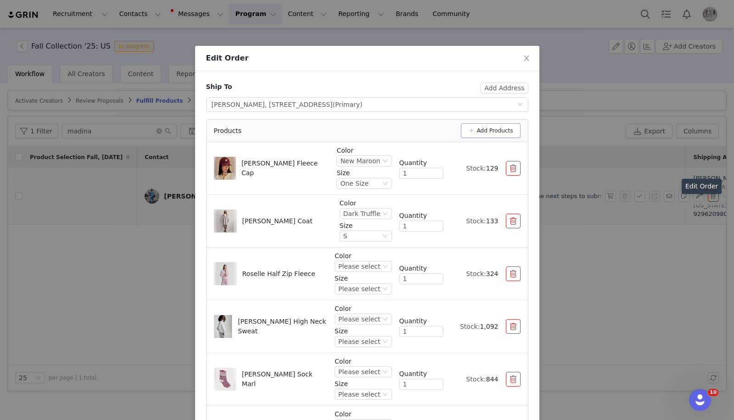
click at [485, 131] on button "Add Products" at bounding box center [491, 130] width 60 height 15
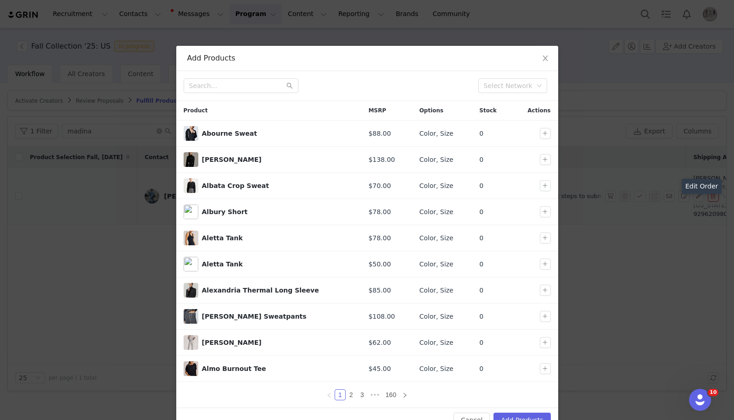
click at [230, 85] on input "text" at bounding box center [241, 85] width 115 height 15
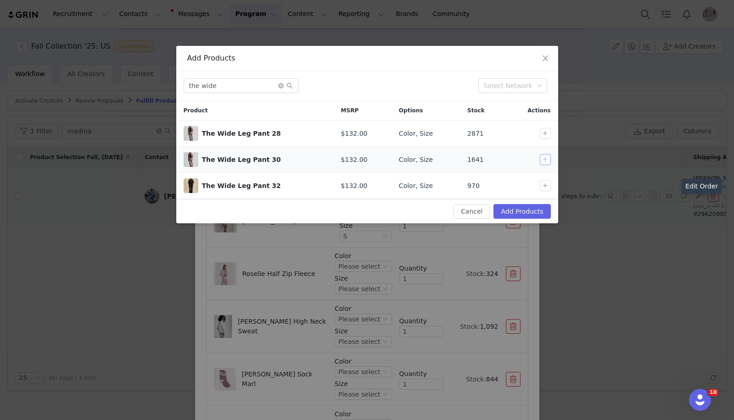
type input "the wide"
click at [549, 160] on button "button" at bounding box center [545, 159] width 11 height 11
click at [544, 211] on button "Add Products" at bounding box center [521, 211] width 57 height 15
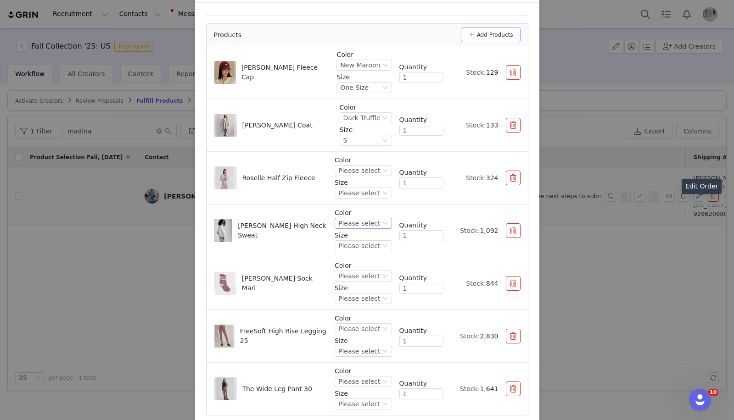
scroll to position [110, 0]
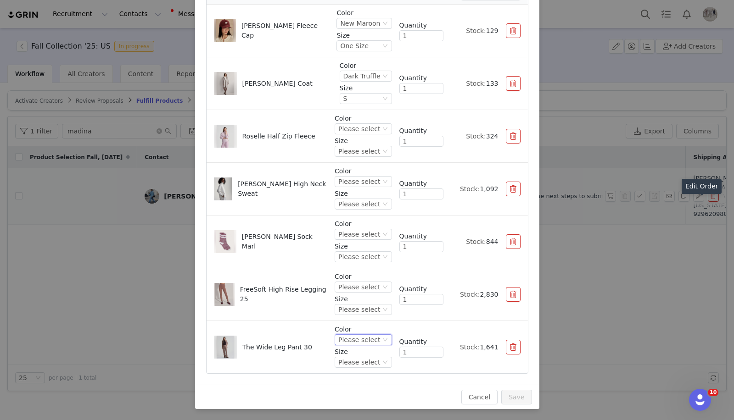
click at [373, 336] on div "Please select" at bounding box center [359, 340] width 42 height 10
click at [372, 306] on li "New Maroon" at bounding box center [364, 308] width 54 height 15
click at [366, 367] on div "Please select" at bounding box center [362, 362] width 57 height 11
click at [362, 288] on li "XS" at bounding box center [364, 287] width 54 height 15
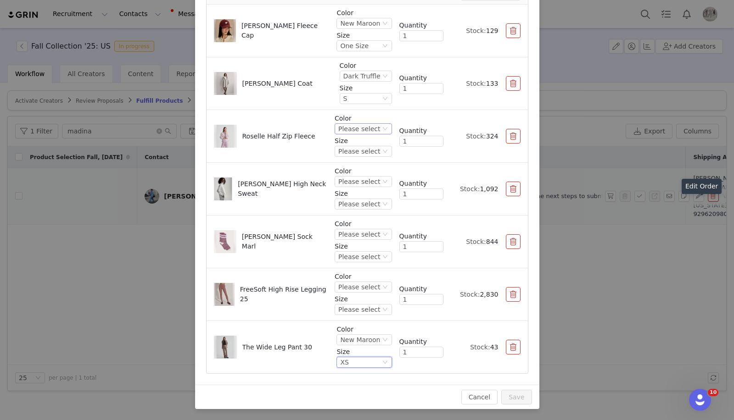
click at [368, 128] on div "Please select" at bounding box center [359, 129] width 42 height 10
click at [368, 199] on li "Dark Truffle" at bounding box center [364, 197] width 54 height 15
click at [374, 131] on div "Dark Truffle" at bounding box center [356, 129] width 37 height 10
click at [372, 224] on li "Deep Mahogany" at bounding box center [364, 229] width 54 height 15
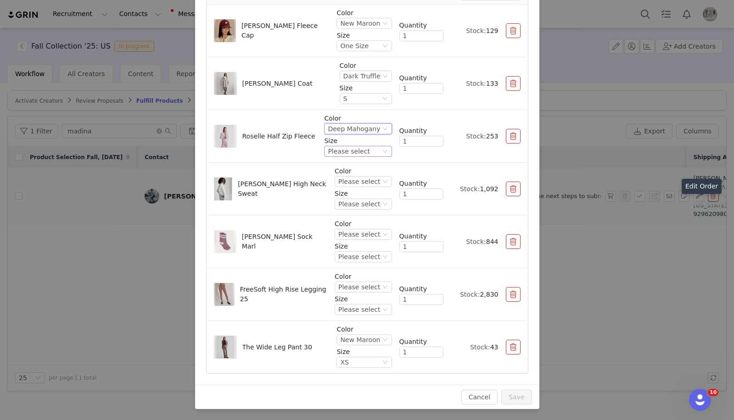
click at [374, 148] on div "Please select" at bounding box center [354, 151] width 52 height 10
click at [341, 212] on li "S" at bounding box center [360, 212] width 63 height 15
click at [375, 183] on div "Please select" at bounding box center [359, 182] width 42 height 10
click at [368, 274] on li "New Maroon" at bounding box center [364, 271] width 54 height 15
click at [381, 205] on div "Please select" at bounding box center [362, 204] width 57 height 11
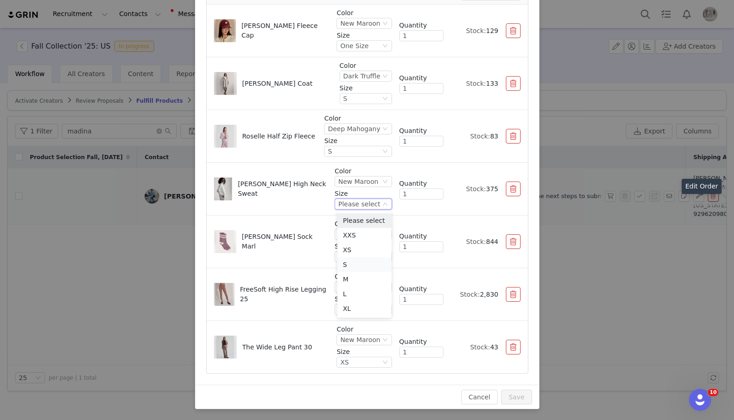
click at [350, 260] on li "S" at bounding box center [364, 264] width 54 height 15
click at [371, 238] on div "Please select" at bounding box center [359, 234] width 42 height 10
click at [360, 280] on li "Red Marl" at bounding box center [364, 280] width 54 height 15
click at [367, 259] on div "Please select" at bounding box center [359, 257] width 42 height 10
click at [359, 290] on li "S/M" at bounding box center [364, 288] width 54 height 15
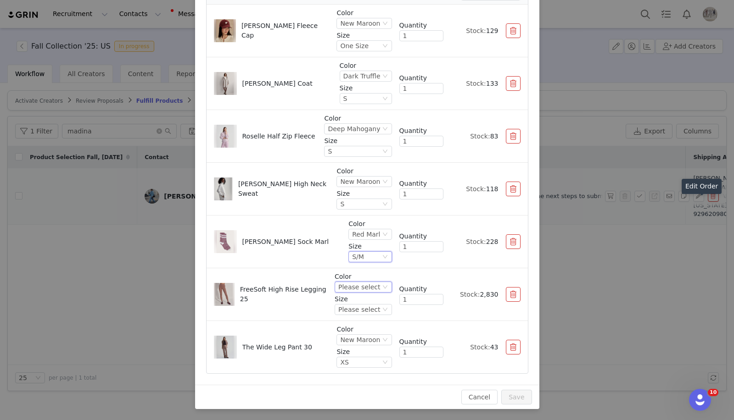
click at [376, 288] on div "Please select" at bounding box center [359, 287] width 42 height 10
click at [368, 321] on li "Coffee Bean" at bounding box center [364, 318] width 54 height 15
click at [366, 305] on div "Please select" at bounding box center [359, 310] width 42 height 10
click at [356, 245] on li "S" at bounding box center [364, 249] width 54 height 15
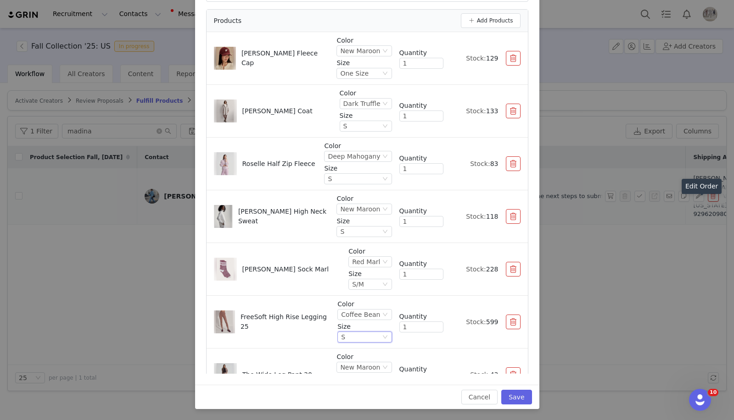
scroll to position [28, 0]
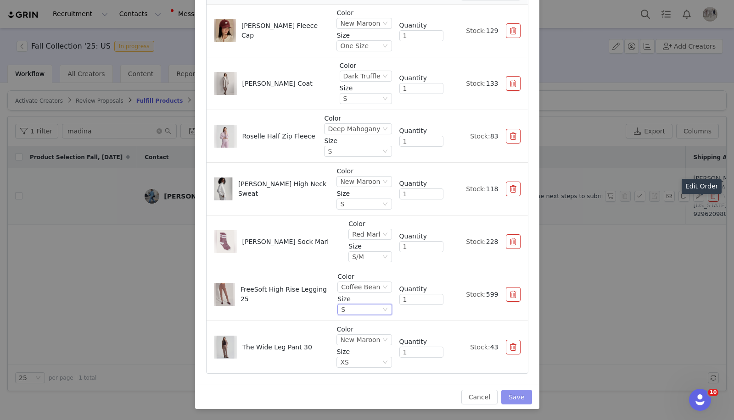
click at [518, 397] on button "Save" at bounding box center [516, 397] width 30 height 15
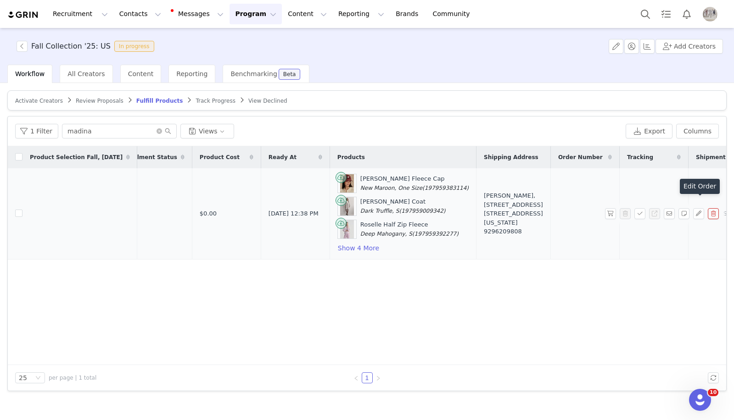
scroll to position [0, 121]
click at [498, 212] on div "[PERSON_NAME], [STREET_ADDRESS] [STREET_ADDRESS][US_STATE] 9296209808" at bounding box center [509, 213] width 59 height 45
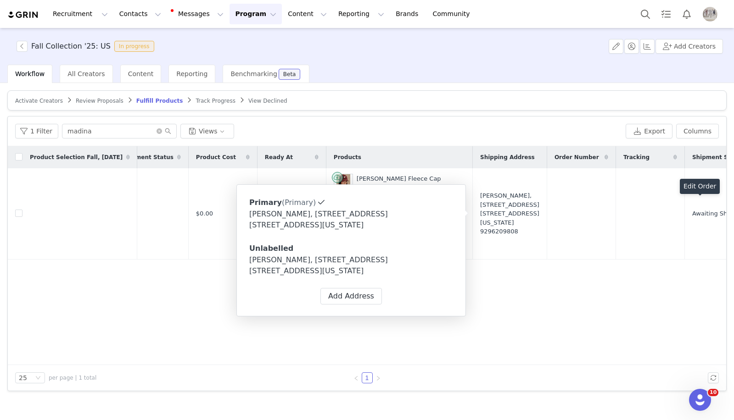
click at [356, 270] on div "[PERSON_NAME], [STREET_ADDRESS] [STREET_ADDRESS][US_STATE]" at bounding box center [351, 266] width 204 height 22
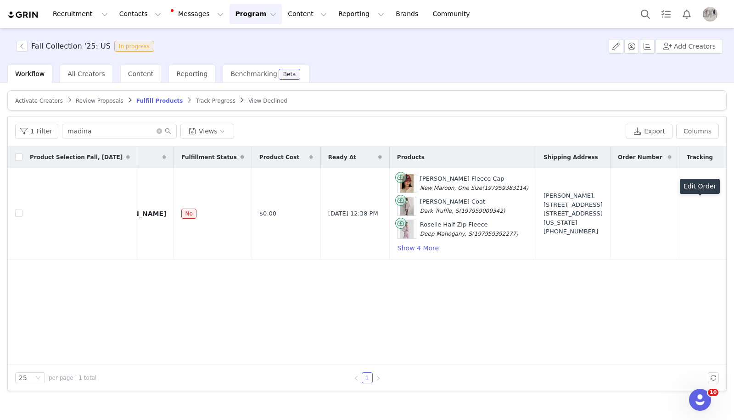
scroll to position [0, 58]
click at [400, 247] on button "Show 4 More" at bounding box center [417, 248] width 42 height 11
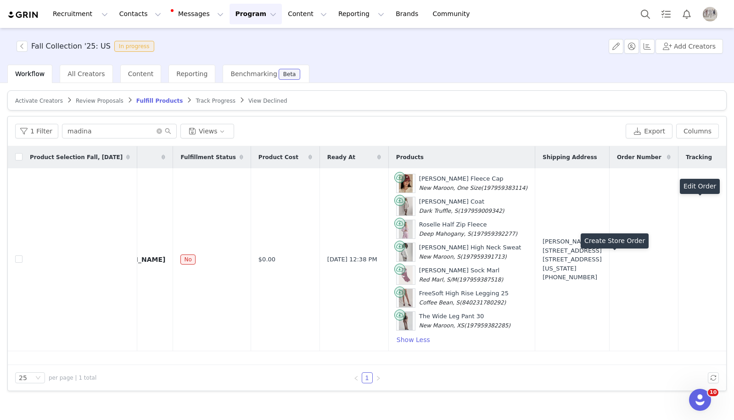
click at [608, 261] on button "button" at bounding box center [610, 259] width 11 height 11
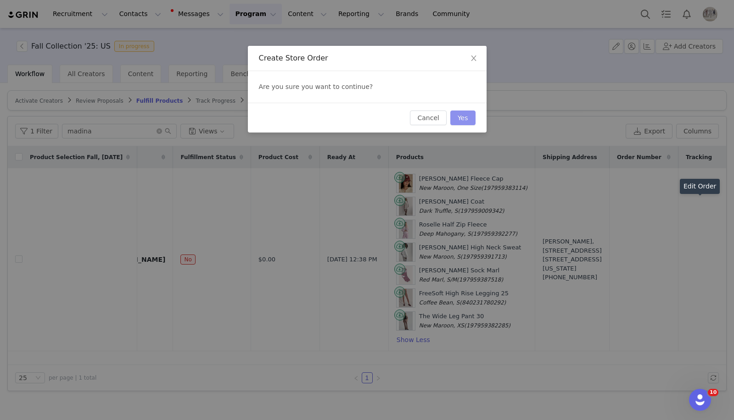
click at [455, 117] on button "Yes" at bounding box center [462, 118] width 25 height 15
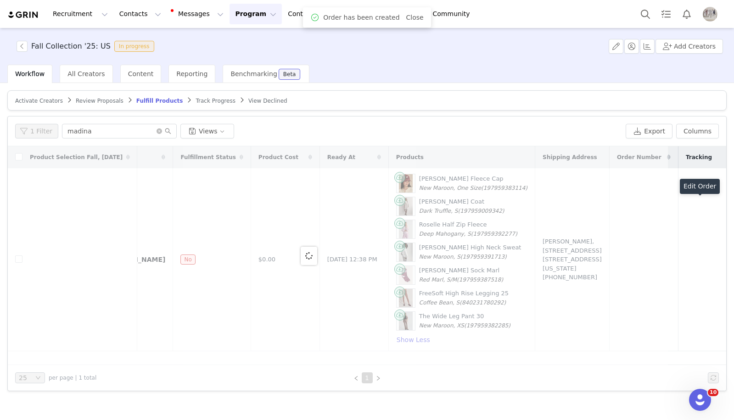
scroll to position [0, 0]
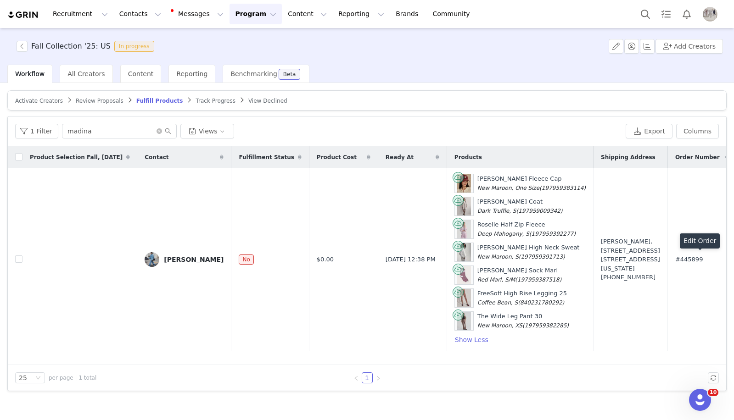
click at [55, 100] on span "Activate Creators" at bounding box center [39, 101] width 48 height 6
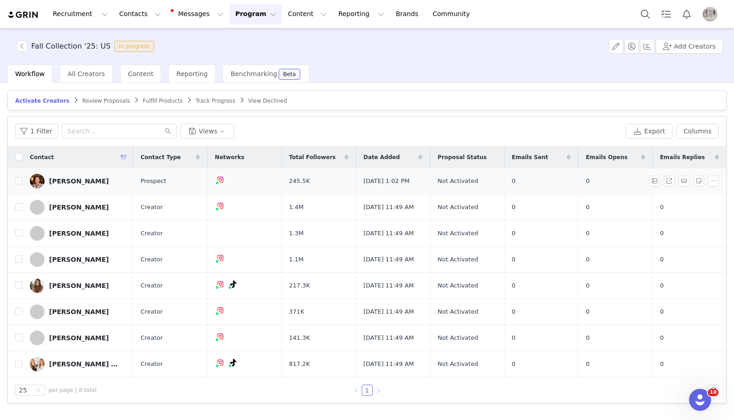
click at [13, 181] on td at bounding box center [15, 181] width 15 height 26
click at [19, 182] on input "checkbox" at bounding box center [18, 180] width 7 height 7
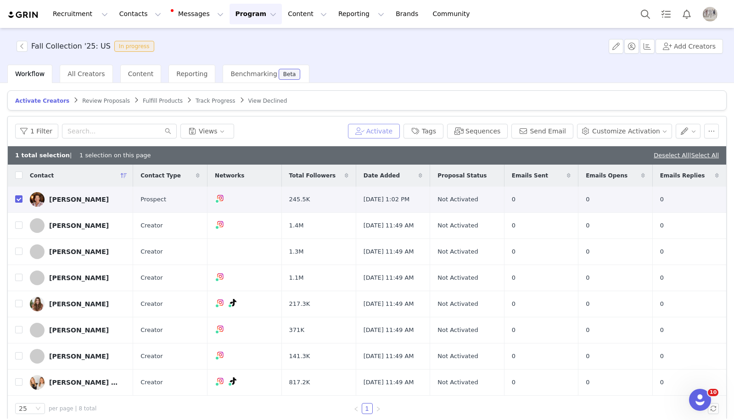
click at [390, 137] on button "Activate" at bounding box center [374, 131] width 52 height 15
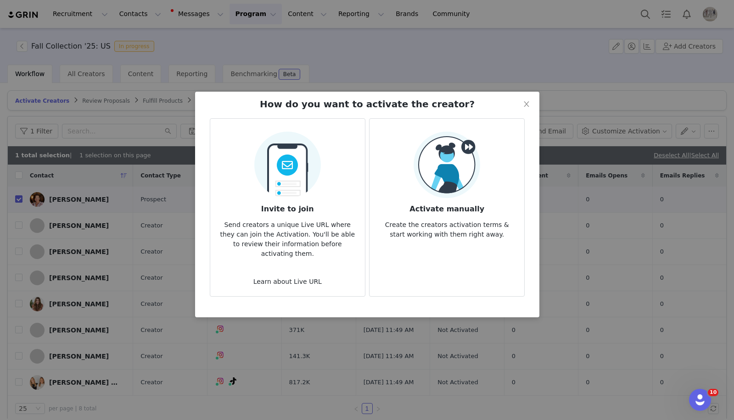
click at [470, 174] on img at bounding box center [446, 165] width 67 height 67
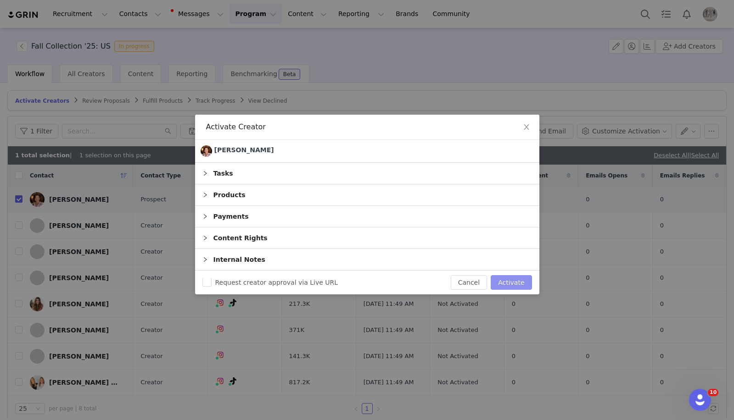
click at [508, 286] on button "Activate" at bounding box center [510, 282] width 41 height 15
checkbox input "false"
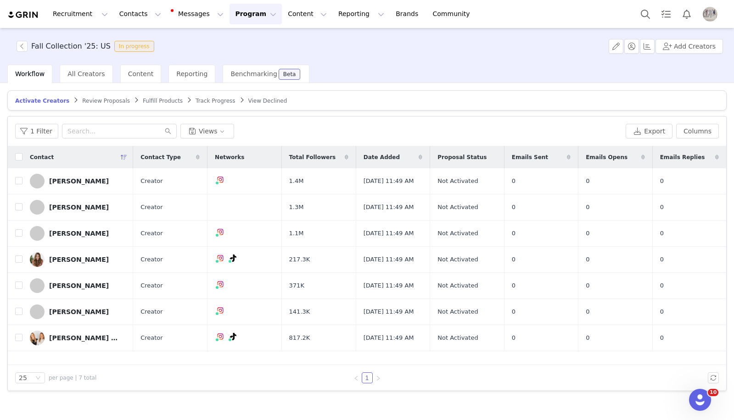
click at [152, 106] on article "Activate Creators Review Proposals Fulfill Products Track Progress View Declined" at bounding box center [366, 100] width 719 height 20
click at [157, 103] on span "Fulfill Products" at bounding box center [163, 101] width 40 height 6
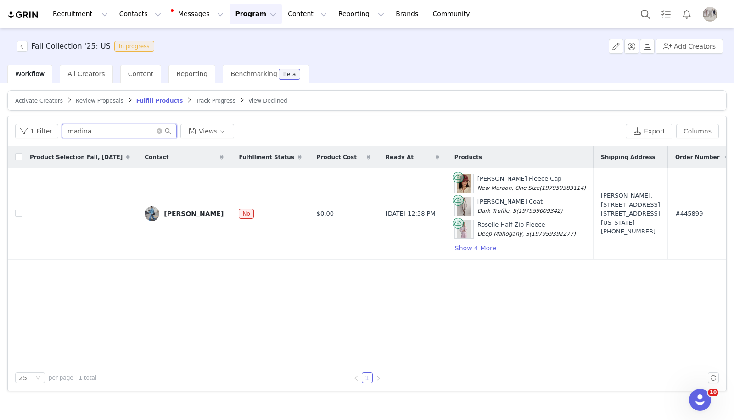
click at [90, 124] on input "madina" at bounding box center [119, 131] width 115 height 15
click at [90, 126] on input "madina" at bounding box center [119, 131] width 115 height 15
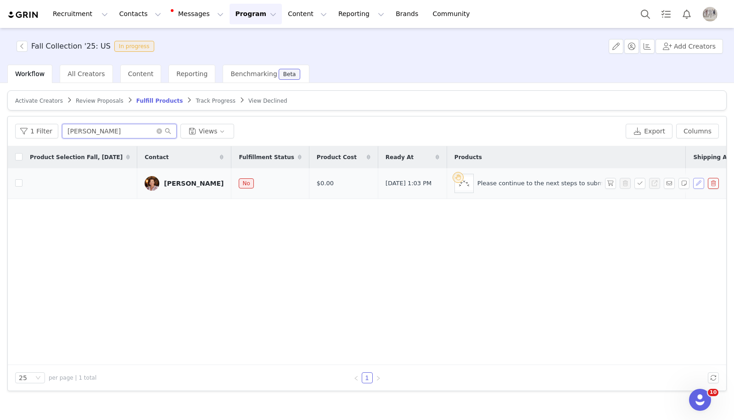
type input "[PERSON_NAME]"
click at [699, 183] on button "button" at bounding box center [698, 183] width 11 height 11
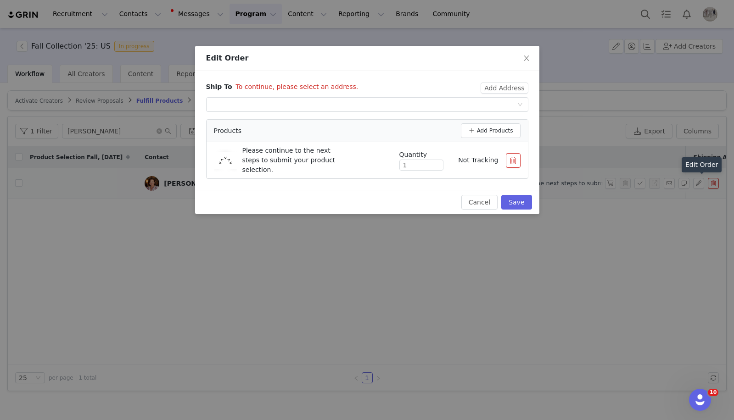
click at [514, 159] on button "button" at bounding box center [513, 160] width 15 height 15
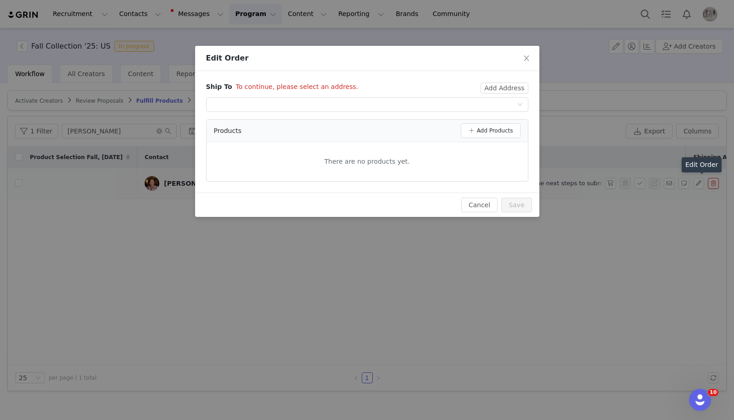
click at [514, 139] on div "Products Add Products" at bounding box center [366, 131] width 321 height 22
click at [514, 133] on button "Add Products" at bounding box center [491, 130] width 60 height 15
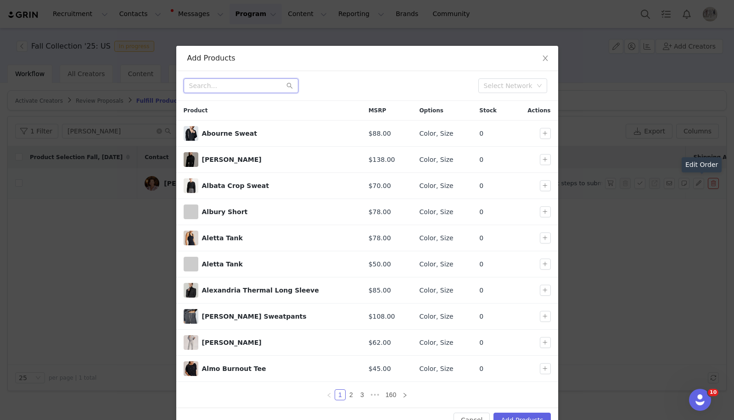
click at [235, 85] on input "text" at bounding box center [241, 85] width 115 height 15
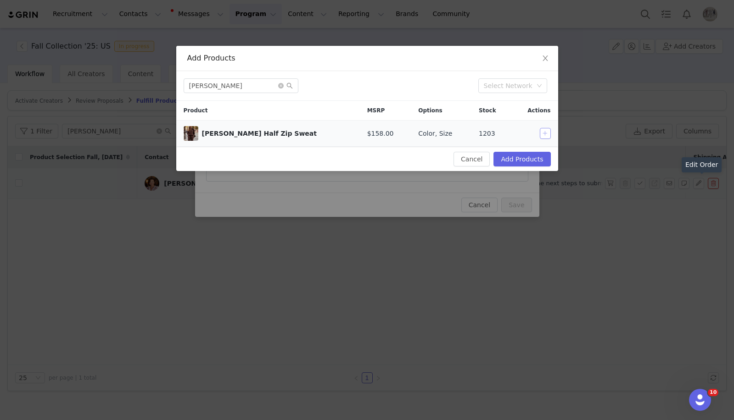
click at [546, 134] on button "button" at bounding box center [545, 133] width 11 height 11
click at [250, 93] on div "[PERSON_NAME] Select Network" at bounding box center [367, 86] width 382 height 30
click at [250, 88] on input "[PERSON_NAME]" at bounding box center [241, 85] width 115 height 15
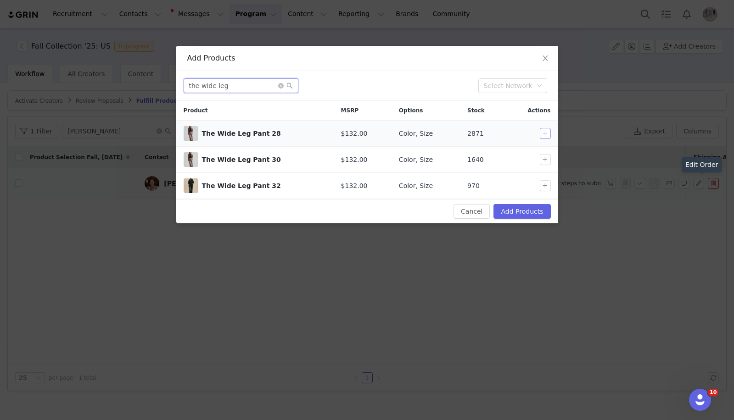
type input "the wide leg"
click at [547, 134] on button "button" at bounding box center [545, 133] width 11 height 11
click at [536, 215] on button "Add Products" at bounding box center [521, 211] width 57 height 15
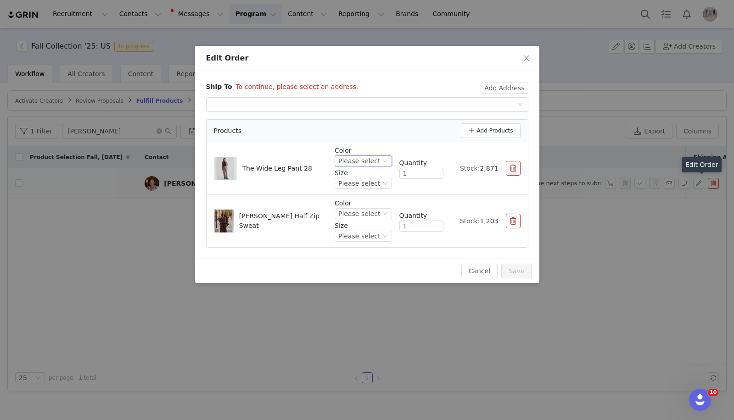
click at [364, 162] on div "Please select" at bounding box center [359, 161] width 42 height 10
click at [366, 221] on li "Ivory Marl" at bounding box center [364, 221] width 54 height 15
click at [367, 185] on div "Please select" at bounding box center [359, 183] width 42 height 10
click at [353, 247] on li "S" at bounding box center [364, 244] width 54 height 15
click at [363, 212] on div "Please select" at bounding box center [359, 214] width 42 height 10
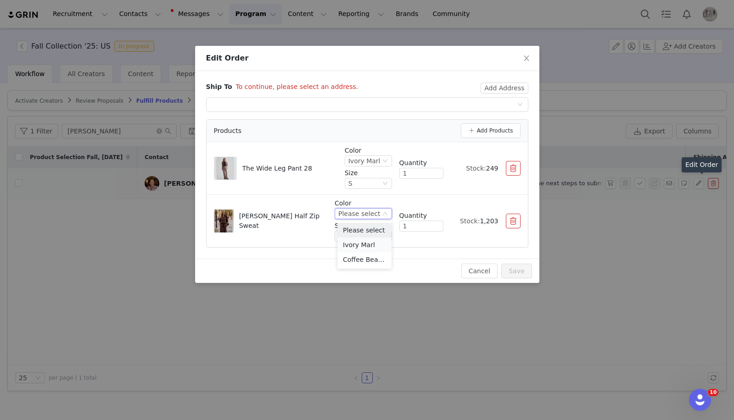
click at [359, 244] on li "Ivory Marl" at bounding box center [364, 245] width 54 height 15
click at [362, 232] on div "Please select" at bounding box center [359, 236] width 42 height 10
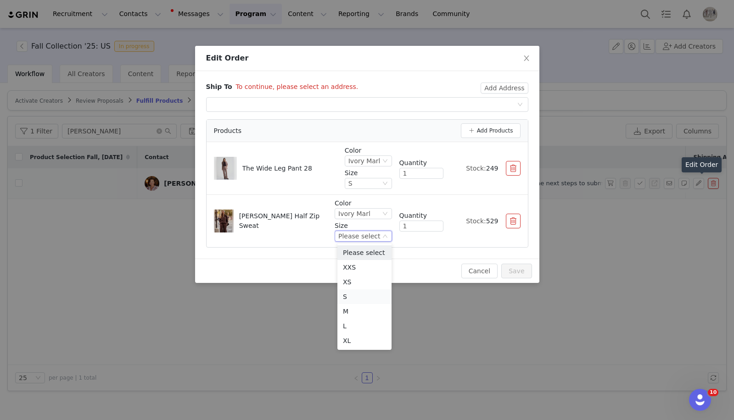
click at [358, 295] on li "S" at bounding box center [364, 297] width 54 height 15
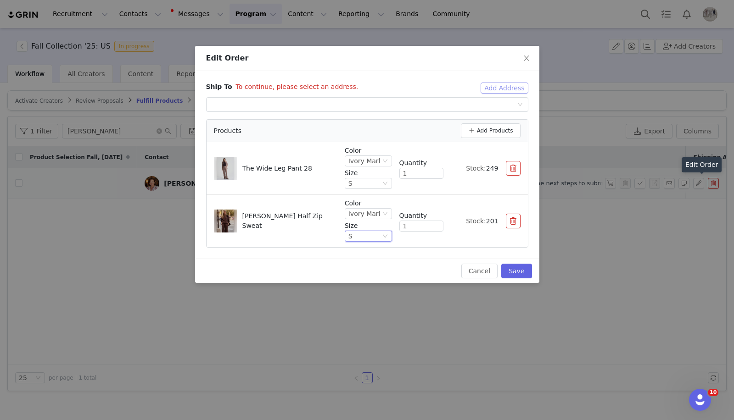
click at [516, 85] on button "Add Address" at bounding box center [503, 88] width 47 height 11
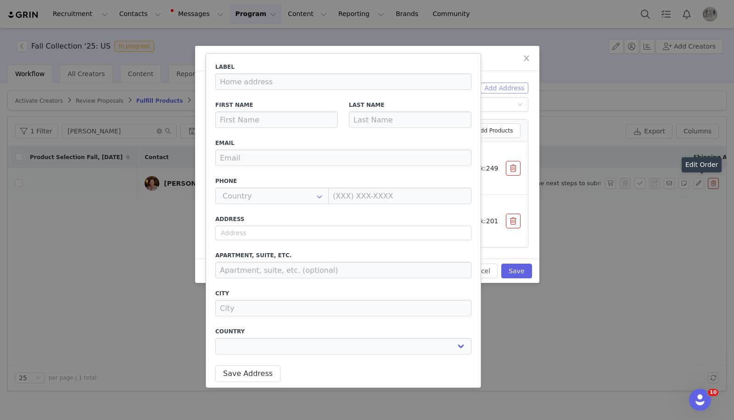
type input "[PERSON_NAME] [PERSON_NAME]"
type input "Austin"
type input "[EMAIL_ADDRESS][DOMAIN_NAME]"
type input "+1 ([GEOGRAPHIC_DATA])"
select select
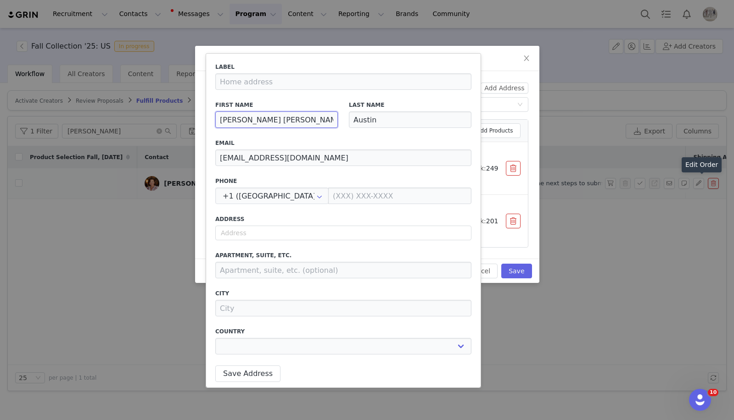
click at [252, 119] on input "[PERSON_NAME] [PERSON_NAME]" at bounding box center [276, 119] width 123 height 17
type input "T"
select select
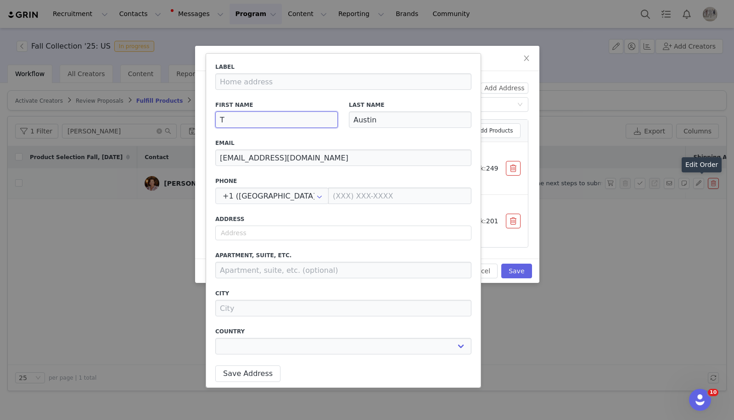
type input "To"
select select
type input "Tor"
select select
type input "Torn"
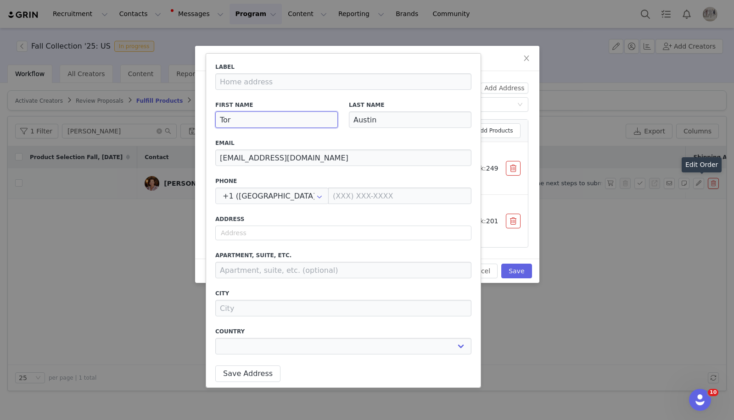
select select
type input "Torna"
select select
type input "Tornad"
select select
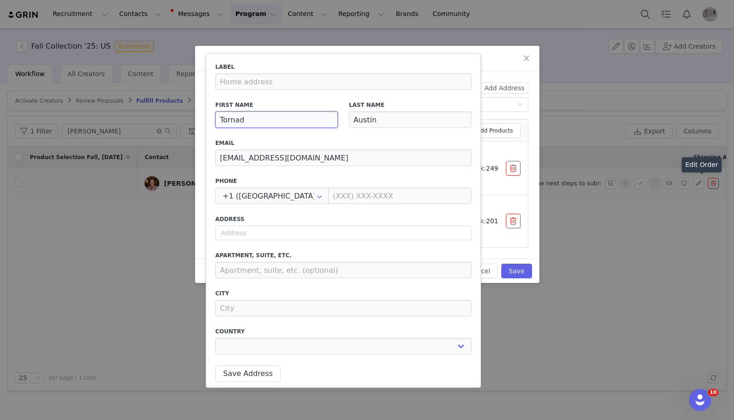
type input "Tornado"
select select
type input "Tornado"
click at [257, 235] on input "text" at bounding box center [343, 233] width 256 height 15
select select
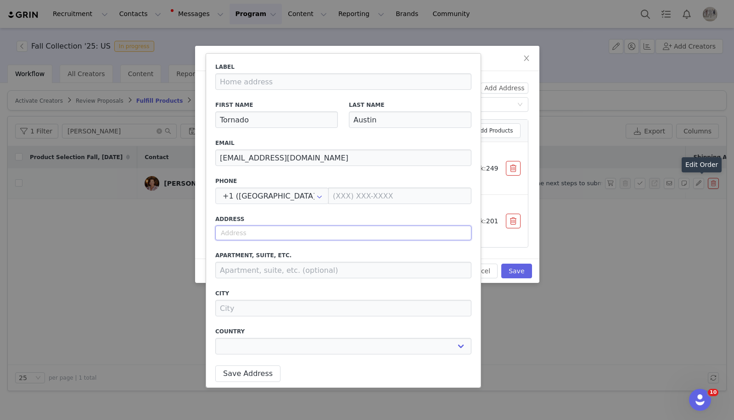
type input "1"
select select
type input "16"
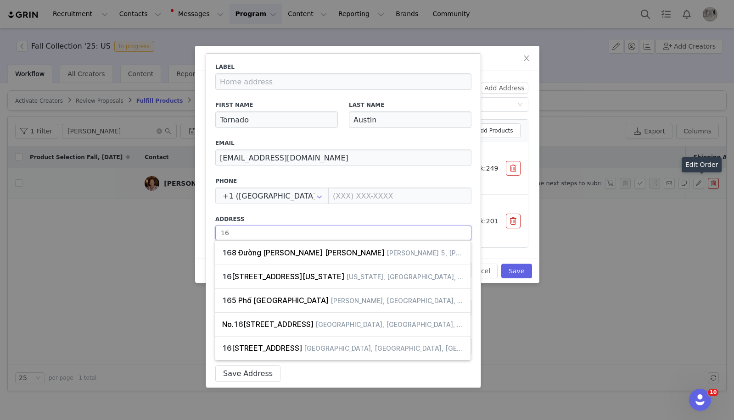
select select
type input "160"
select select
type input "1601"
select select
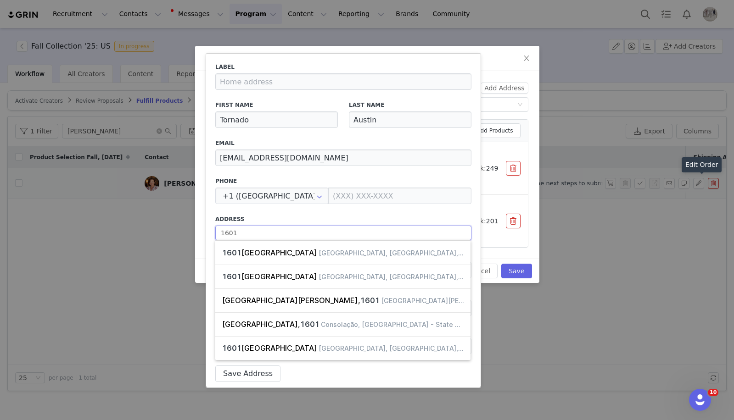
type input "16018"
select select
type input "16018"
select select
type input "16018 R"
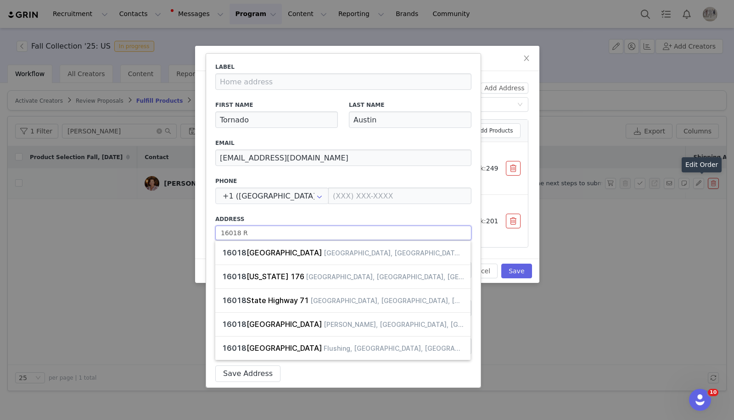
select select
type input "16018 Ra"
select select
type input "16018 Ran"
select select
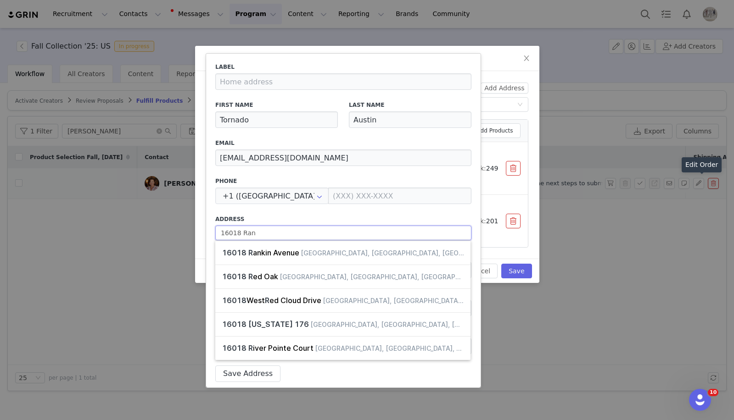
type input "16018 Ranc"
select select
type input "[GEOGRAPHIC_DATA]"
select select
type input "[GEOGRAPHIC_DATA]"
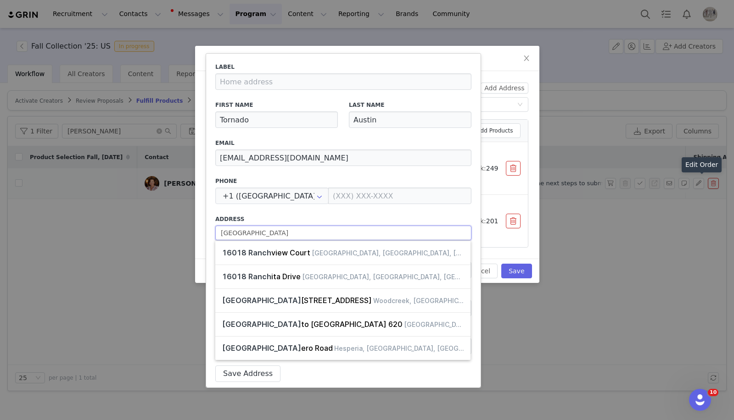
select select
type input "16018 Ranchit"
select select
type input "16018 Ranchita"
select select
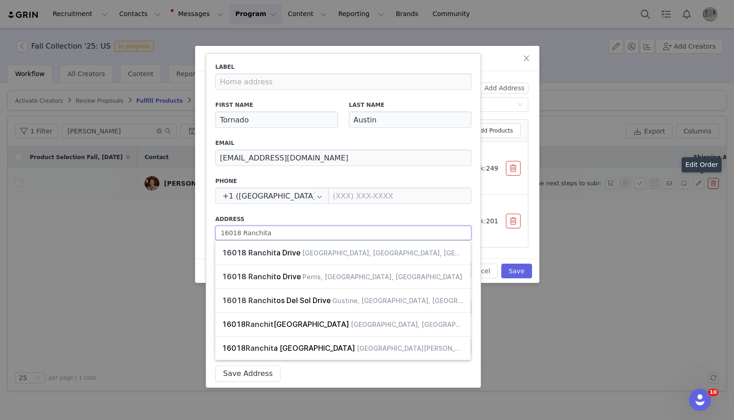
type input "16018 Ranchita"
select select
type input "[GEOGRAPHIC_DATA]"
select select
type input "[STREET_ADDRESS]"
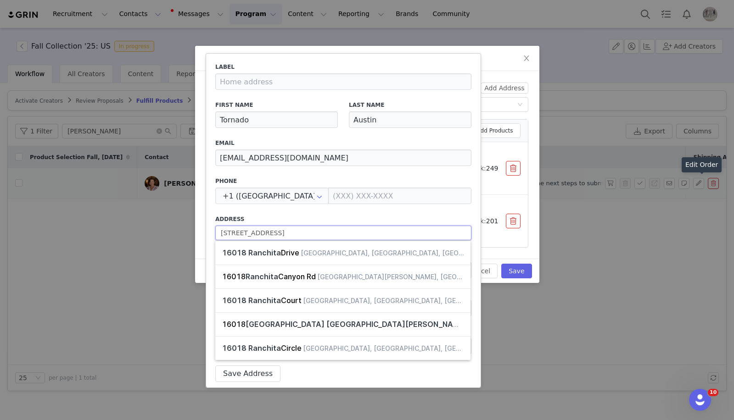
select select
type input "[STREET_ADDRESS]"
select select
type input "[GEOGRAPHIC_DATA]"
select select
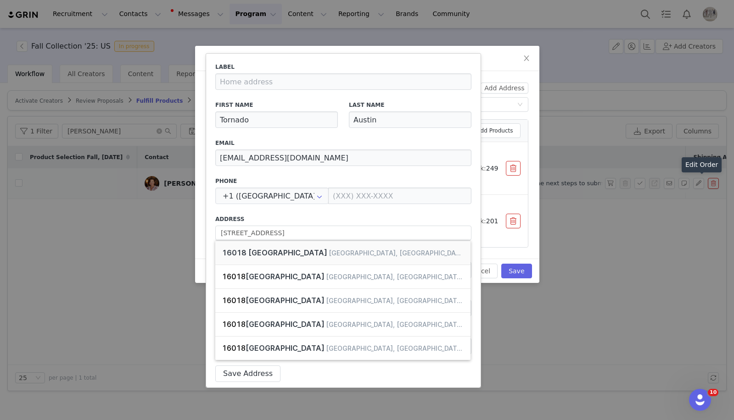
type input "[STREET_ADDRESS]"
type input "[GEOGRAPHIC_DATA]"
select select "[object Object]"
type input "[STREET_ADDRESS]"
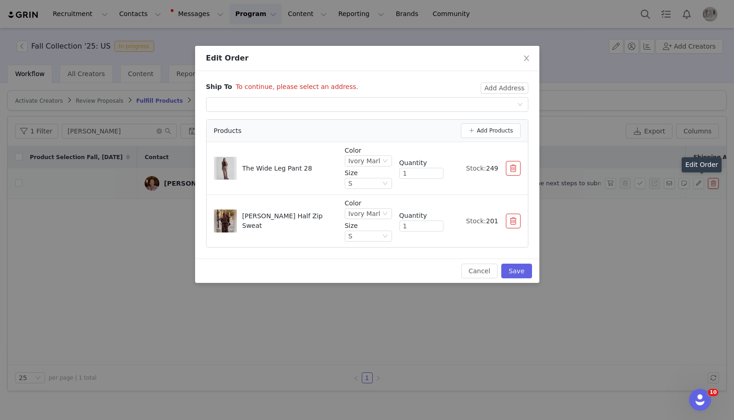
select select "[object Object]"
click at [507, 87] on button "Add Address" at bounding box center [503, 88] width 47 height 11
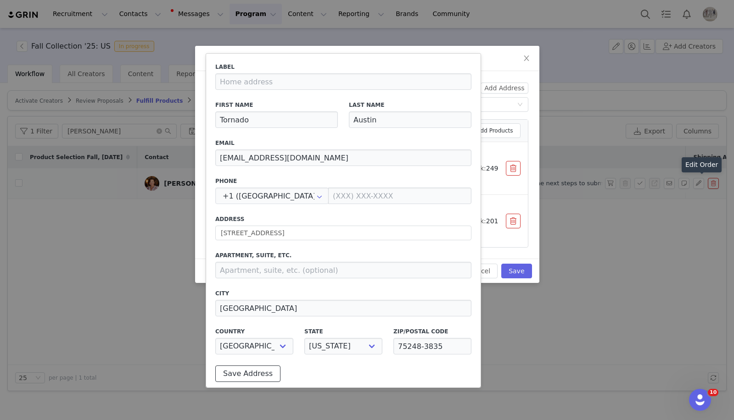
click at [257, 372] on button "Save Address" at bounding box center [247, 374] width 65 height 17
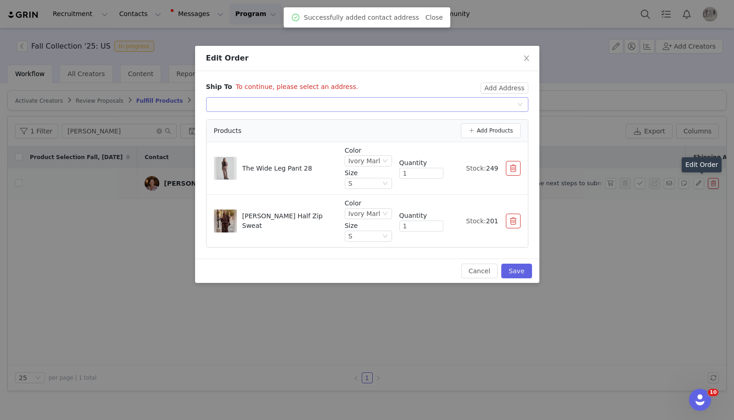
click at [473, 104] on div "Select shipping address" at bounding box center [364, 105] width 305 height 14
click at [330, 117] on li "Tornado Austin, [STREET_ADDRESS]" at bounding box center [367, 123] width 322 height 15
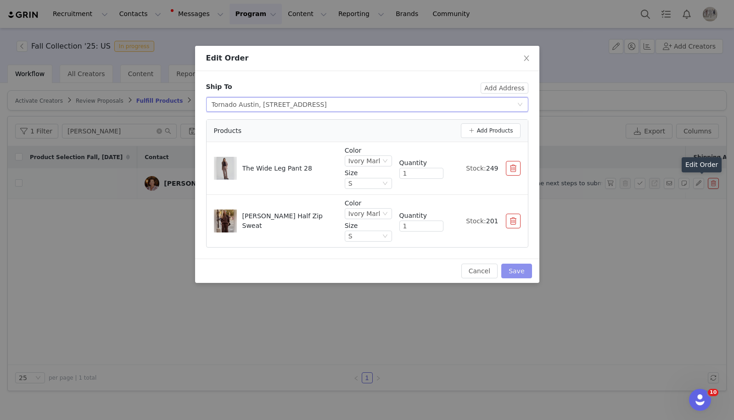
click at [521, 268] on button "Save" at bounding box center [516, 271] width 30 height 15
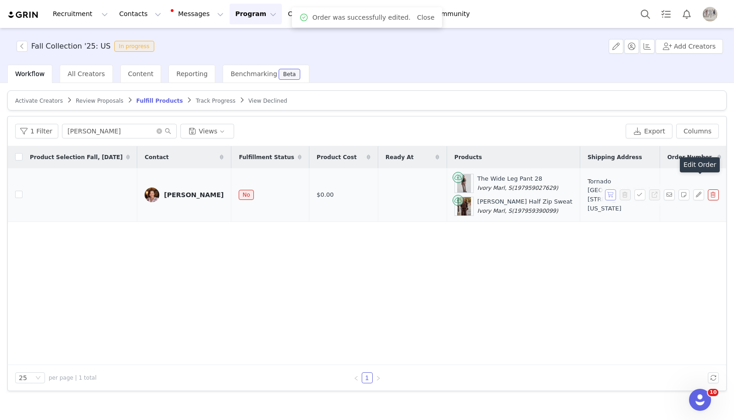
click at [609, 196] on button "button" at bounding box center [610, 194] width 11 height 11
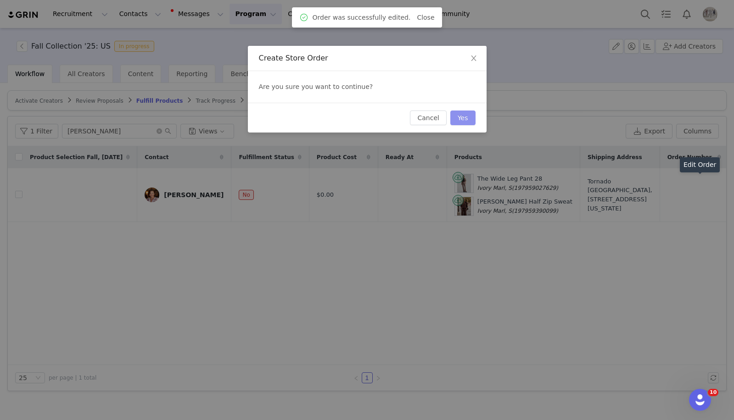
click at [467, 118] on button "Yes" at bounding box center [462, 118] width 25 height 15
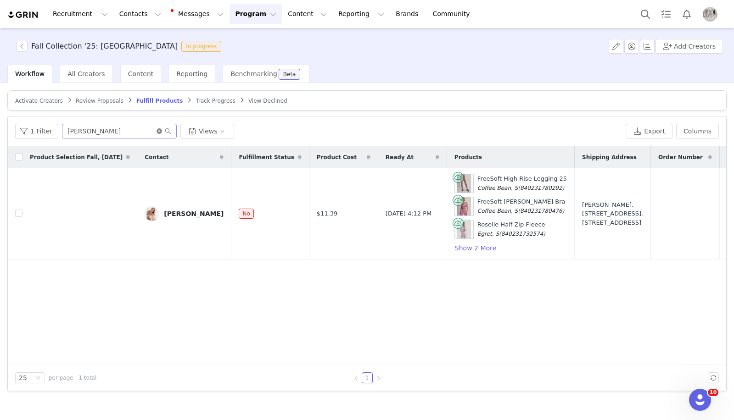
click at [158, 133] on icon "icon: close-circle" at bounding box center [159, 131] width 6 height 6
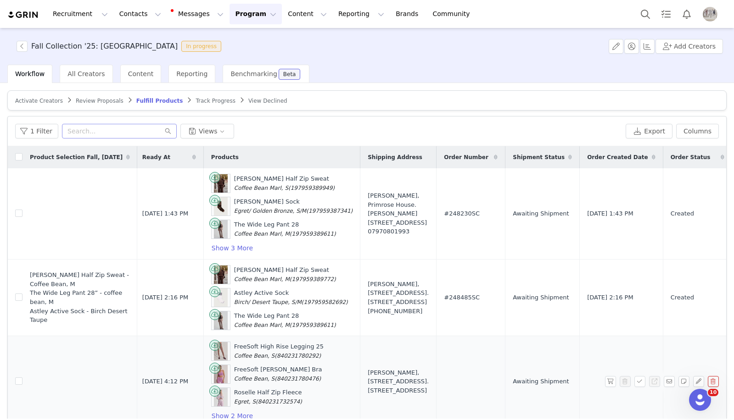
scroll to position [0, 361]
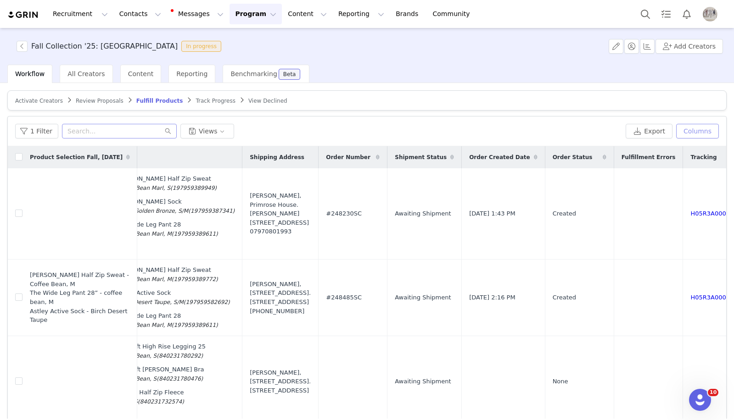
click at [702, 135] on button "Columns" at bounding box center [697, 131] width 43 height 15
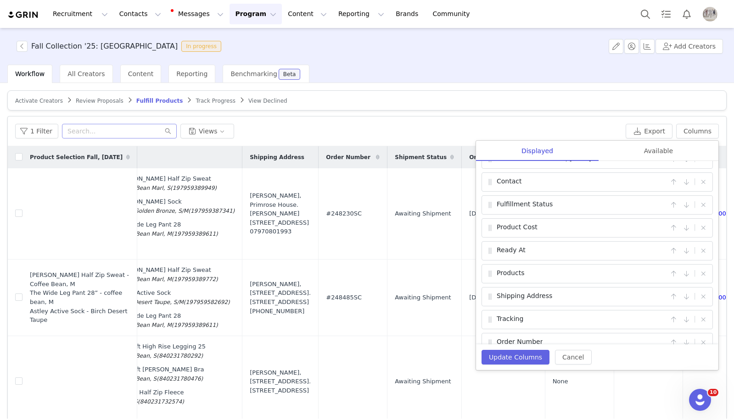
scroll to position [61, 0]
drag, startPoint x: 490, startPoint y: 282, endPoint x: 490, endPoint y: 295, distance: 12.9
click at [490, 295] on div "Product Selection Fall, August '25 | Contact | Fulfillment Status | Product Cos…" at bounding box center [597, 253] width 242 height 184
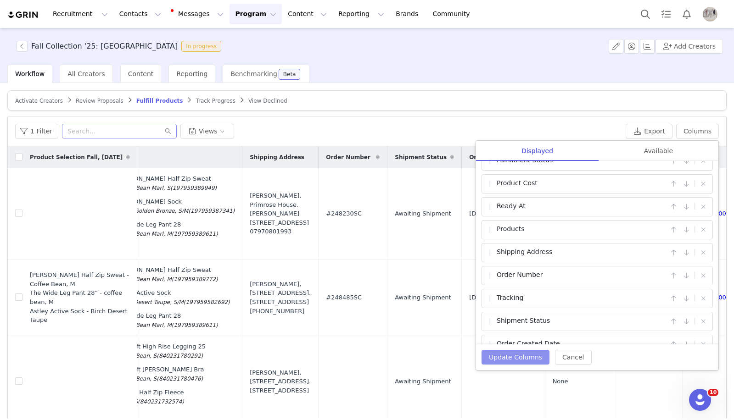
click at [507, 358] on button "Update Columns" at bounding box center [515, 357] width 68 height 15
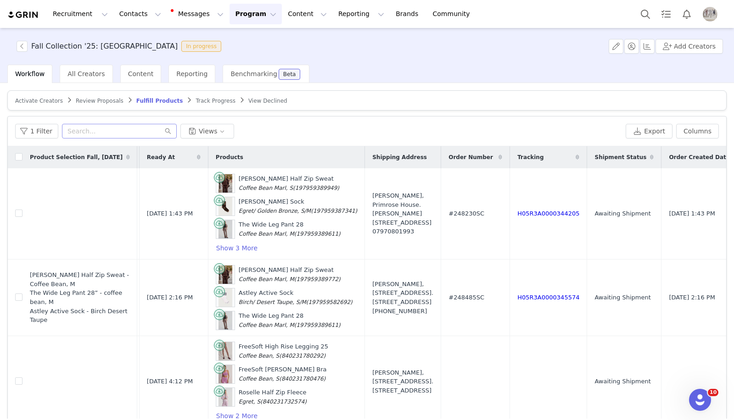
scroll to position [0, 357]
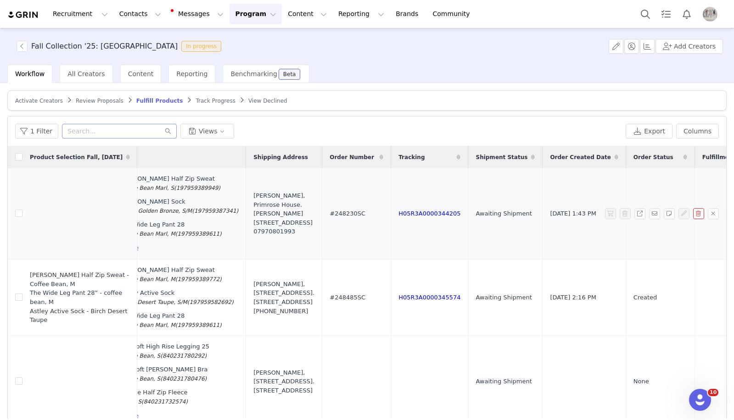
drag, startPoint x: 439, startPoint y: 210, endPoint x: 373, endPoint y: 212, distance: 65.2
click at [391, 212] on td "H05R3A0000344205" at bounding box center [429, 213] width 77 height 91
copy link "H05R3A0000344205"
click at [398, 214] on link "H05R3A0000344205" at bounding box center [429, 213] width 62 height 7
drag, startPoint x: 439, startPoint y: 299, endPoint x: 372, endPoint y: 300, distance: 67.0
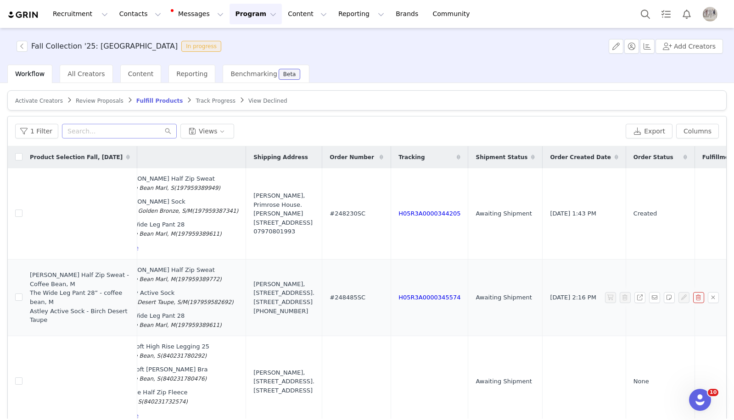
click at [391, 300] on td "H05R3A0000345574" at bounding box center [429, 298] width 77 height 77
copy link "H05R3A0000345574"
click at [398, 301] on link "H05R3A0000345574" at bounding box center [429, 297] width 62 height 7
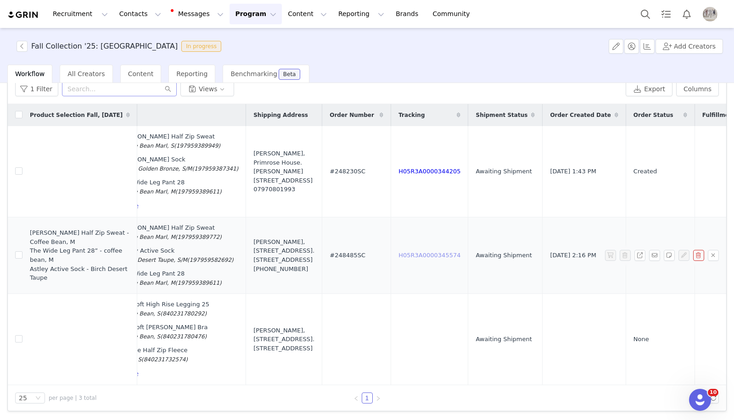
scroll to position [0, 0]
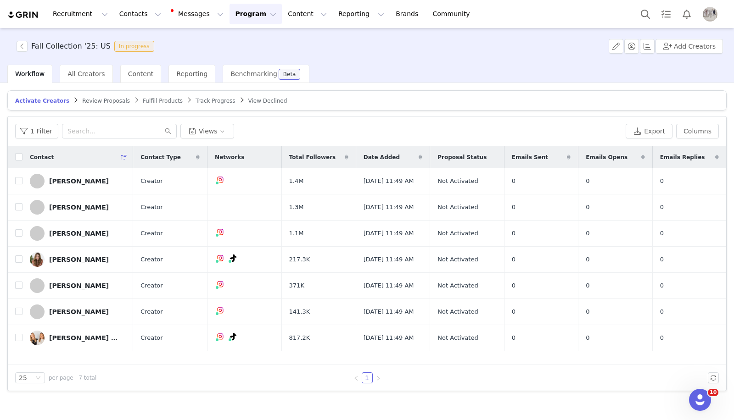
click at [150, 98] on span "Fulfill Products" at bounding box center [163, 101] width 40 height 6
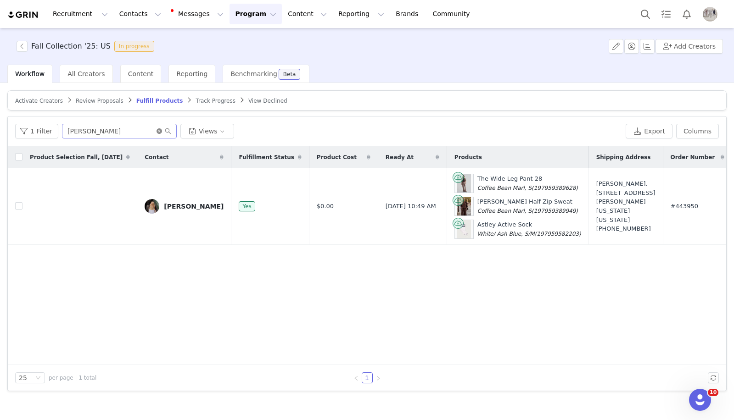
click at [158, 130] on icon "icon: close-circle" at bounding box center [159, 131] width 6 height 6
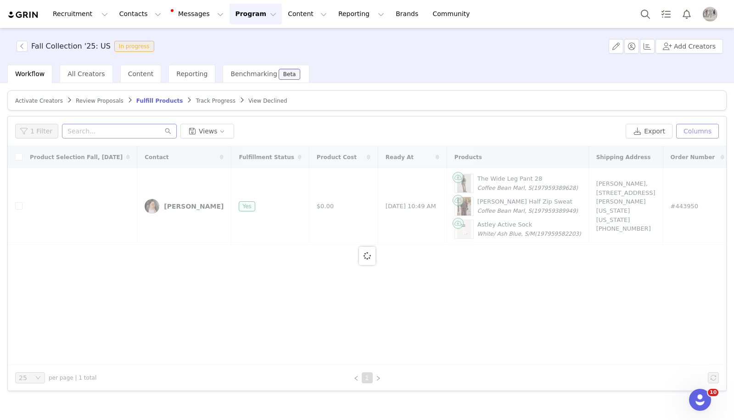
click at [706, 134] on button "Columns" at bounding box center [697, 131] width 43 height 15
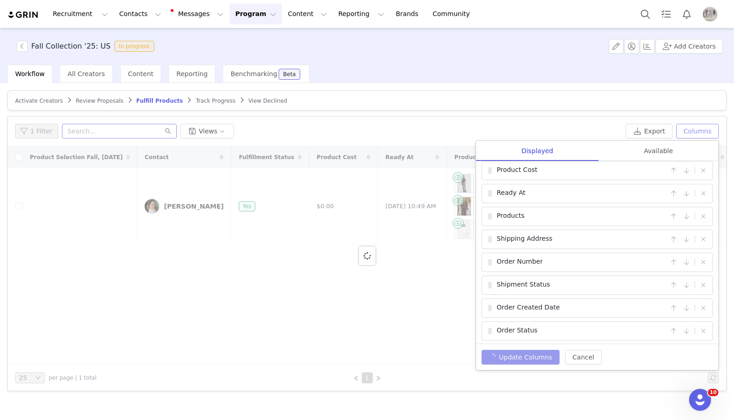
scroll to position [122, 0]
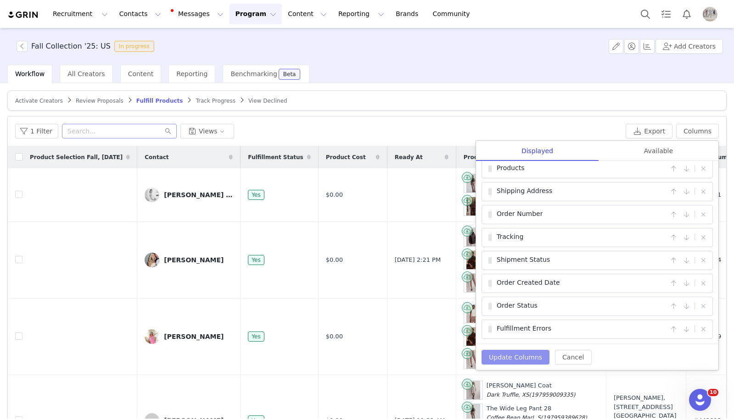
click at [511, 357] on button "Update Columns" at bounding box center [515, 357] width 68 height 15
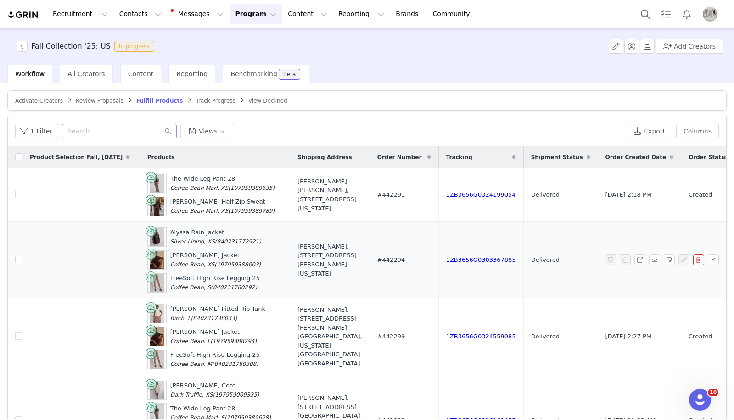
scroll to position [0, 334]
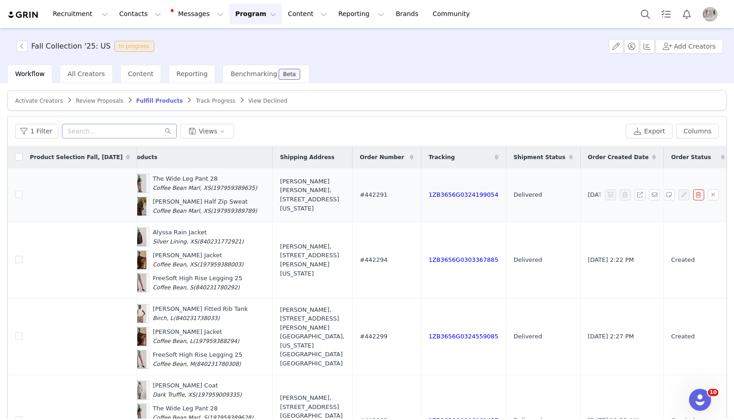
click at [451, 201] on td "1ZB3656G0324199054" at bounding box center [463, 195] width 85 height 54
click at [451, 198] on link "1ZB3656G0324199054" at bounding box center [464, 194] width 70 height 7
click at [446, 263] on link "1ZB3656G0303367885" at bounding box center [464, 259] width 70 height 7
click at [430, 337] on link "1ZB3656G0324559085" at bounding box center [464, 336] width 70 height 7
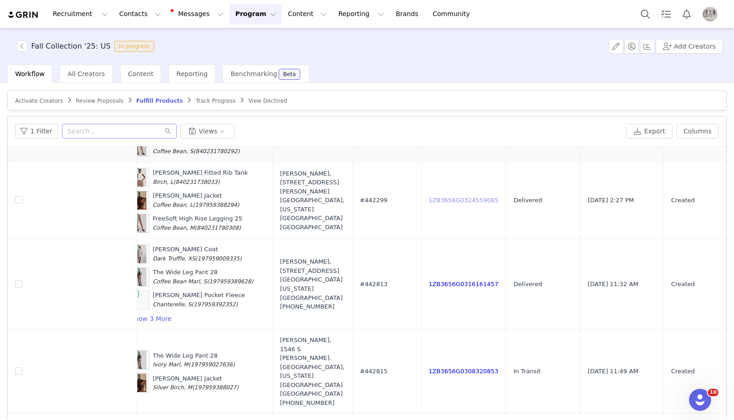
scroll to position [138, 334]
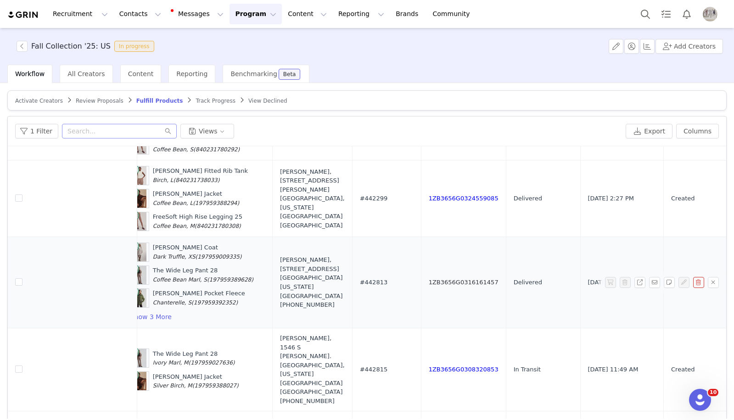
click at [462, 284] on link "1ZB3656G0316161457" at bounding box center [464, 282] width 70 height 7
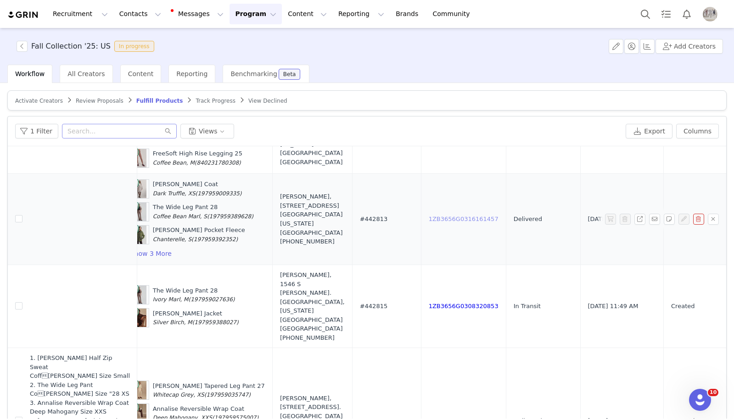
scroll to position [208, 334]
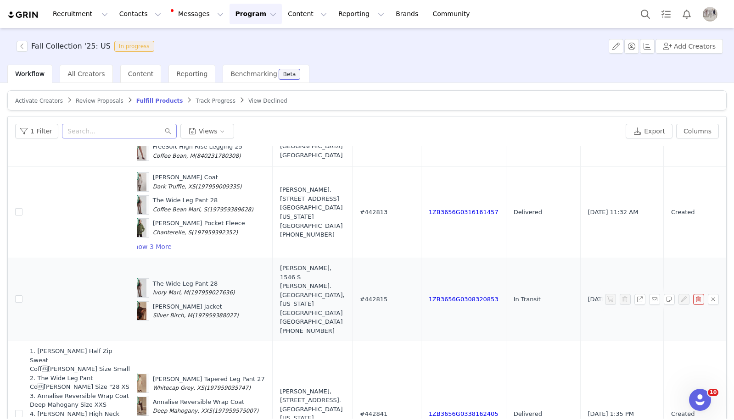
drag, startPoint x: 479, startPoint y: 300, endPoint x: 396, endPoint y: 300, distance: 83.0
click at [396, 300] on tr "Haley Rose Mercadosmith Yes $0.00 Aug 27, 2025 11:49 AM The Wide Leg Pant 28 Iv…" at bounding box center [237, 299] width 1127 height 83
copy tr "1ZB3656G0308320853"
click at [429, 301] on div "1ZB3656G0308320853" at bounding box center [464, 299] width 70 height 9
click at [432, 299] on link "1ZB3656G0308320853" at bounding box center [464, 299] width 70 height 7
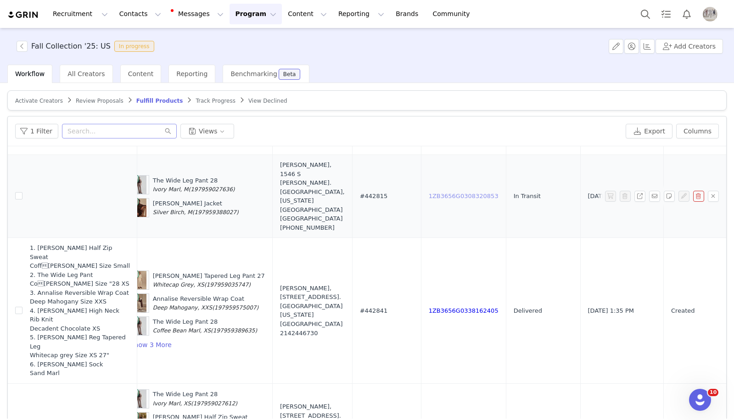
scroll to position [313, 334]
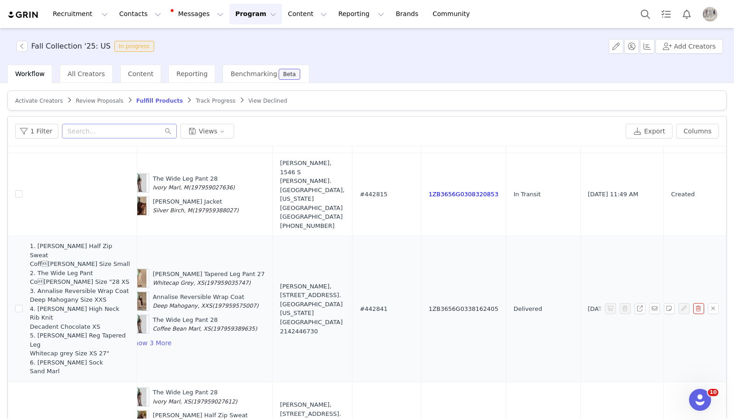
drag, startPoint x: 479, startPoint y: 291, endPoint x: 409, endPoint y: 291, distance: 69.7
click at [421, 291] on td "1ZB3656G0338162405" at bounding box center [463, 309] width 85 height 146
copy link "1ZB3656G0338162405"
click at [429, 306] on link "1ZB3656G0338162405" at bounding box center [464, 309] width 70 height 7
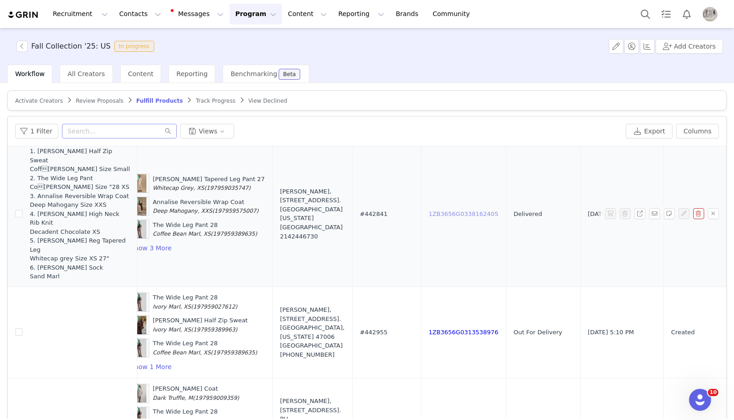
scroll to position [409, 334]
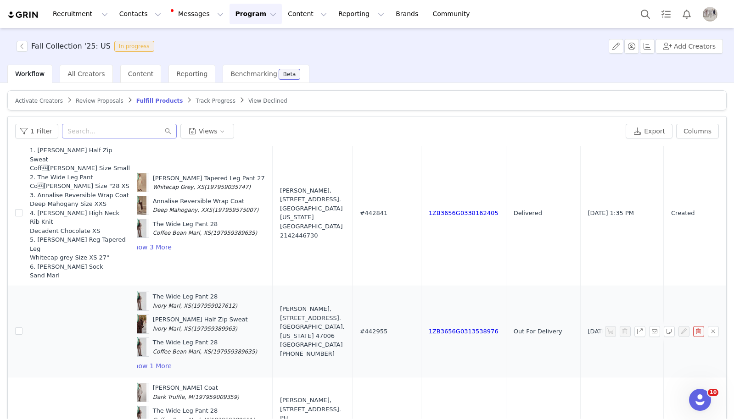
drag, startPoint x: 479, startPoint y: 299, endPoint x: 398, endPoint y: 298, distance: 81.2
click at [398, 298] on tr "Amanda West Yes $0.00 Aug 27, 2025 5:10 PM The Wide Leg Pant 28 Ivory Marl, XS …" at bounding box center [237, 331] width 1127 height 91
copy tr "1ZB3656G0313538976"
click at [432, 328] on link "1ZB3656G0313538976" at bounding box center [464, 331] width 70 height 7
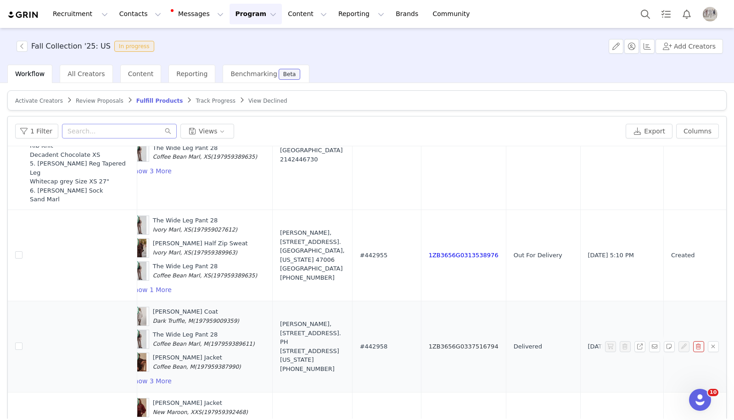
drag, startPoint x: 481, startPoint y: 315, endPoint x: 407, endPoint y: 316, distance: 73.9
click at [421, 316] on td "1ZB3656G0337516794" at bounding box center [463, 346] width 85 height 91
copy link "1ZB3656G0337516794"
click at [429, 342] on div "1ZB3656G0337516794" at bounding box center [464, 346] width 70 height 9
click at [441, 343] on link "1ZB3656G0337516794" at bounding box center [464, 346] width 70 height 7
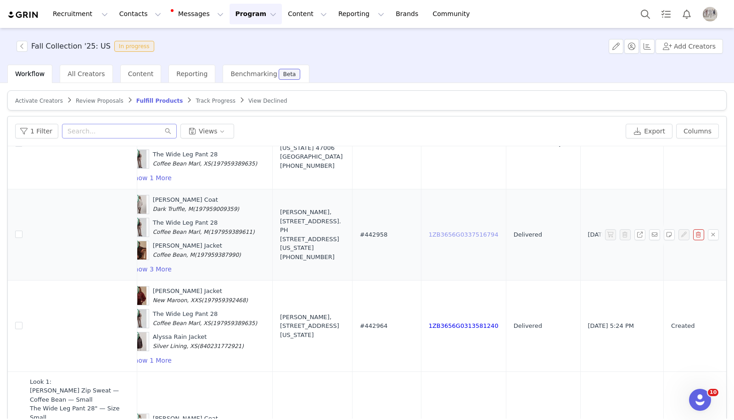
scroll to position [605, 334]
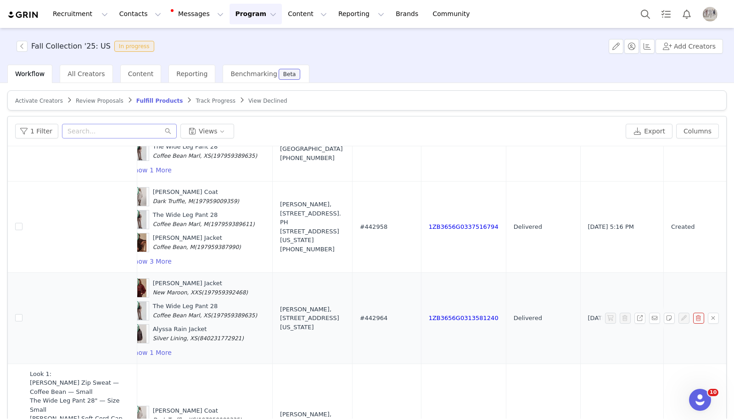
drag, startPoint x: 479, startPoint y: 287, endPoint x: 398, endPoint y: 287, distance: 81.7
click at [398, 287] on tr "Jennifer Shoop Yes $0.00 Aug 27, 2025 5:24 PM Hansley Fleece Jacket New Maroon,…" at bounding box center [237, 318] width 1127 height 91
copy tr "1ZB3656G0313581240"
click at [432, 315] on link "1ZB3656G0313581240" at bounding box center [464, 318] width 70 height 7
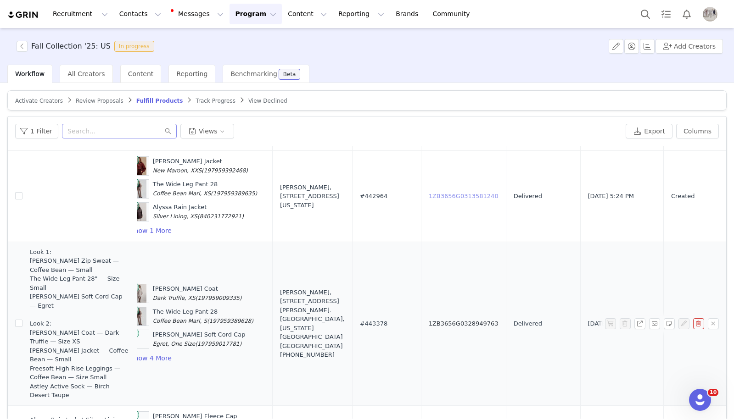
scroll to position [733, 334]
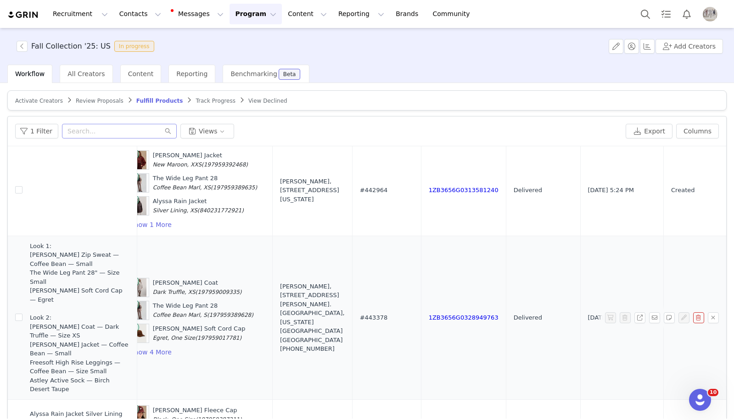
drag, startPoint x: 478, startPoint y: 278, endPoint x: 396, endPoint y: 276, distance: 82.1
click at [396, 276] on tr "Look 1: Sally Half Zip Sweat — Coffee Bean — Small The Wide Leg Pant 28" — Size…" at bounding box center [237, 318] width 1127 height 164
copy tr "1ZB3656G0328949763"
click at [429, 314] on link "1ZB3656G0328949763" at bounding box center [464, 317] width 70 height 7
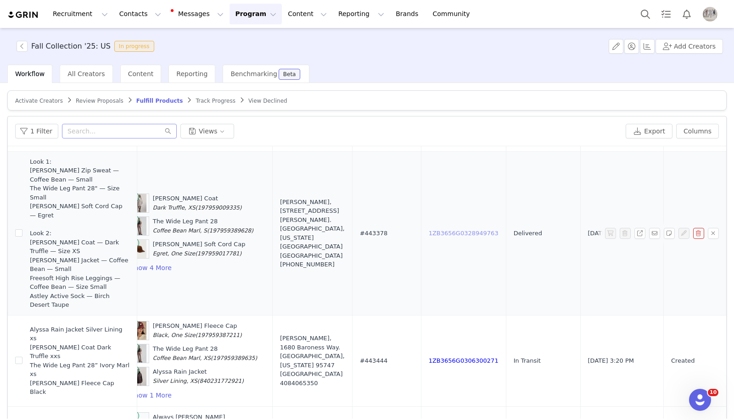
scroll to position [859, 334]
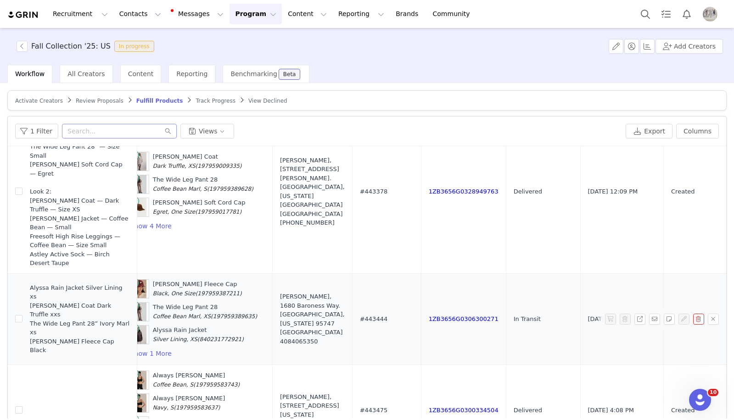
drag, startPoint x: 478, startPoint y: 266, endPoint x: 404, endPoint y: 266, distance: 74.3
click at [421, 273] on td "1ZB3656G0306300271" at bounding box center [463, 318] width 85 height 91
copy link "1ZB3656G0306300271"
click at [429, 316] on link "1ZB3656G0306300271" at bounding box center [464, 319] width 70 height 7
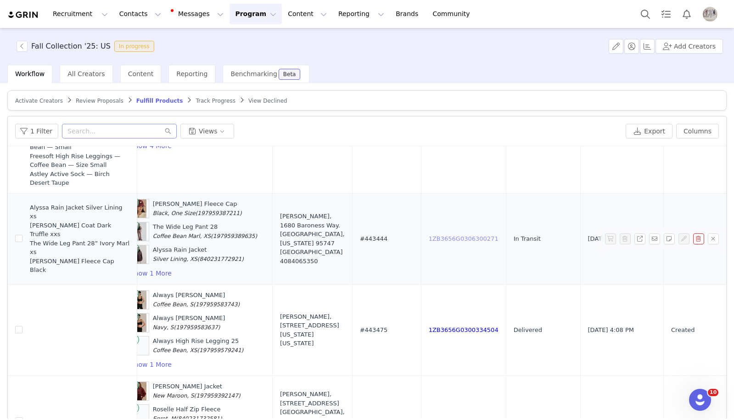
scroll to position [980, 334]
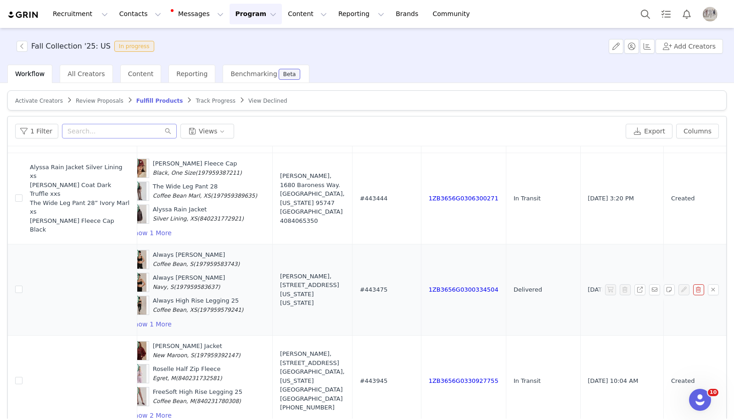
drag, startPoint x: 477, startPoint y: 239, endPoint x: 406, endPoint y: 239, distance: 71.1
click at [421, 244] on td "1ZB3656G0300334504" at bounding box center [463, 289] width 85 height 91
copy link "1ZB3656G0300334504"
click at [437, 286] on link "1ZB3656G0300334504" at bounding box center [464, 289] width 70 height 7
drag, startPoint x: 478, startPoint y: 328, endPoint x: 398, endPoint y: 328, distance: 79.8
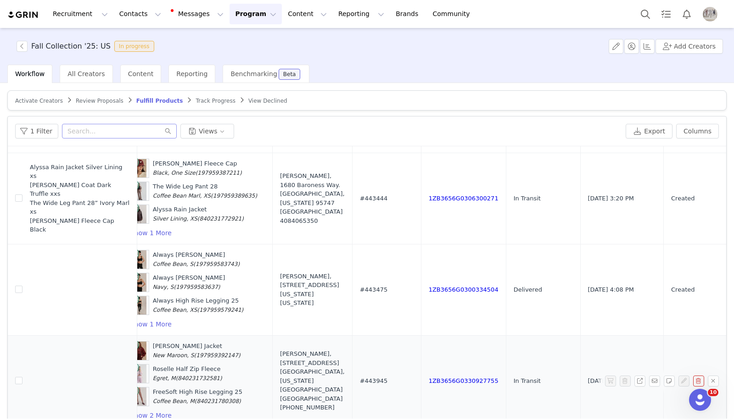
click at [398, 335] on tr "Mary Hafner Yes $0.00 Aug 29, 2025 10:03 AM Hansley Fleece Jacket New Maroon, S…" at bounding box center [237, 380] width 1127 height 91
copy tr "1ZB3656G0330927755"
click at [444, 378] on link "1ZB3656G0330927755" at bounding box center [464, 381] width 70 height 7
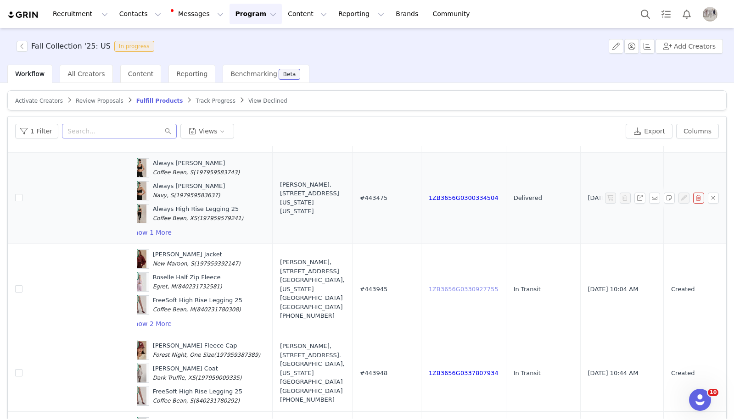
scroll to position [1080, 334]
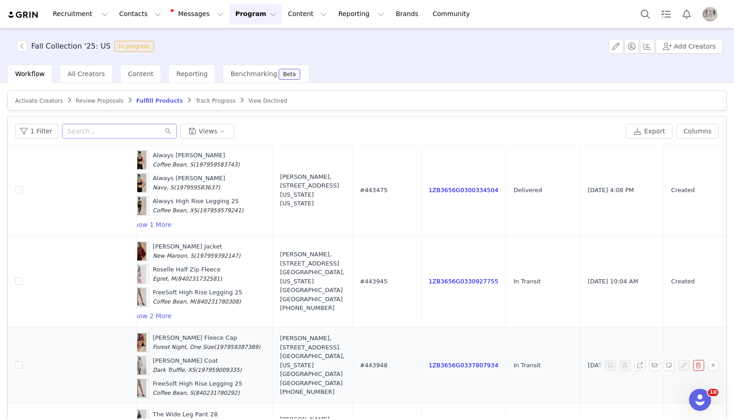
drag, startPoint x: 479, startPoint y: 314, endPoint x: 402, endPoint y: 314, distance: 76.6
click at [421, 327] on td "1ZB3656G0337807934" at bounding box center [463, 365] width 85 height 77
copy link "1ZB3656G0337807934"
click at [439, 362] on link "1ZB3656G0337807934" at bounding box center [464, 365] width 70 height 7
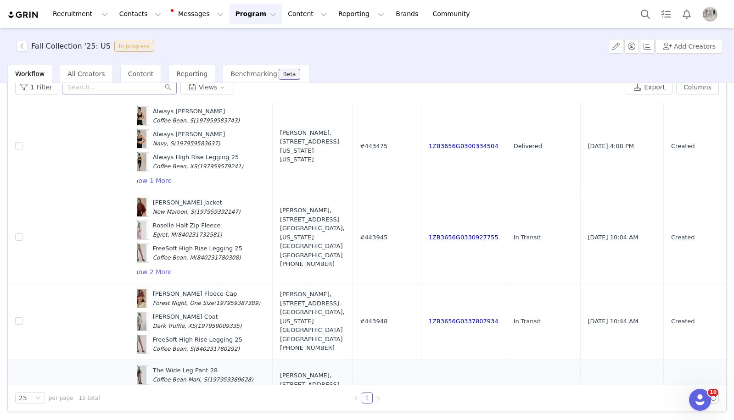
drag, startPoint x: 478, startPoint y: 347, endPoint x: 405, endPoint y: 347, distance: 73.4
click at [421, 360] on td "1ZB3656G0315782172" at bounding box center [463, 398] width 85 height 77
click at [439, 395] on link "1ZB3656G0315782172" at bounding box center [464, 398] width 70 height 7
